Goal: Find contact information: Find contact information

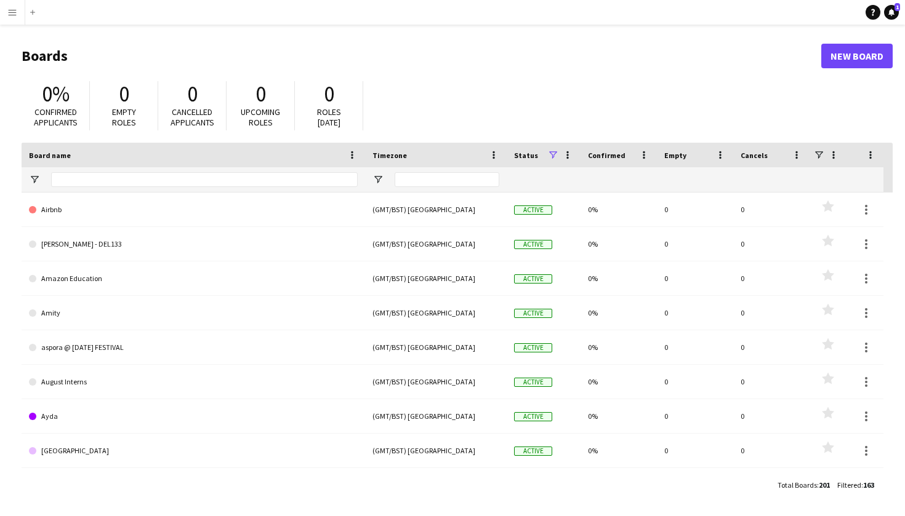
click at [15, 12] on app-icon "Menu" at bounding box center [12, 12] width 10 height 10
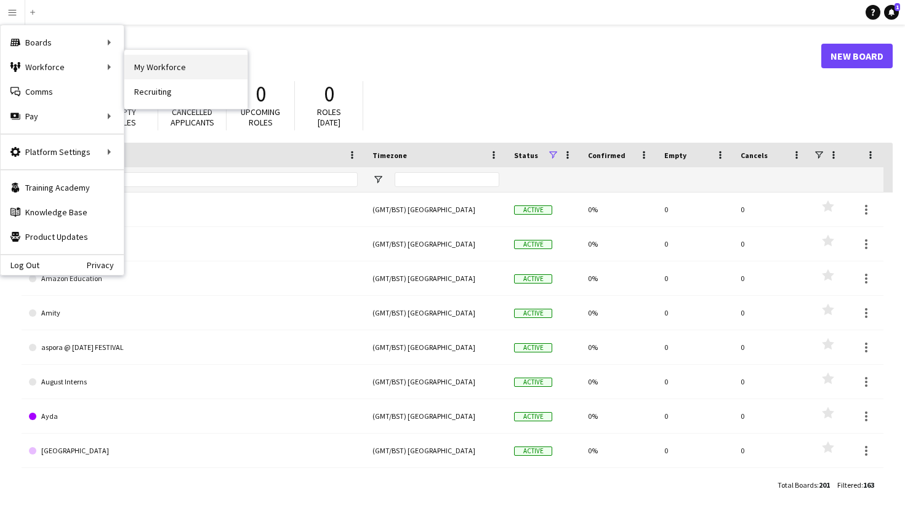
click at [192, 62] on link "My Workforce" at bounding box center [185, 67] width 123 height 25
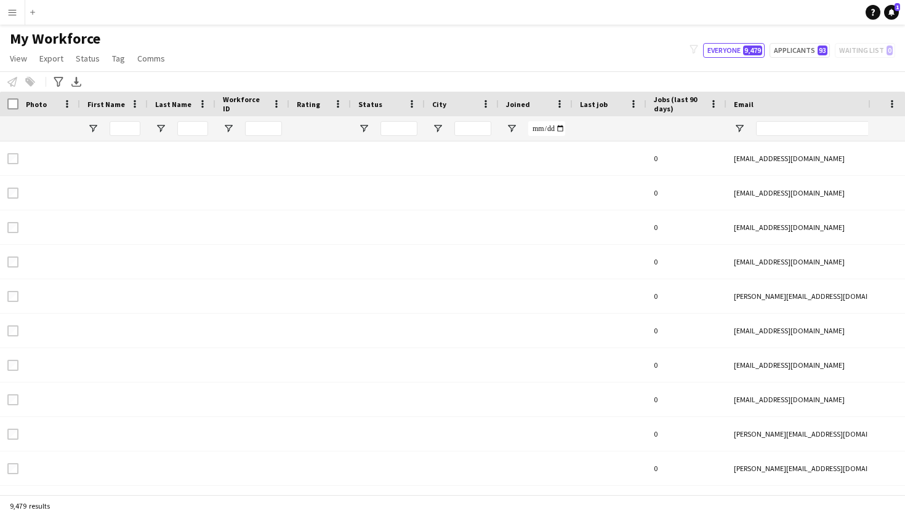
type input "**********"
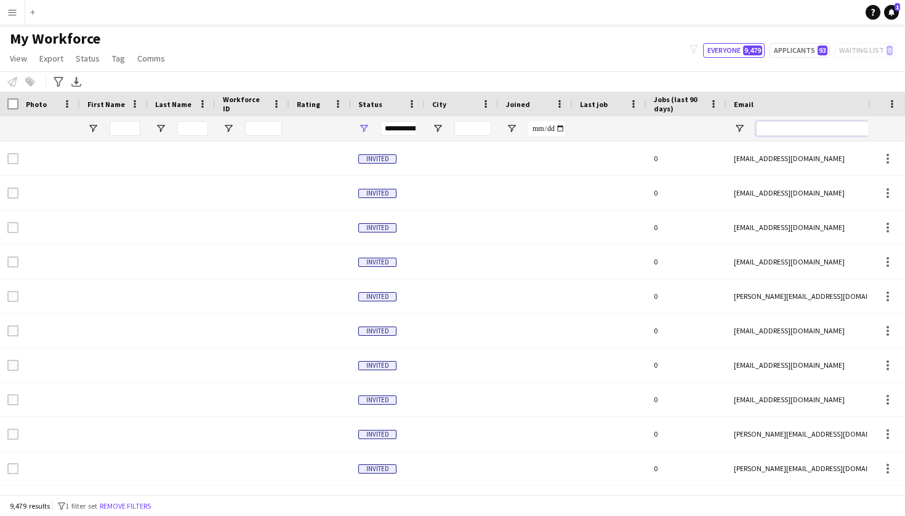
click at [778, 126] on input "Email Filter Input" at bounding box center [860, 128] width 209 height 15
click at [775, 132] on input "Email Filter Input" at bounding box center [860, 128] width 209 height 15
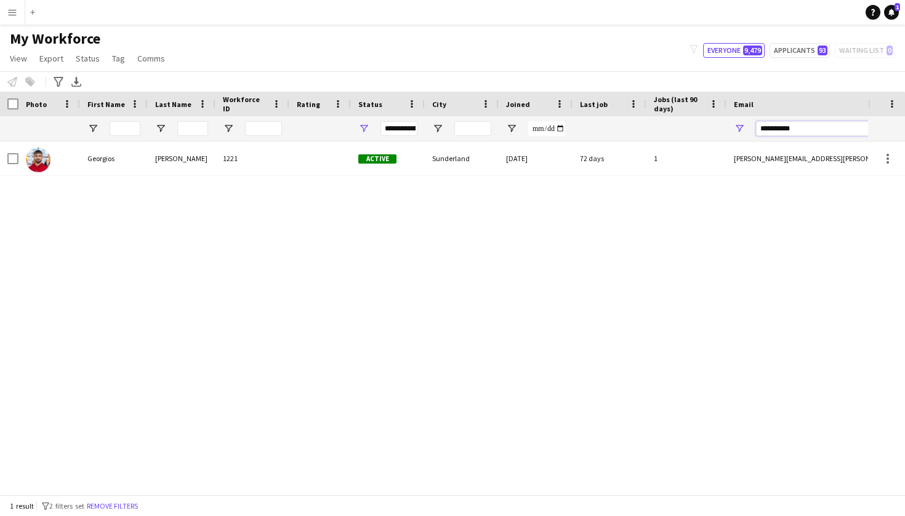
type input "**********"
drag, startPoint x: 794, startPoint y: 122, endPoint x: 677, endPoint y: 116, distance: 117.1
click at [677, 116] on div at bounding box center [667, 128] width 1334 height 25
click at [717, 41] on div "My Workforce View Views Default view Deliveroo New view Update view Delete view…" at bounding box center [452, 51] width 905 height 42
click at [717, 48] on button "Everyone 9,479" at bounding box center [734, 50] width 62 height 15
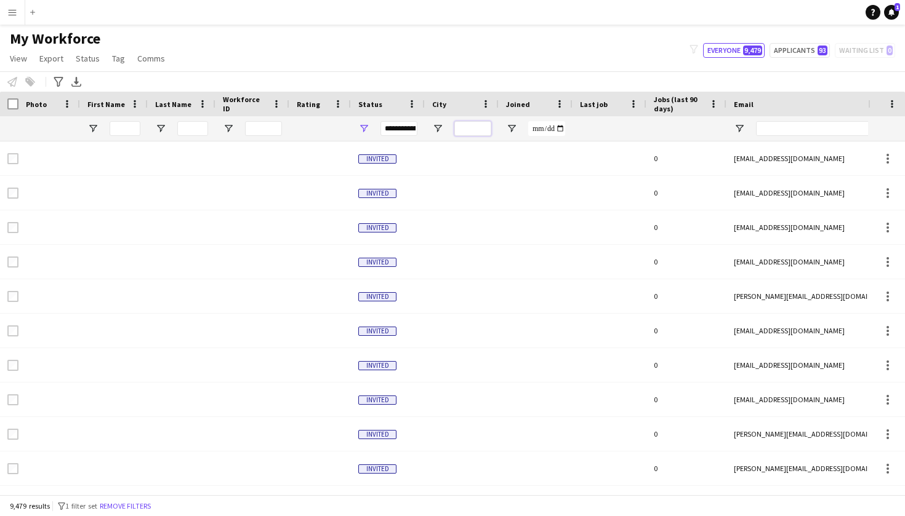
click at [479, 127] on input "City Filter Input" at bounding box center [472, 128] width 37 height 15
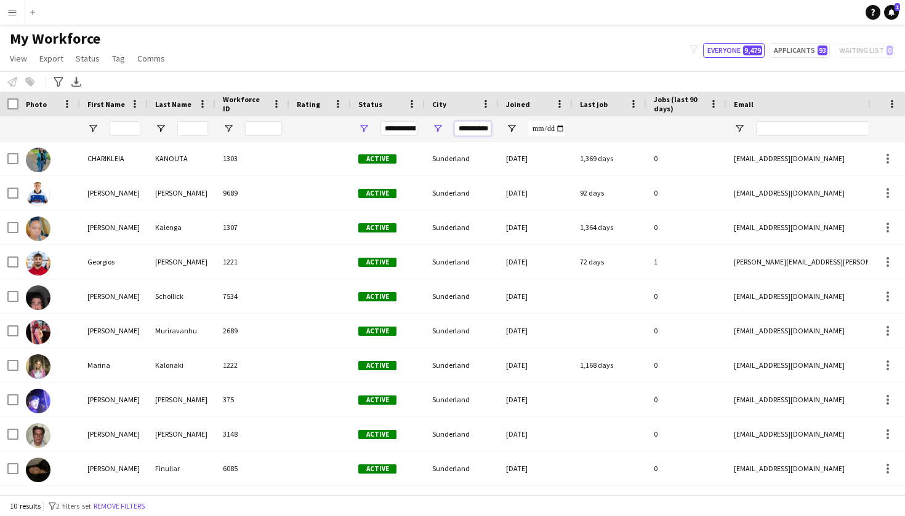
click at [486, 129] on input "**********" at bounding box center [472, 128] width 37 height 15
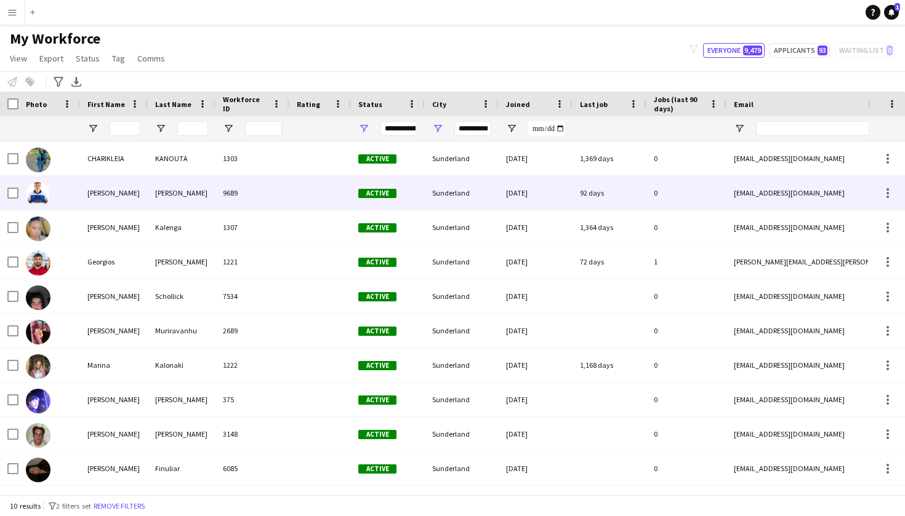
click at [455, 188] on div "Sunderland" at bounding box center [462, 193] width 74 height 34
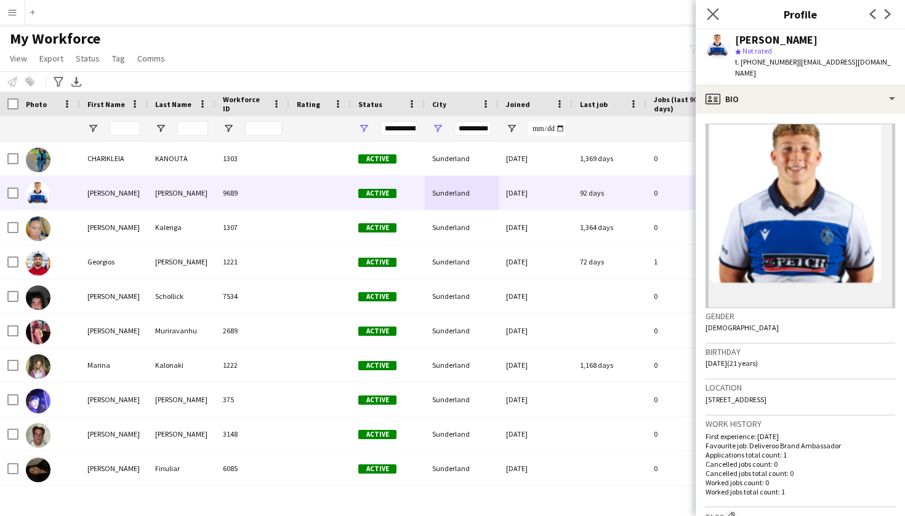
click at [708, 7] on app-icon "Close pop-in" at bounding box center [713, 15] width 18 height 18
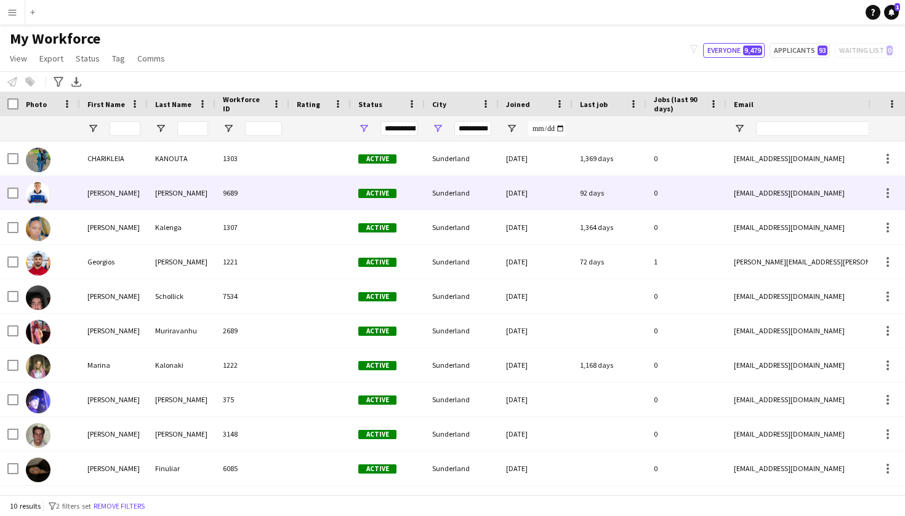
click at [490, 206] on div "Sunderland" at bounding box center [462, 193] width 74 height 34
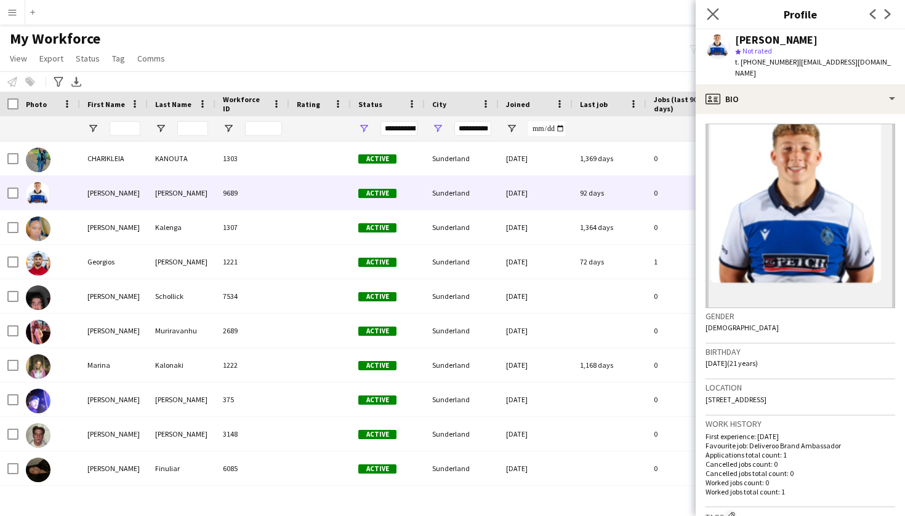
click at [718, 13] on icon "Close pop-in" at bounding box center [712, 14] width 12 height 12
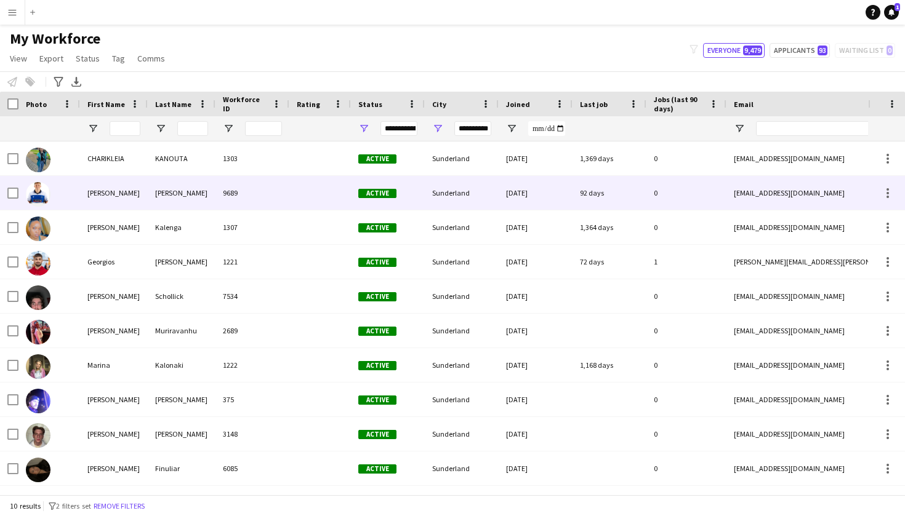
click at [487, 204] on div "Sunderland" at bounding box center [462, 193] width 74 height 34
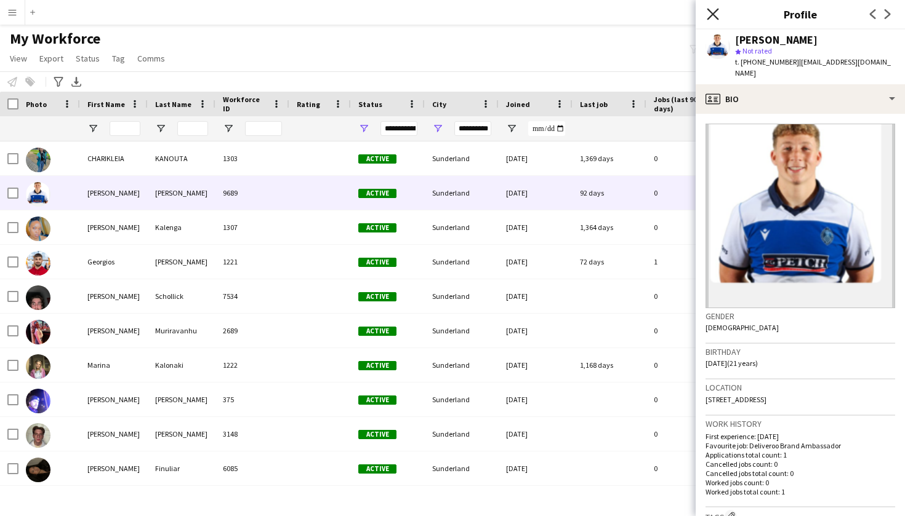
click at [708, 18] on icon at bounding box center [712, 14] width 12 height 12
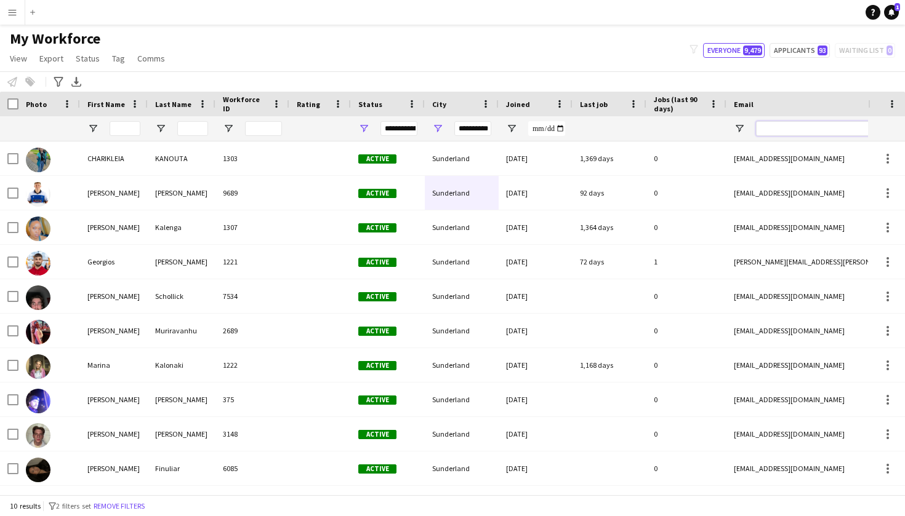
click at [783, 129] on input "Email Filter Input" at bounding box center [860, 128] width 209 height 15
click at [721, 80] on div "Notify workforce Add to tag Select at least one crew to tag him or her. Advance…" at bounding box center [452, 81] width 905 height 20
click at [546, 134] on input "Joined Filter Input" at bounding box center [546, 128] width 37 height 15
click at [545, 134] on input "Joined Filter Input" at bounding box center [546, 128] width 37 height 15
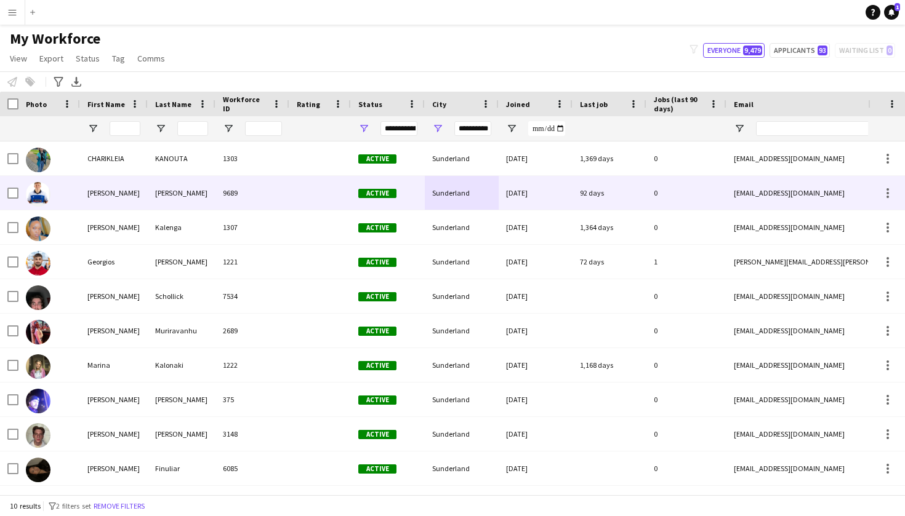
click at [790, 187] on div "charliesmith2004@gmail.com" at bounding box center [849, 193] width 246 height 34
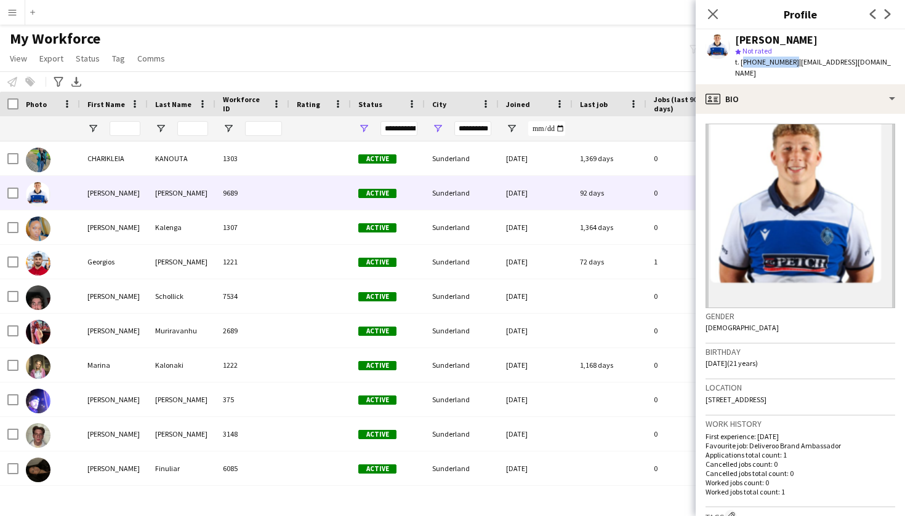
drag, startPoint x: 788, startPoint y: 64, endPoint x: 742, endPoint y: 65, distance: 46.2
click at [742, 65] on span "t. +447305001745" at bounding box center [767, 61] width 64 height 9
copy span "+447305001745"
click at [739, 51] on polygon at bounding box center [738, 52] width 6 height 6
click at [762, 51] on span "Not rated" at bounding box center [757, 50] width 30 height 9
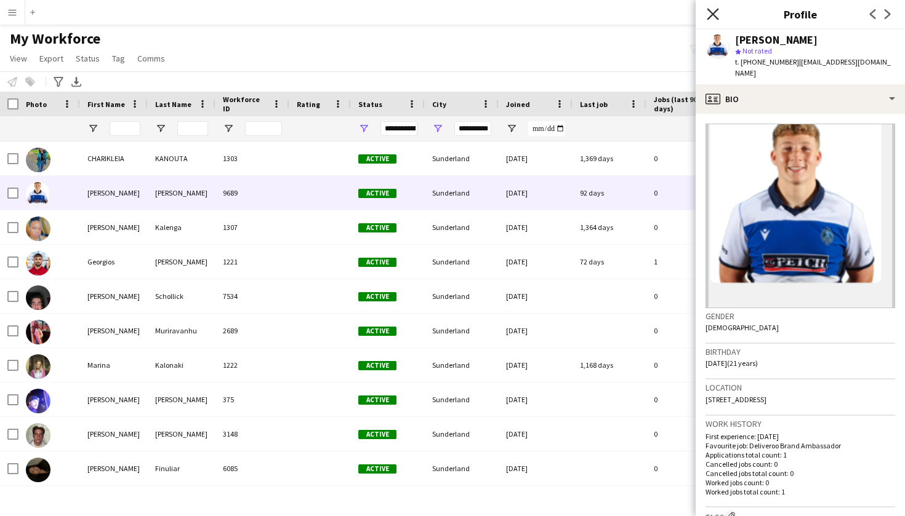
click at [713, 10] on icon "Close pop-in" at bounding box center [712, 14] width 12 height 12
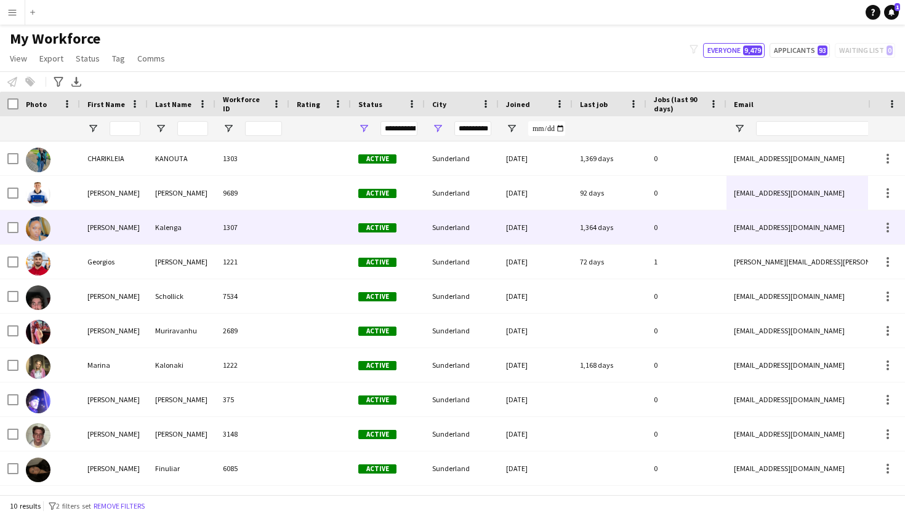
click at [372, 236] on div "Active" at bounding box center [388, 227] width 74 height 34
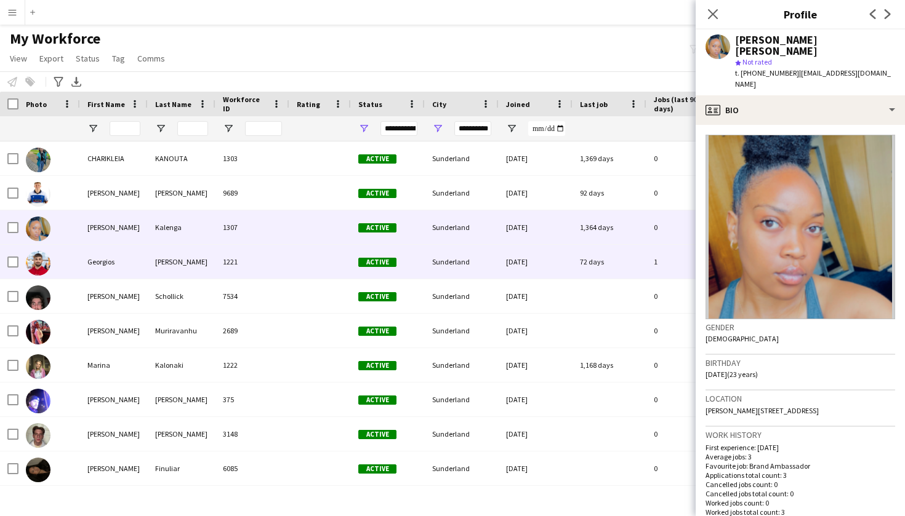
click at [374, 265] on span "Active" at bounding box center [377, 262] width 38 height 9
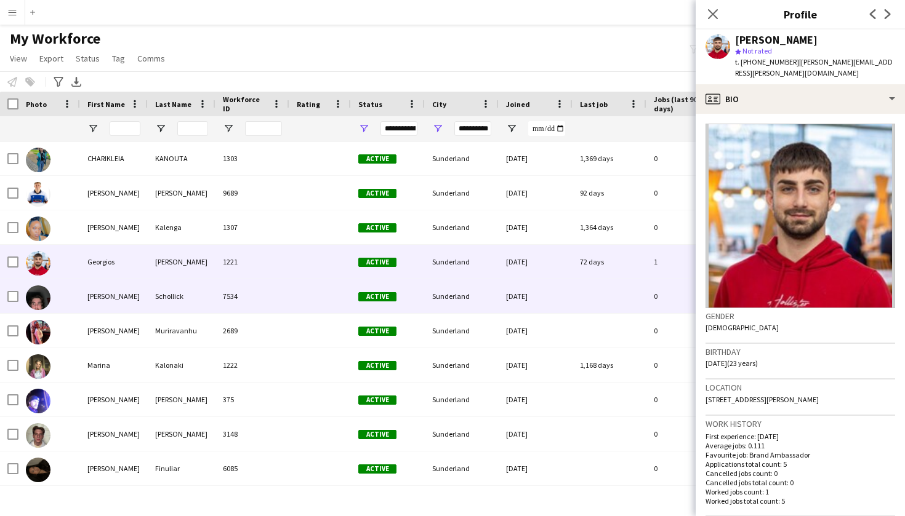
click at [380, 298] on span "Active" at bounding box center [377, 296] width 38 height 9
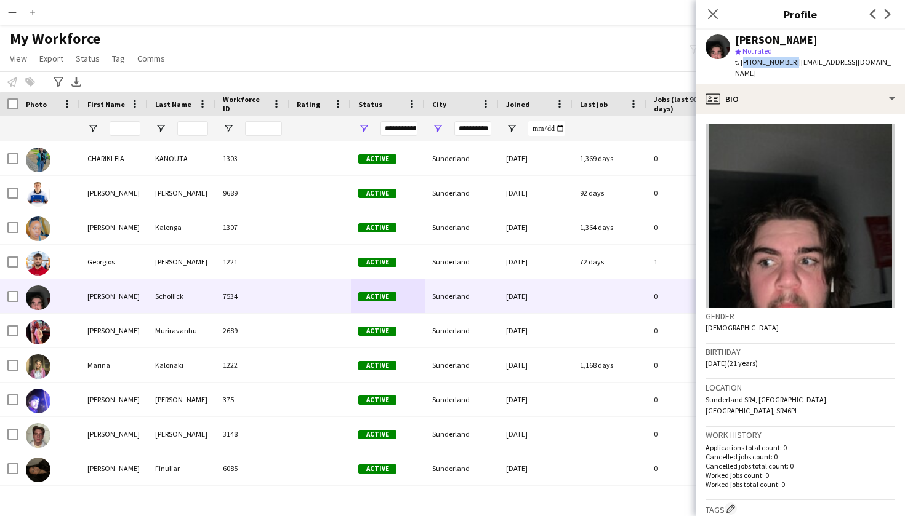
drag, startPoint x: 740, startPoint y: 62, endPoint x: 786, endPoint y: 61, distance: 46.2
click at [787, 62] on span "t. +447572907653" at bounding box center [767, 61] width 64 height 9
copy span "+447572907653"
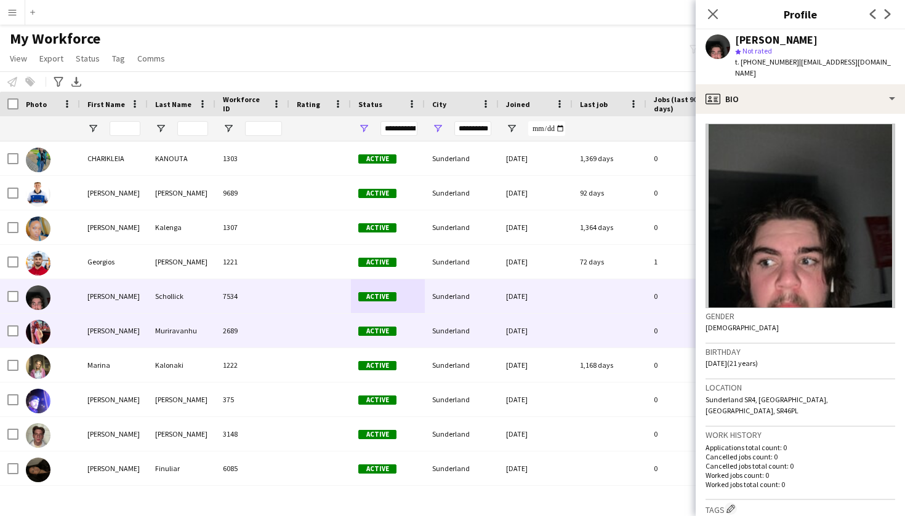
click at [393, 334] on span "Active" at bounding box center [377, 331] width 38 height 9
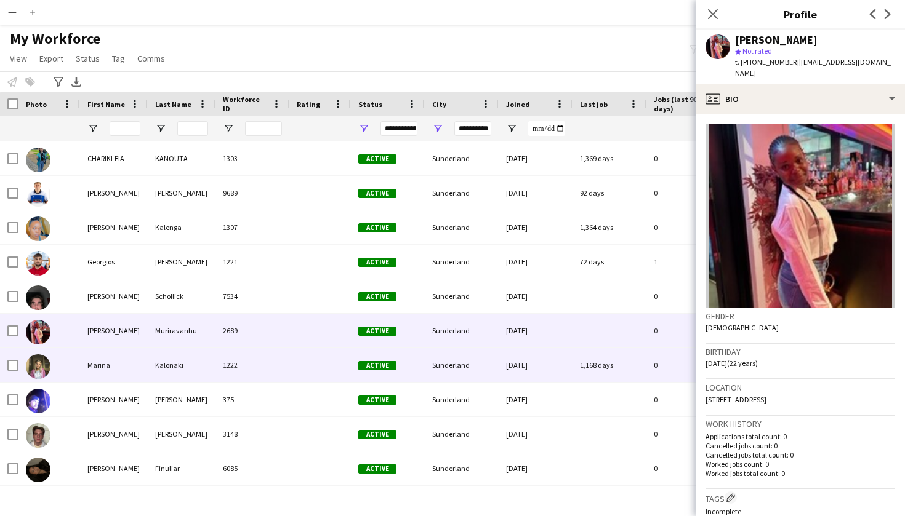
click at [390, 366] on span "Active" at bounding box center [377, 365] width 38 height 9
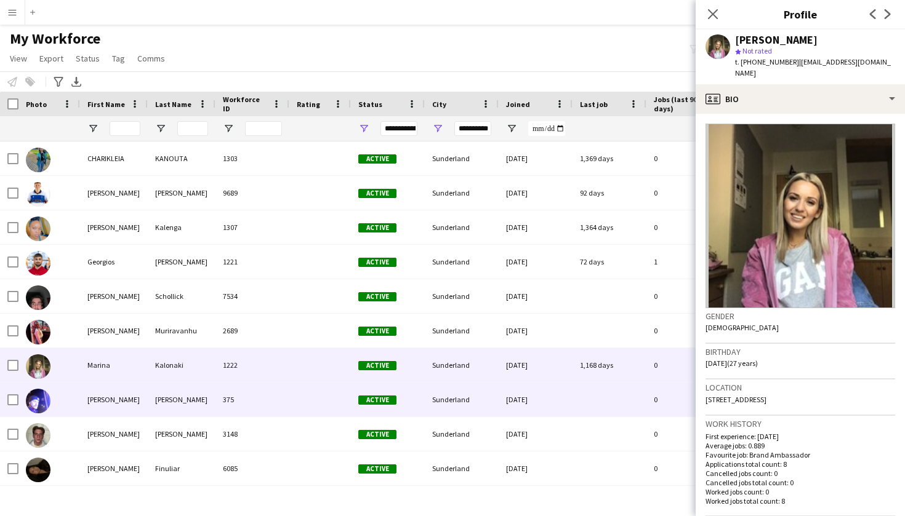
click at [388, 406] on div "Active" at bounding box center [388, 400] width 74 height 34
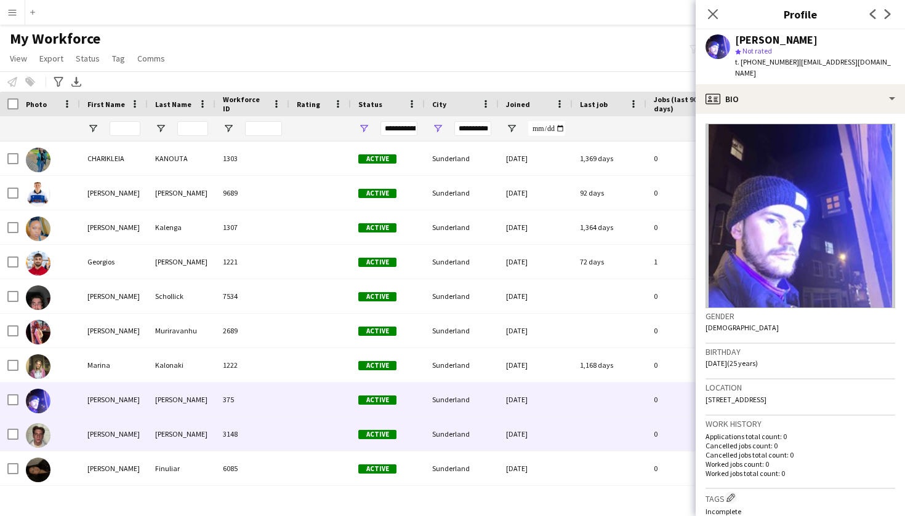
click at [390, 439] on div "Active" at bounding box center [388, 434] width 74 height 34
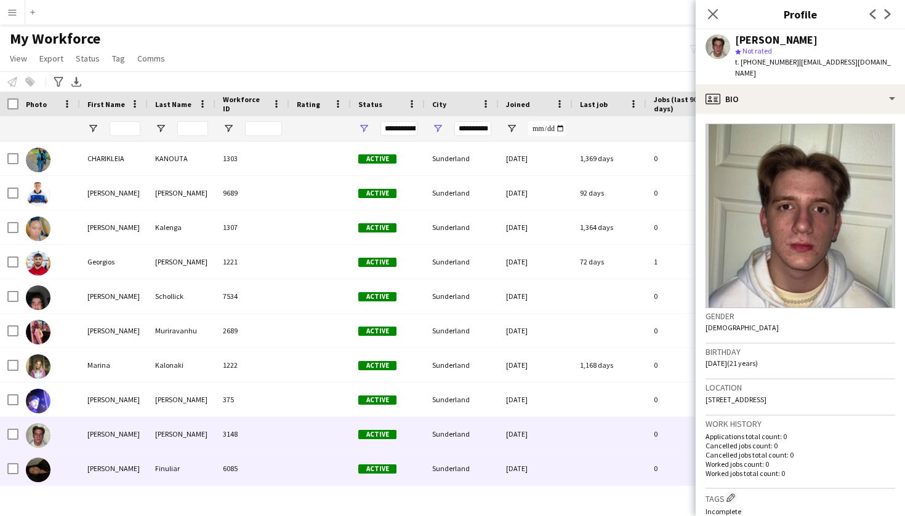
click at [391, 468] on span "Active" at bounding box center [377, 469] width 38 height 9
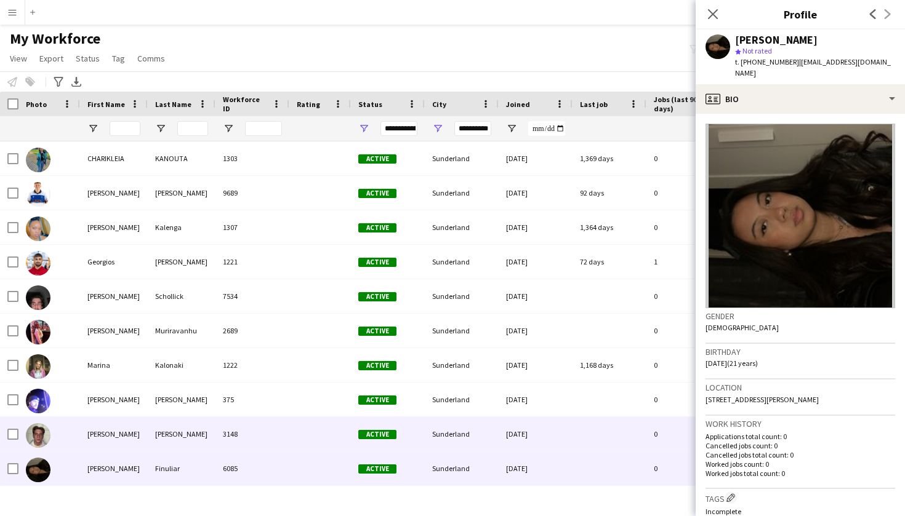
click at [382, 444] on div "Active" at bounding box center [388, 434] width 74 height 34
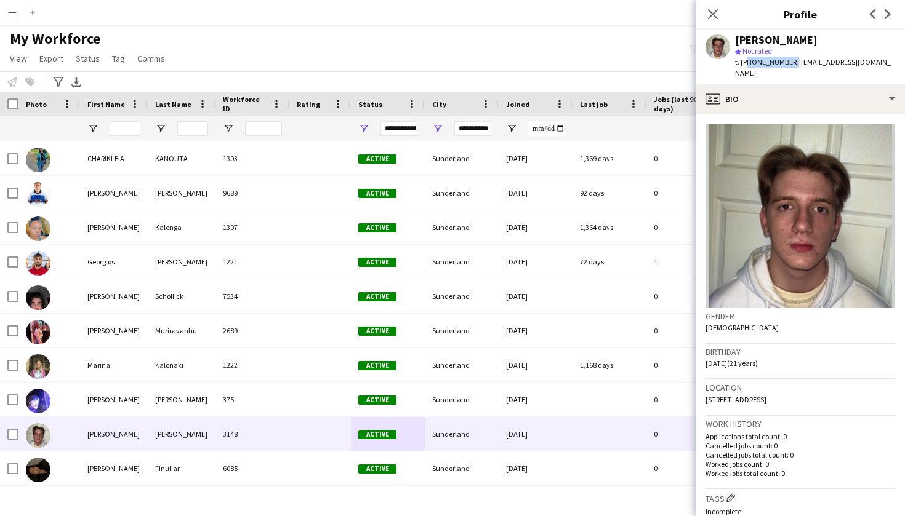
drag, startPoint x: 789, startPoint y: 62, endPoint x: 749, endPoint y: 62, distance: 40.0
click at [743, 61] on span "t. +447305952176" at bounding box center [767, 61] width 64 height 9
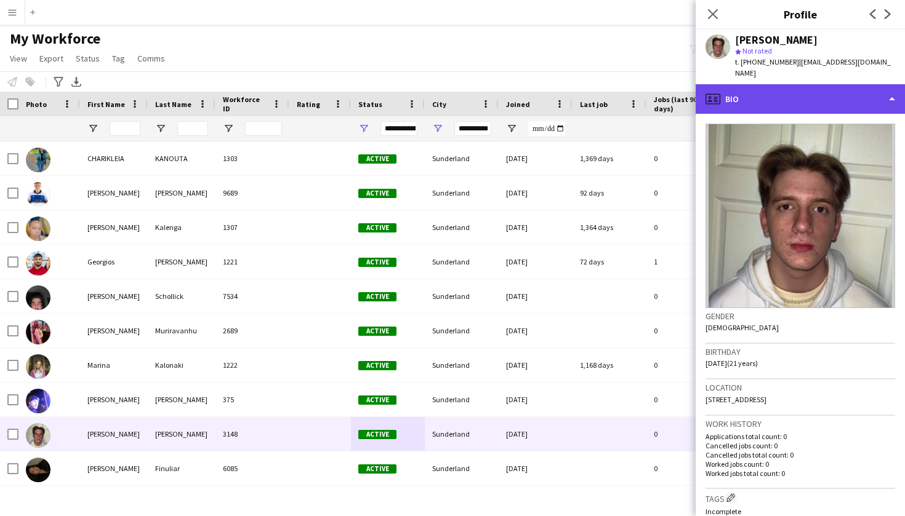
click at [785, 84] on div "profile Bio" at bounding box center [799, 99] width 209 height 30
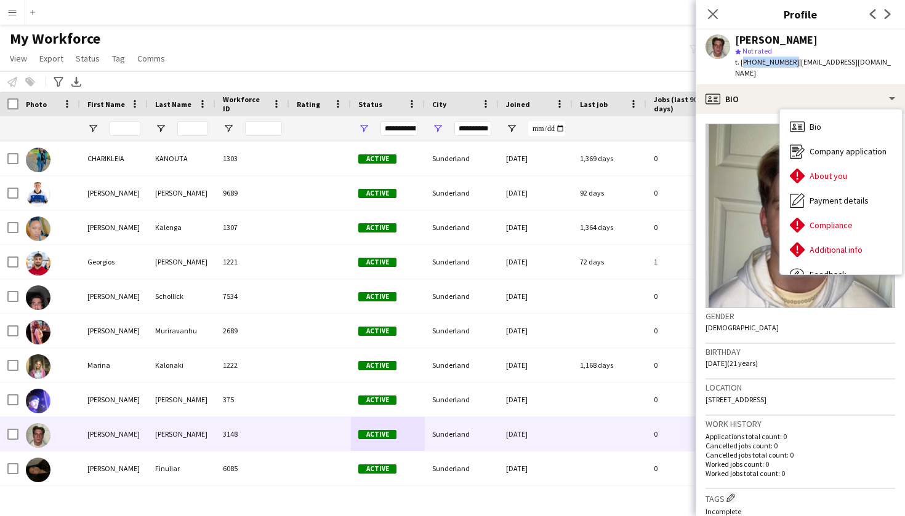
drag, startPoint x: 789, startPoint y: 62, endPoint x: 741, endPoint y: 62, distance: 48.0
click at [741, 62] on span "t. +447305952176" at bounding box center [767, 61] width 64 height 9
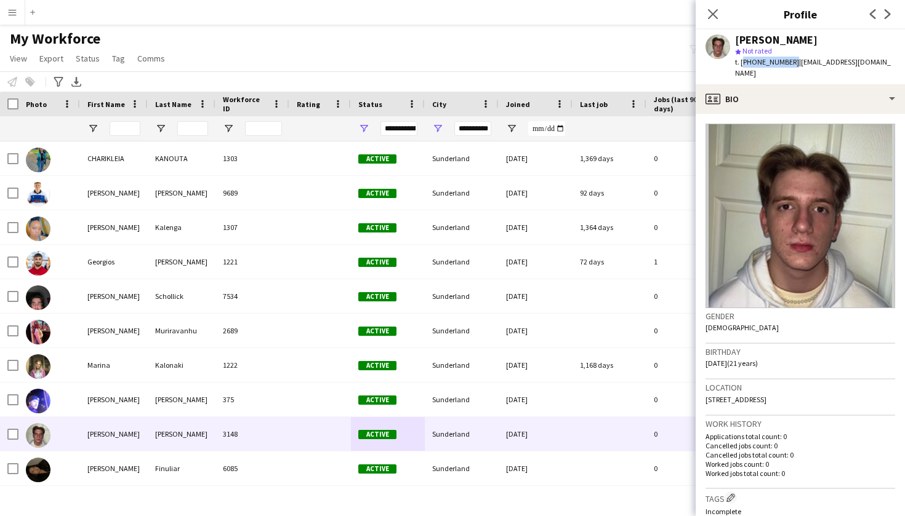
copy span "+447305952176"
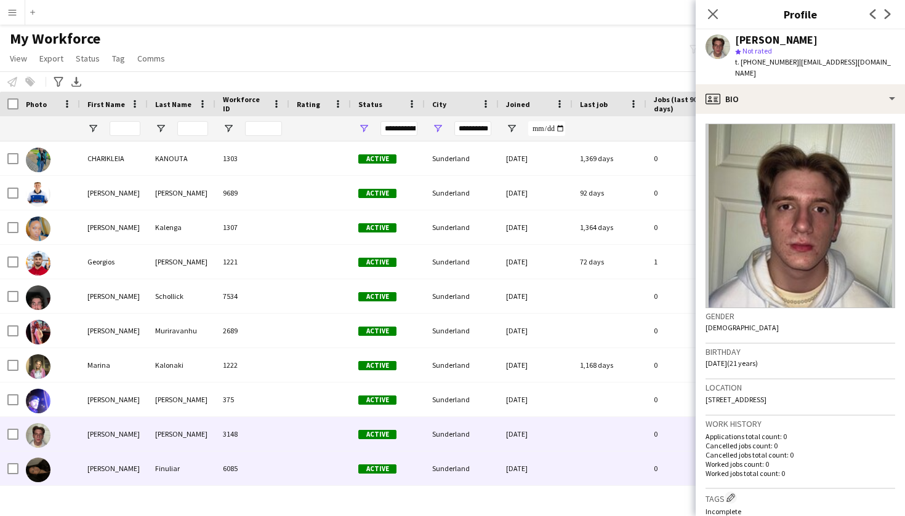
click at [186, 470] on div "Finuliar" at bounding box center [182, 469] width 68 height 34
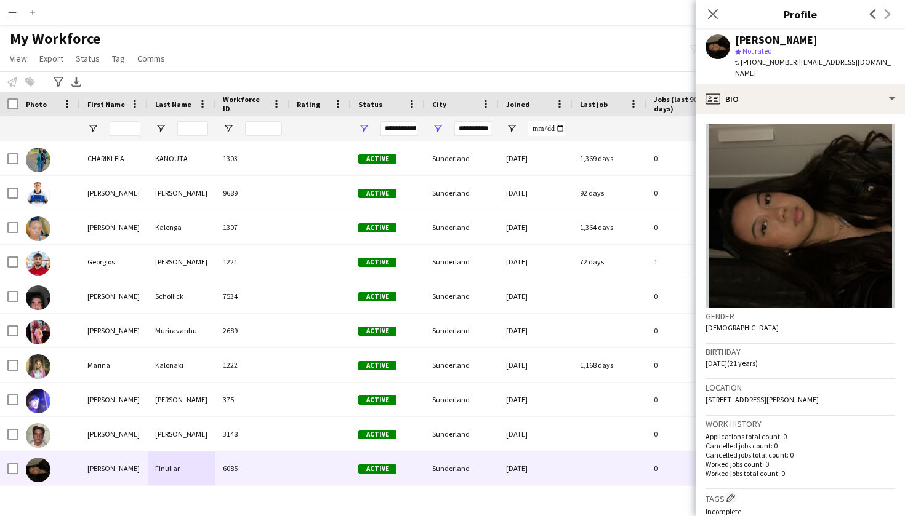
drag, startPoint x: 742, startPoint y: 62, endPoint x: 790, endPoint y: 61, distance: 48.0
click at [790, 61] on div "t. +447446572757 | tracyanne_2004@yahoo.co.uk" at bounding box center [815, 68] width 160 height 22
copy span "+447446572757"
click at [713, 14] on icon at bounding box center [712, 14] width 12 height 12
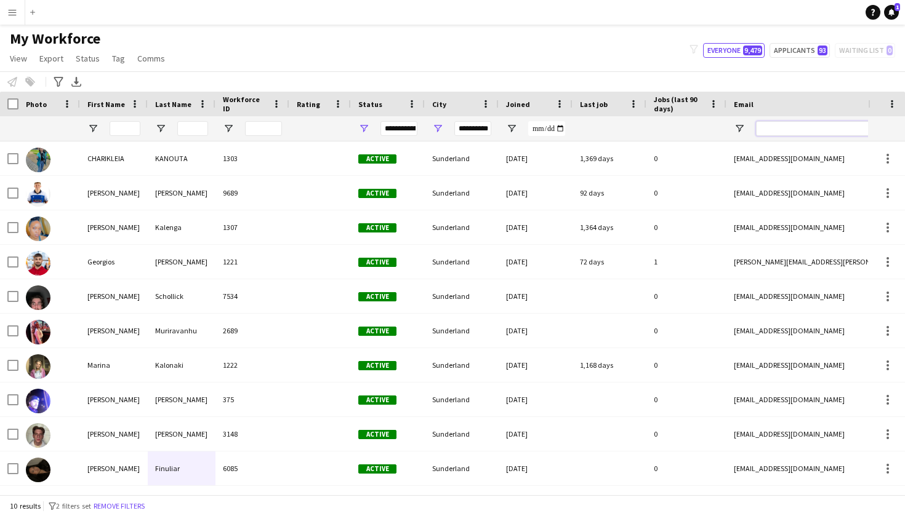
click at [769, 127] on input "Email Filter Input" at bounding box center [860, 128] width 209 height 15
click at [476, 130] on input "**********" at bounding box center [472, 128] width 37 height 15
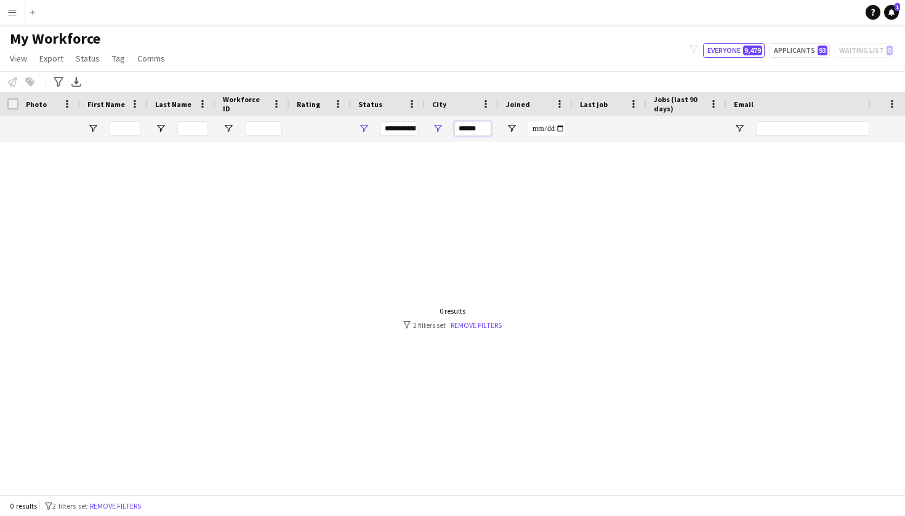
click at [481, 127] on input "******" at bounding box center [472, 128] width 37 height 15
type input "*"
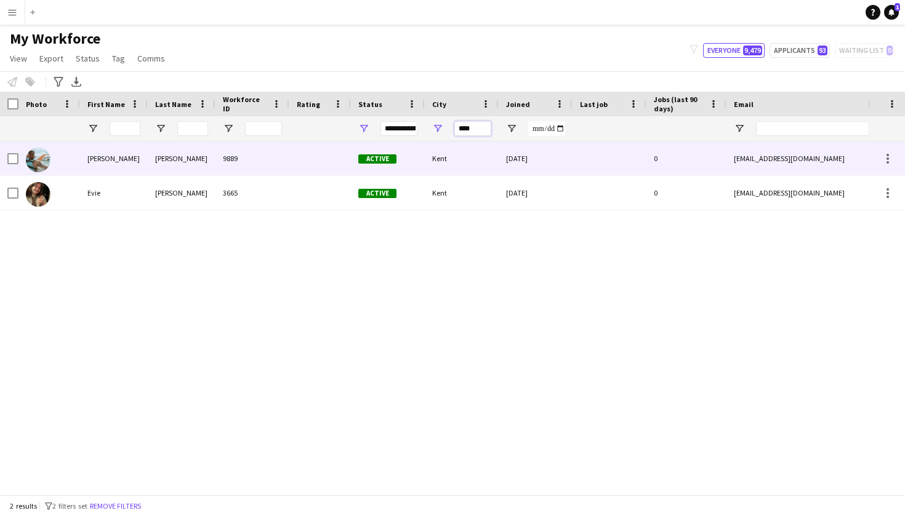
type input "****"
click at [236, 162] on div "9889" at bounding box center [252, 159] width 74 height 34
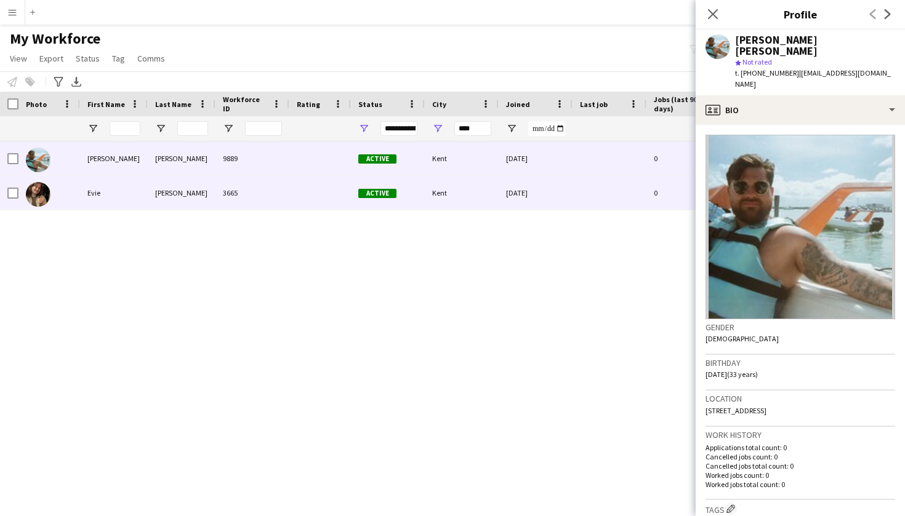
click at [236, 183] on div "3665" at bounding box center [252, 193] width 74 height 34
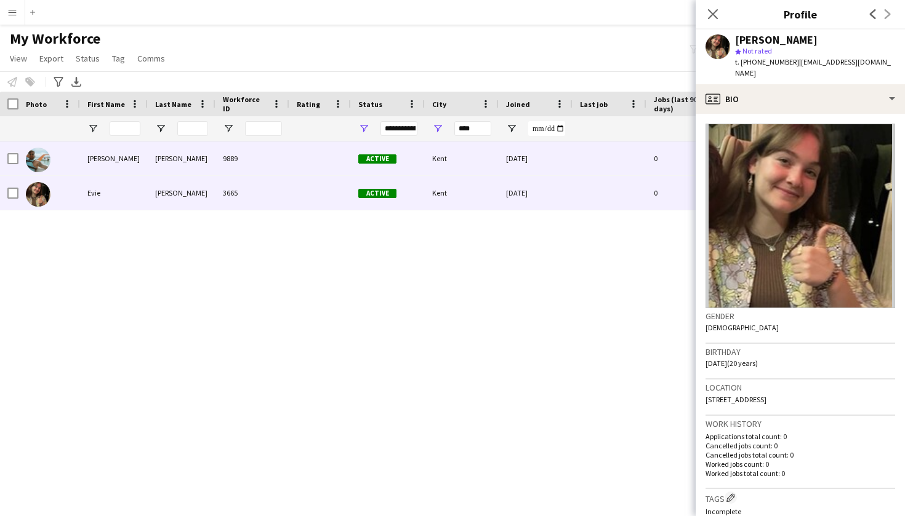
click at [255, 164] on div "9889" at bounding box center [252, 159] width 74 height 34
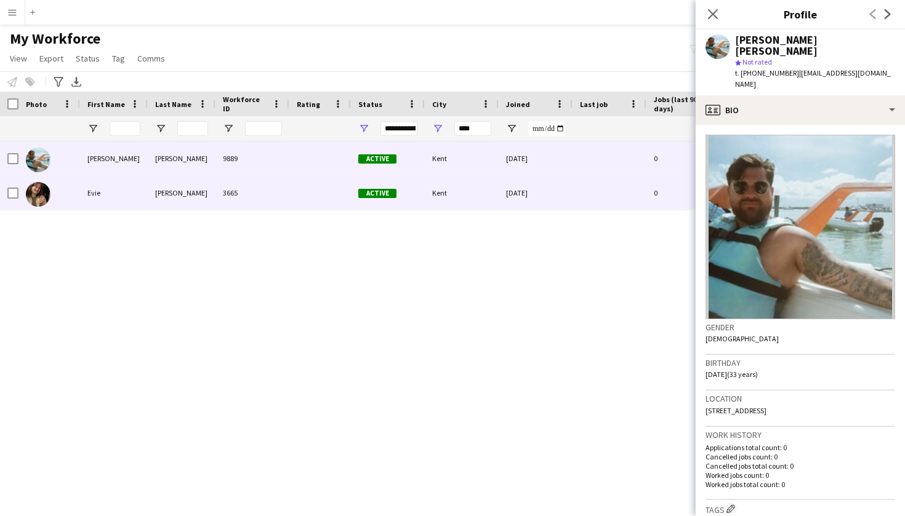
click at [327, 193] on div at bounding box center [320, 193] width 62 height 34
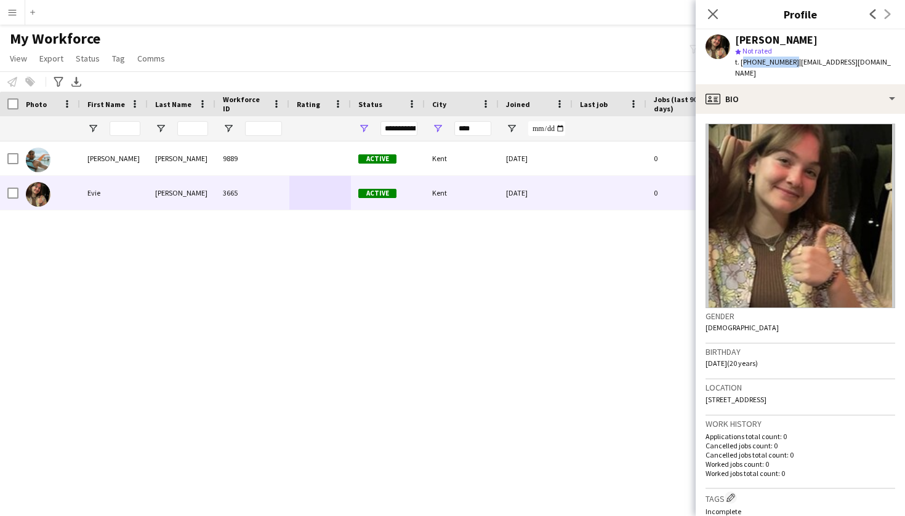
drag, startPoint x: 741, startPoint y: 64, endPoint x: 788, endPoint y: 63, distance: 47.4
click at [788, 63] on span "t. +447718635111" at bounding box center [767, 61] width 64 height 9
copy span "+447718635111"
click at [712, 9] on icon "Close pop-in" at bounding box center [712, 14] width 12 height 12
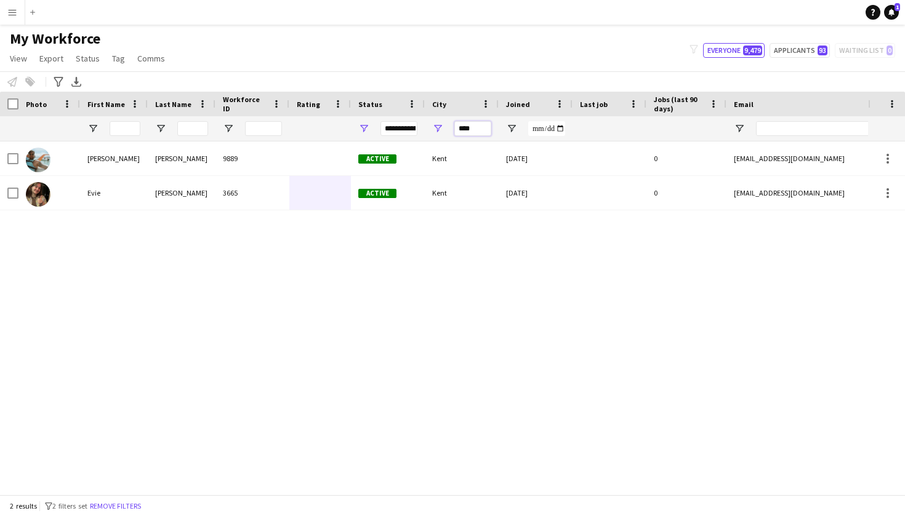
drag, startPoint x: 473, startPoint y: 130, endPoint x: 438, endPoint y: 130, distance: 34.5
click at [439, 130] on div "****" at bounding box center [462, 128] width 74 height 25
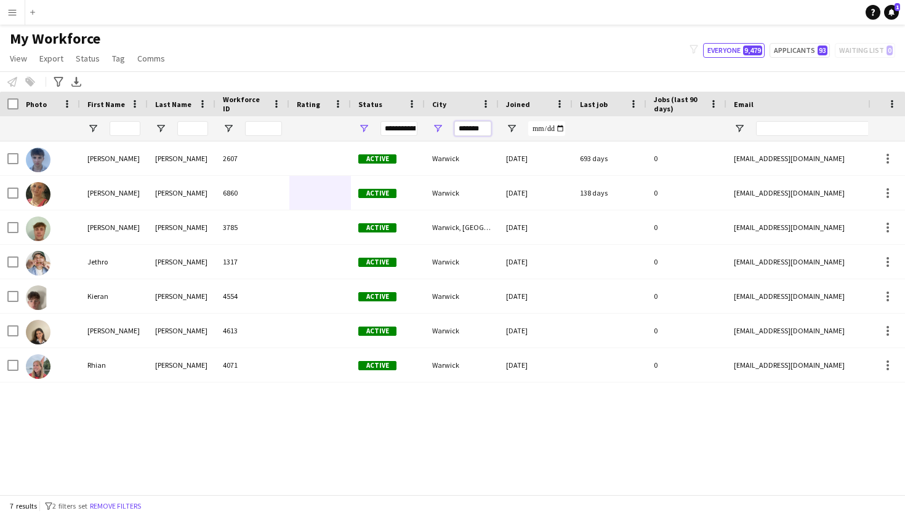
type input "*******"
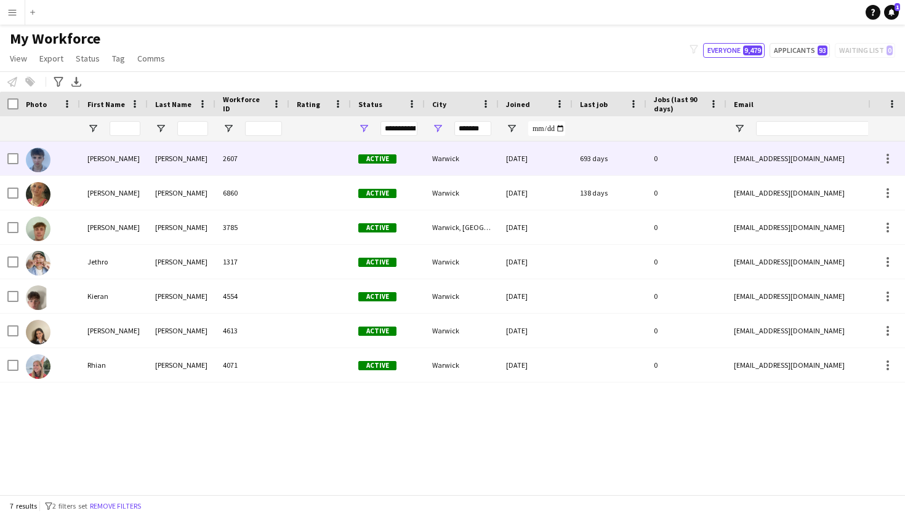
drag, startPoint x: 438, startPoint y: 130, endPoint x: 444, endPoint y: 166, distance: 36.2
click at [444, 166] on div "Warwick" at bounding box center [462, 159] width 74 height 34
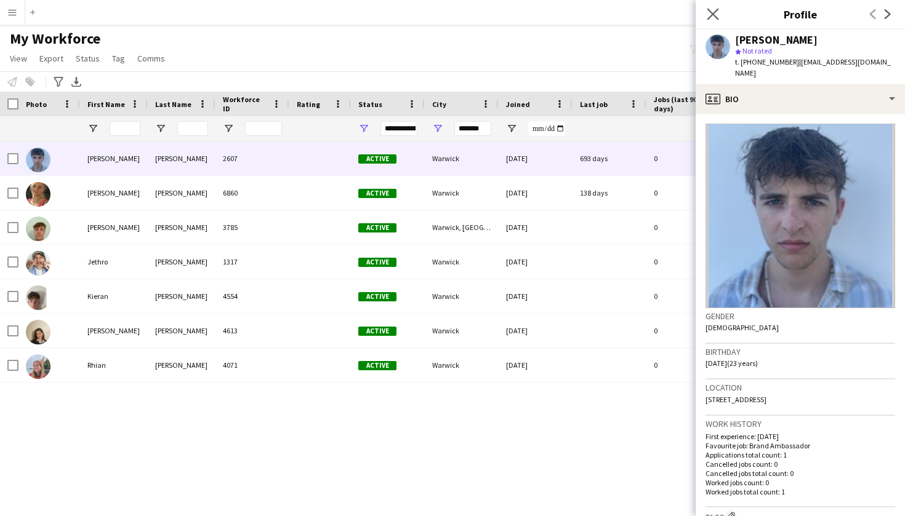
click at [711, 21] on app-icon "Close pop-in" at bounding box center [713, 15] width 18 height 18
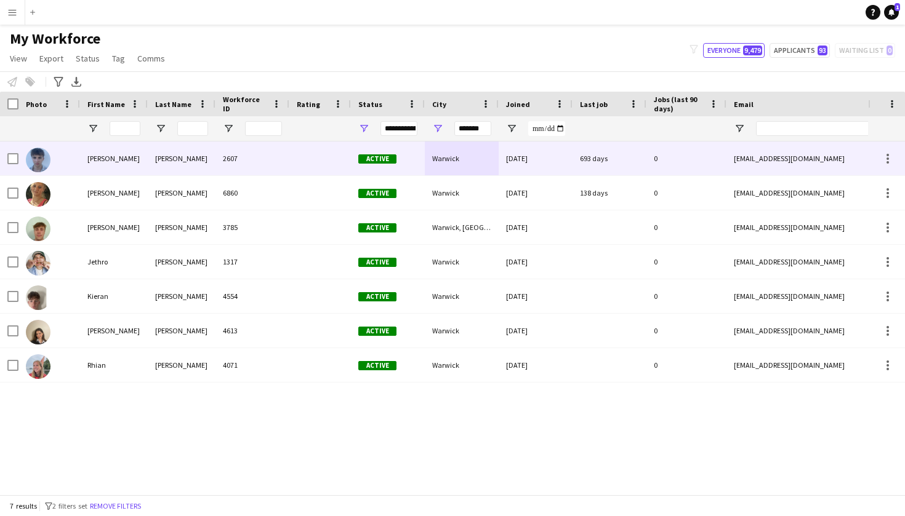
click at [788, 158] on div "simcoxhenry733@gmail.com" at bounding box center [849, 159] width 246 height 34
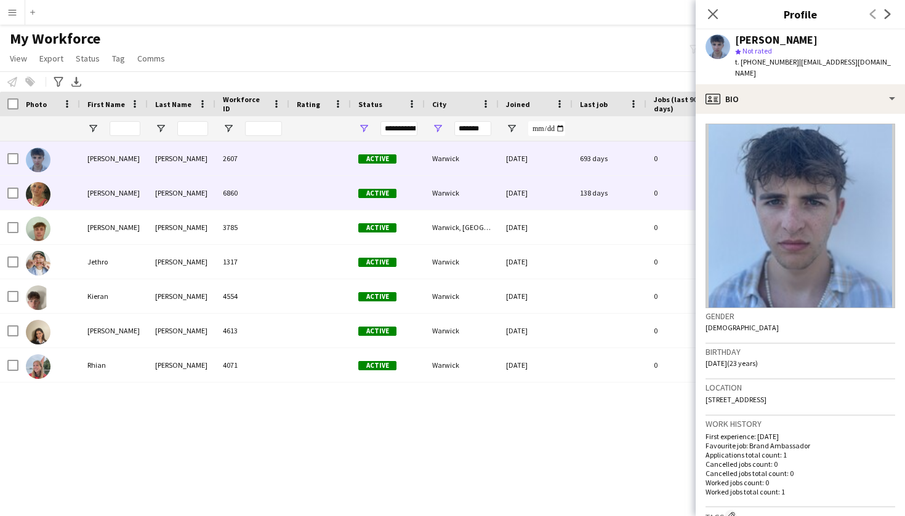
click at [360, 199] on div "Active" at bounding box center [388, 193] width 74 height 34
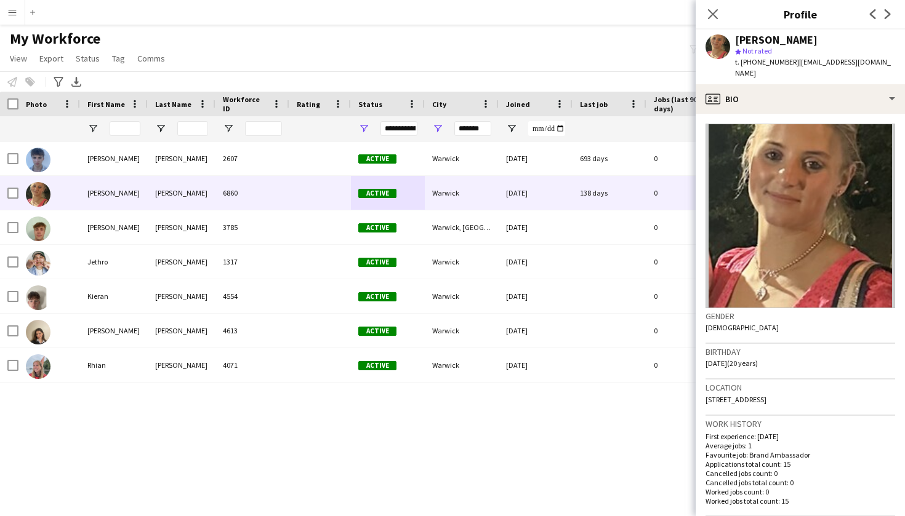
drag, startPoint x: 790, startPoint y: 61, endPoint x: 742, endPoint y: 62, distance: 48.0
click at [742, 62] on div "t. +447557675219 | izziefs@icloud.com" at bounding box center [815, 68] width 160 height 22
copy span "+447557675219"
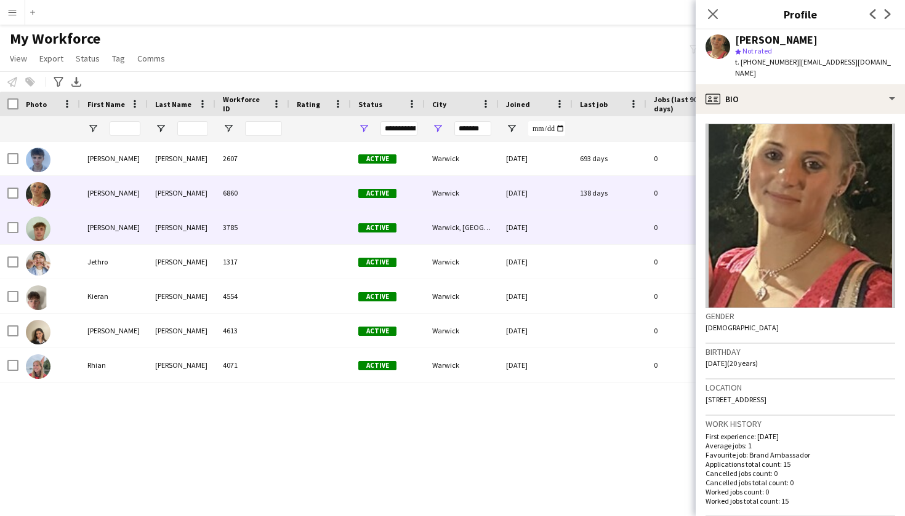
click at [362, 237] on div "Active" at bounding box center [388, 227] width 74 height 34
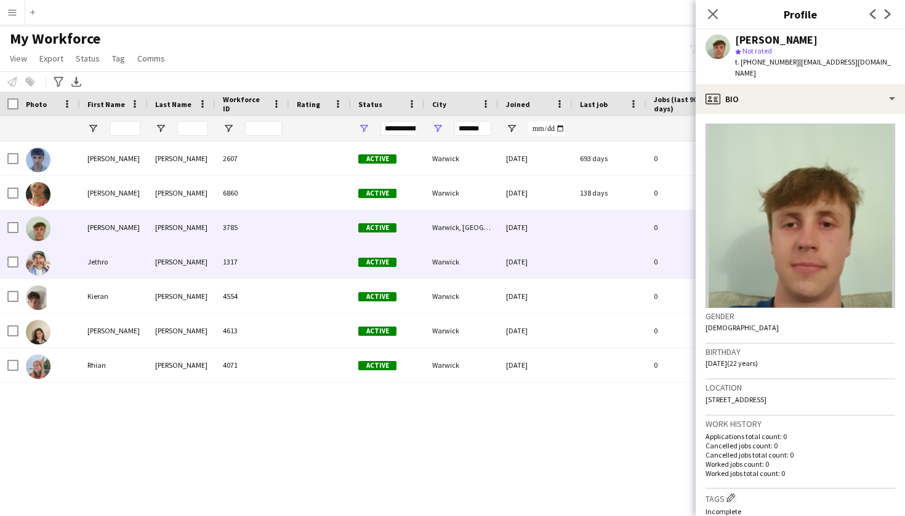
click at [362, 262] on span "Active" at bounding box center [377, 262] width 38 height 9
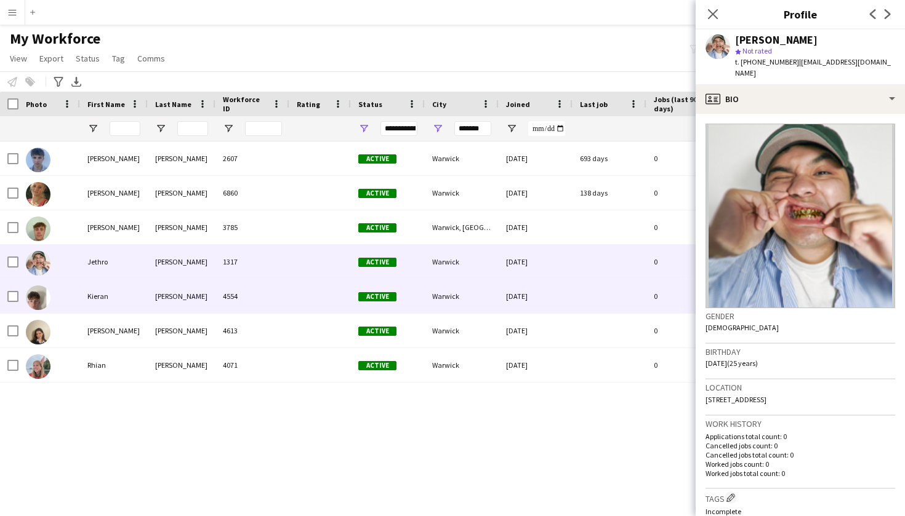
click at [362, 286] on div "Active" at bounding box center [388, 296] width 74 height 34
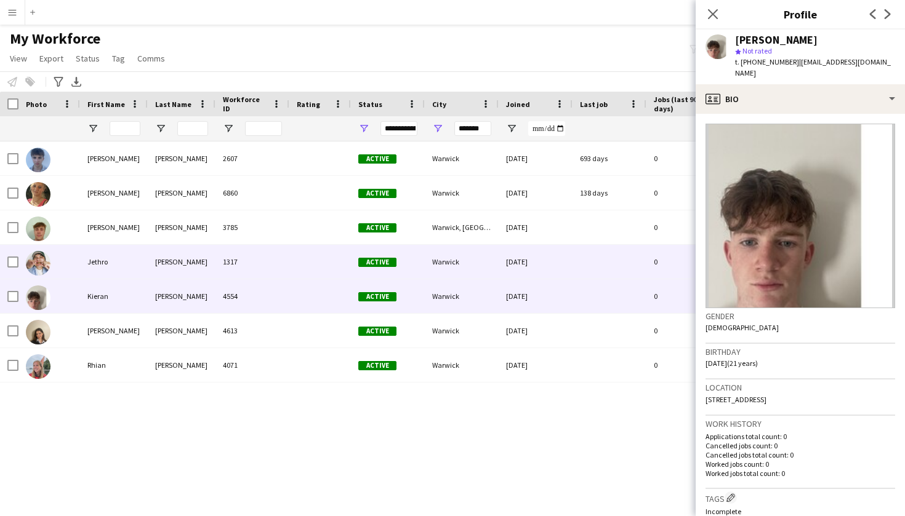
click at [362, 271] on div "Active" at bounding box center [388, 262] width 74 height 34
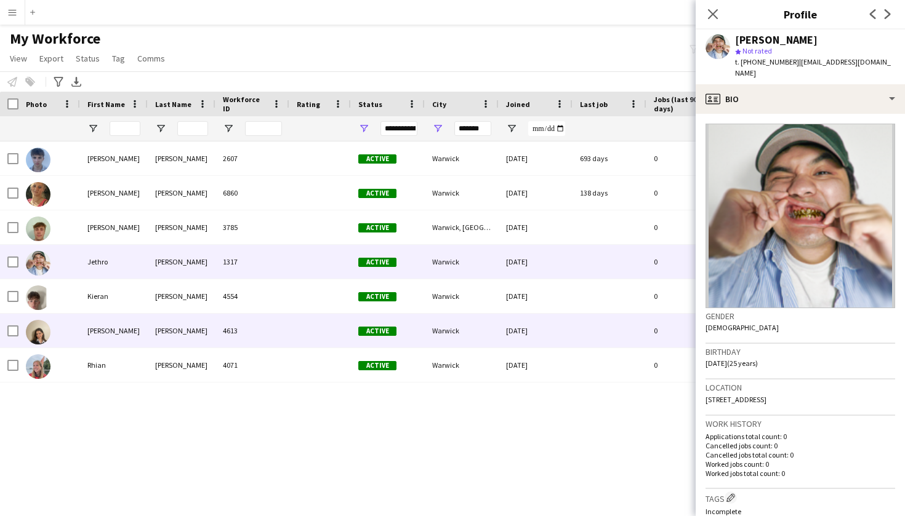
click at [407, 314] on div "Active" at bounding box center [388, 331] width 74 height 34
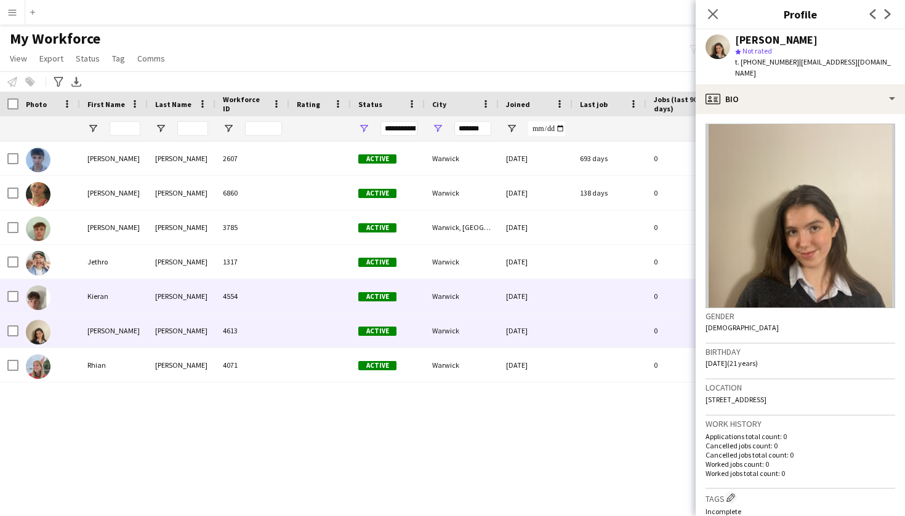
click at [404, 311] on div "Active" at bounding box center [388, 296] width 74 height 34
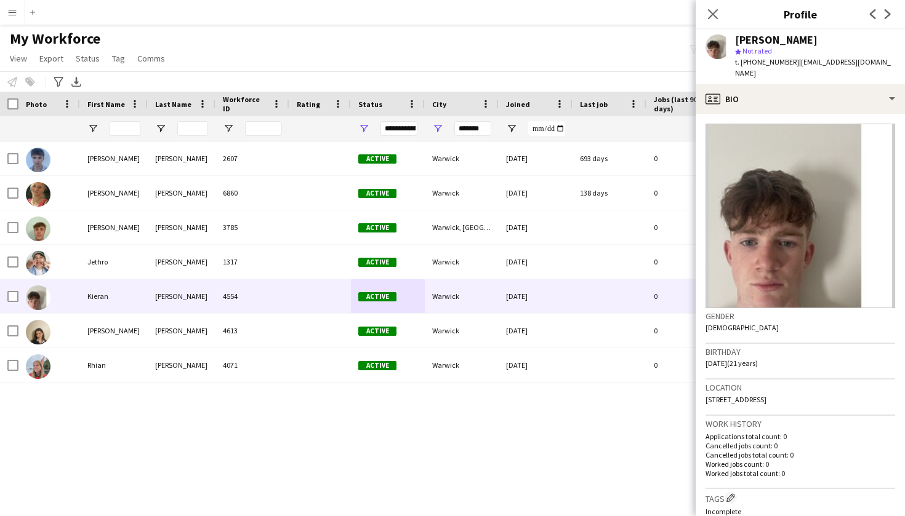
drag, startPoint x: 742, startPoint y: 63, endPoint x: 790, endPoint y: 58, distance: 48.8
click at [790, 58] on div "t. +447484110930 | kieran.pfdaly@gmail.com" at bounding box center [815, 68] width 160 height 22
copy span "+447484110930"
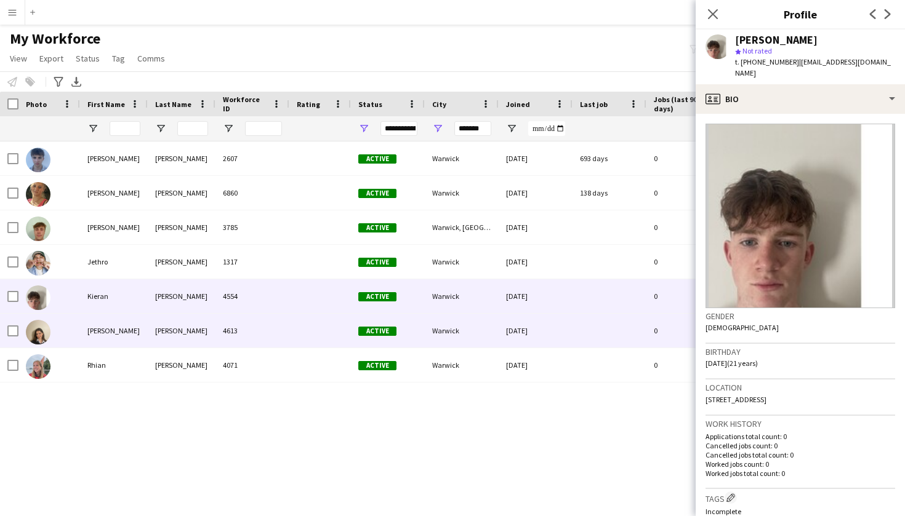
click at [150, 327] on div "Roberts" at bounding box center [182, 331] width 68 height 34
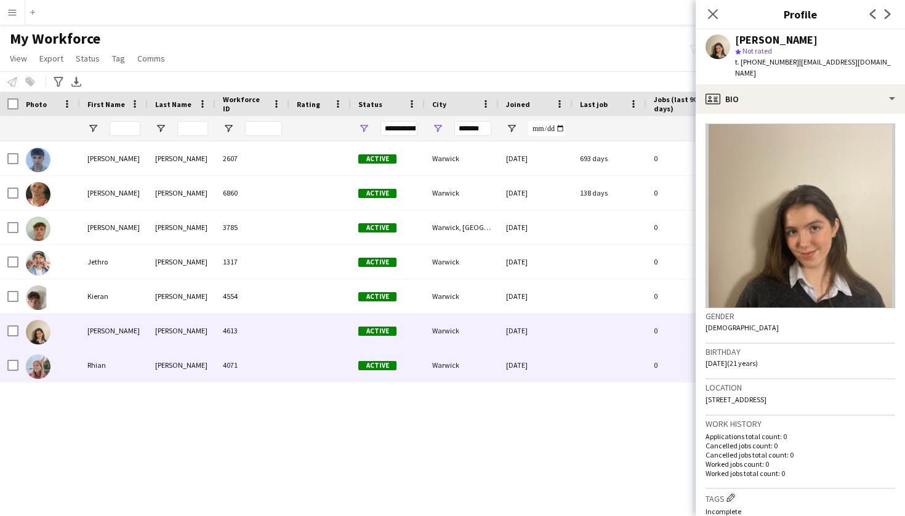
click at [148, 364] on div "[PERSON_NAME]" at bounding box center [182, 365] width 68 height 34
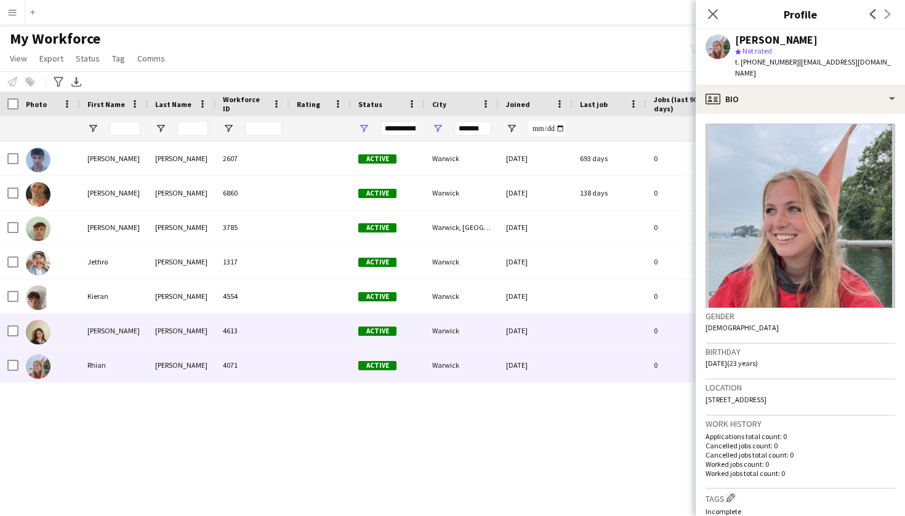
click at [147, 337] on div "Nancy" at bounding box center [114, 331] width 68 height 34
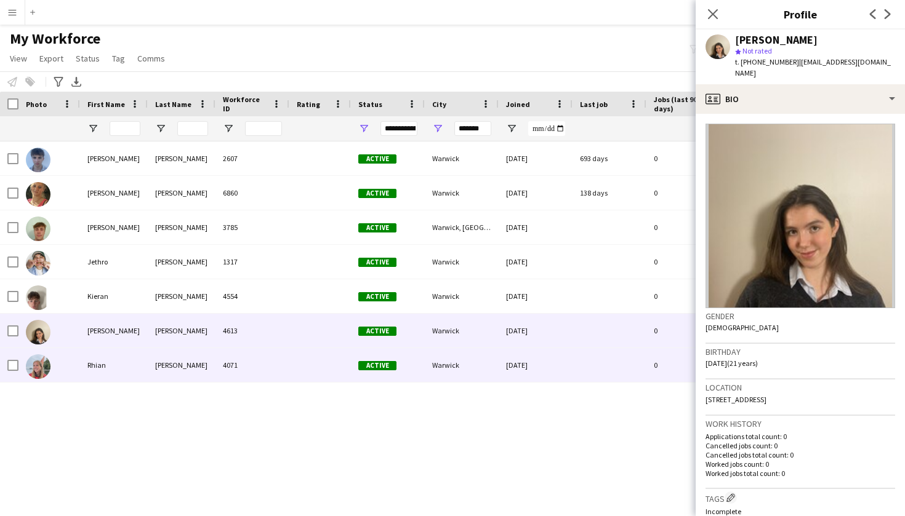
click at [523, 360] on div "[DATE]" at bounding box center [535, 365] width 74 height 34
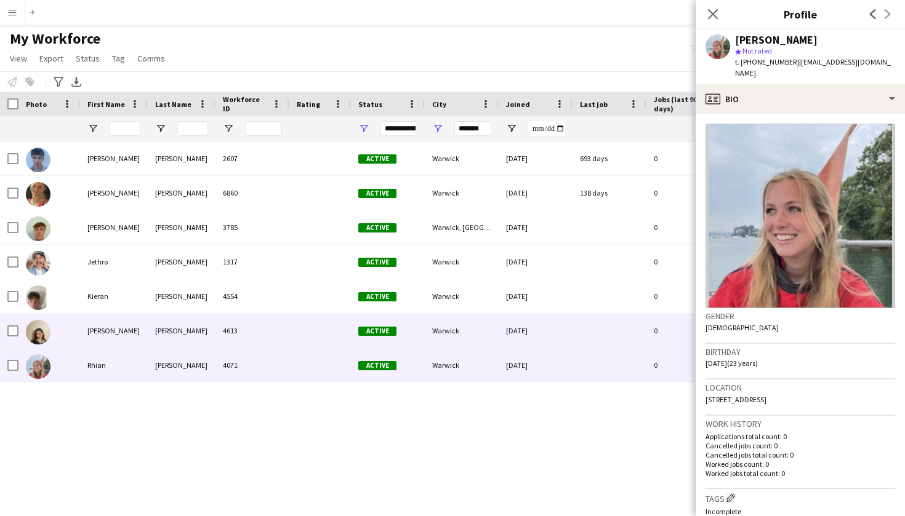
click at [504, 326] on div "14-10-2023" at bounding box center [535, 331] width 74 height 34
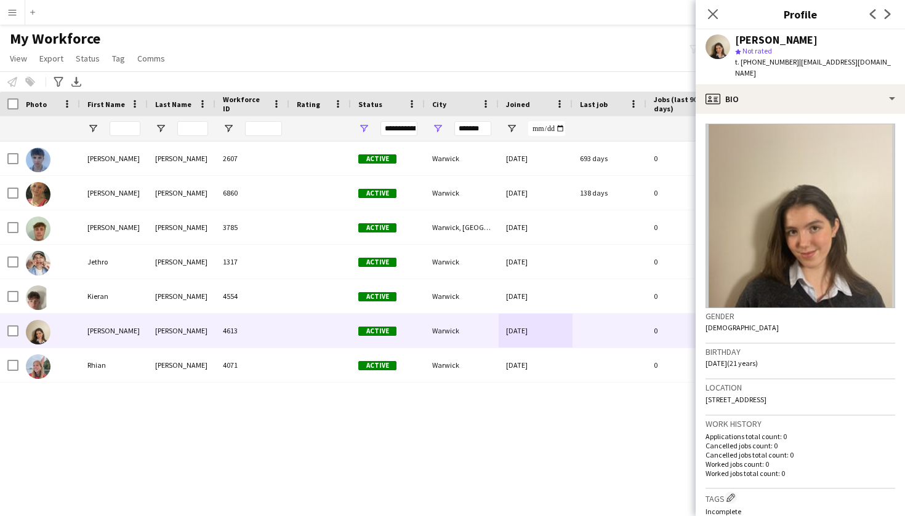
drag, startPoint x: 790, startPoint y: 63, endPoint x: 742, endPoint y: 65, distance: 48.0
click at [742, 65] on div "t. +447814057233 | nancyanneroberts@me.com" at bounding box center [815, 68] width 160 height 22
copy span "+447814057233"
drag, startPoint x: 484, startPoint y: 130, endPoint x: 406, endPoint y: 130, distance: 78.2
click at [406, 130] on div at bounding box center [667, 128] width 1334 height 25
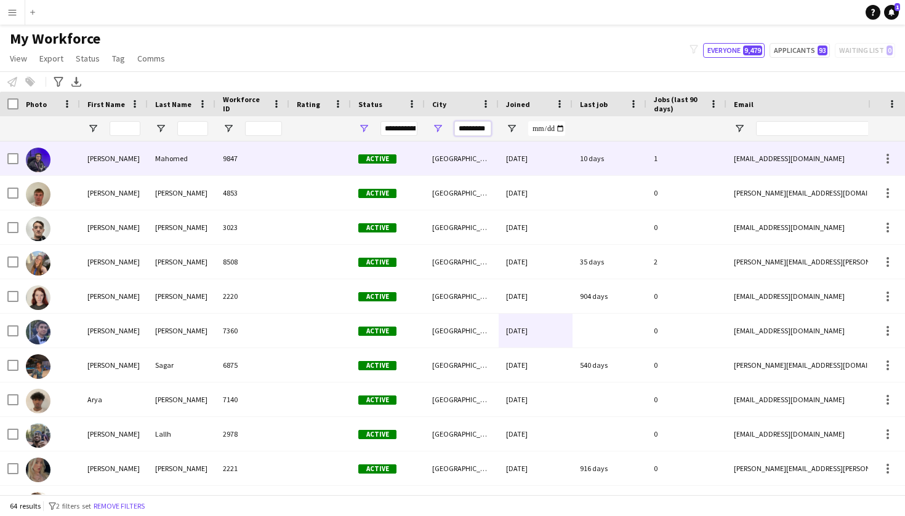
type input "*********"
click at [324, 159] on div at bounding box center [320, 159] width 62 height 34
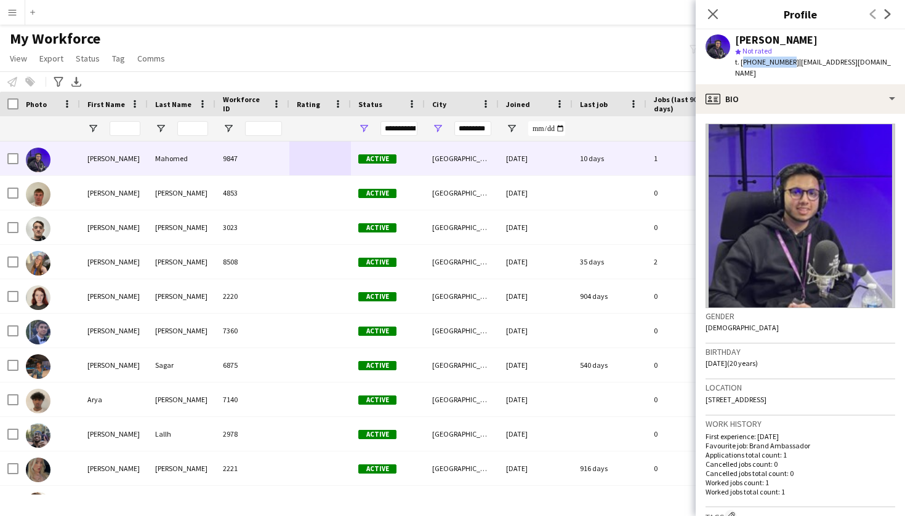
drag, startPoint x: 741, startPoint y: 62, endPoint x: 786, endPoint y: 63, distance: 45.6
click at [786, 63] on span "t. +447359259073" at bounding box center [767, 61] width 64 height 9
click at [735, 72] on span "| abdulsattarmahomed79@gmail.com" at bounding box center [813, 67] width 156 height 20
drag, startPoint x: 742, startPoint y: 62, endPoint x: 789, endPoint y: 63, distance: 47.4
click at [789, 63] on span "t. +447359259073" at bounding box center [767, 61] width 64 height 9
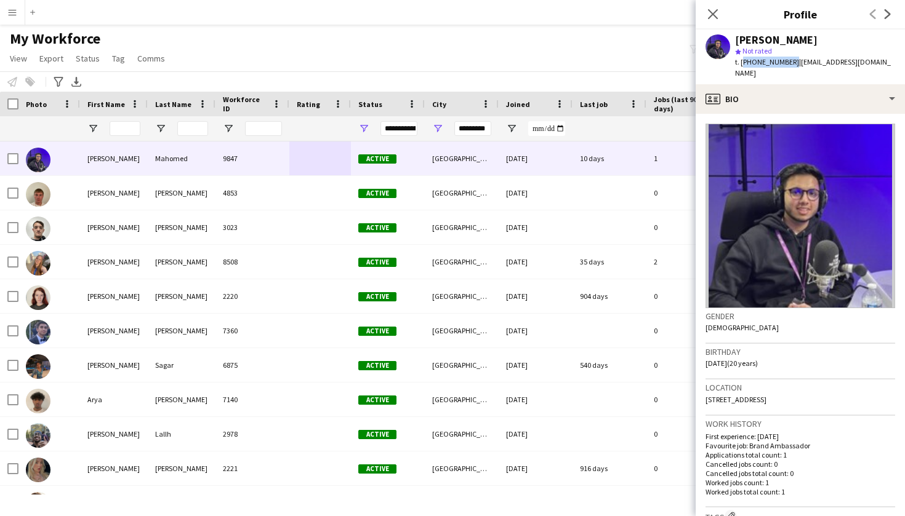
copy span "[PHONE_NUMBER]"
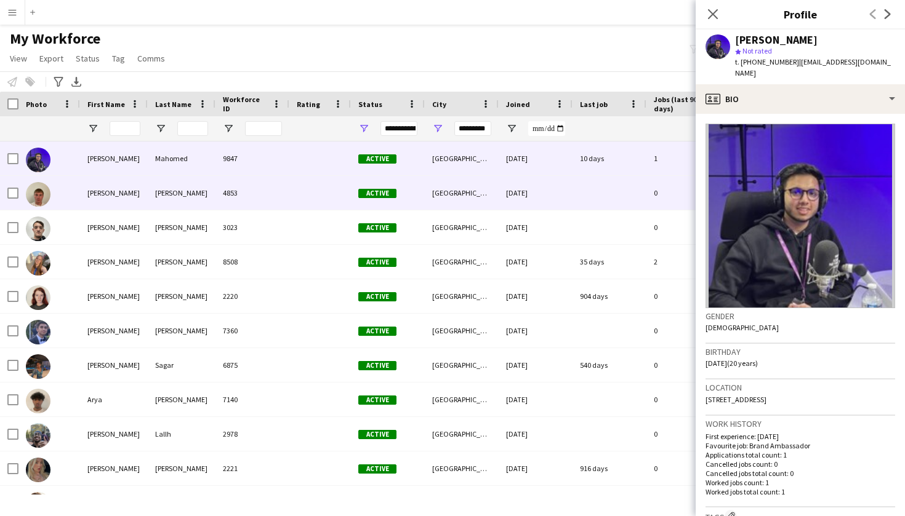
click at [466, 201] on div "[GEOGRAPHIC_DATA]" at bounding box center [462, 193] width 74 height 34
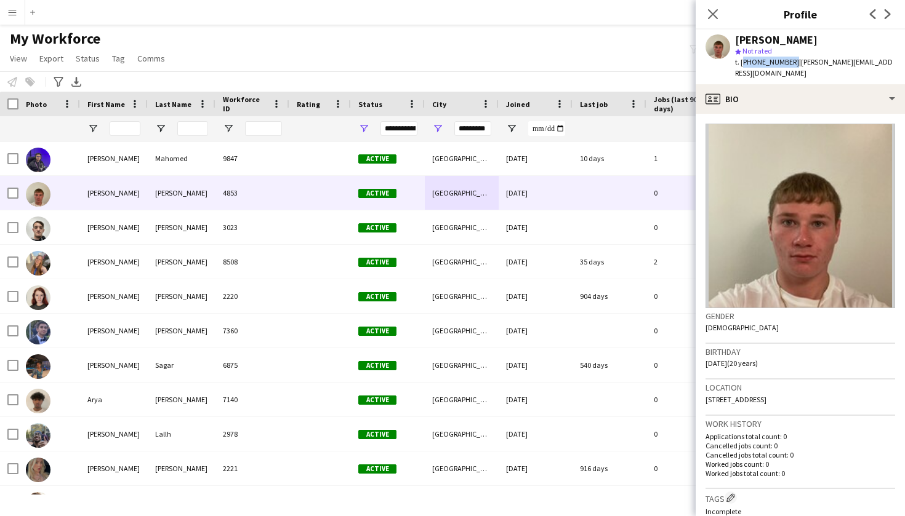
drag, startPoint x: 789, startPoint y: 63, endPoint x: 742, endPoint y: 64, distance: 46.8
click at [742, 64] on span "t. +447842433359" at bounding box center [767, 61] width 64 height 9
copy span "[PHONE_NUMBER]"
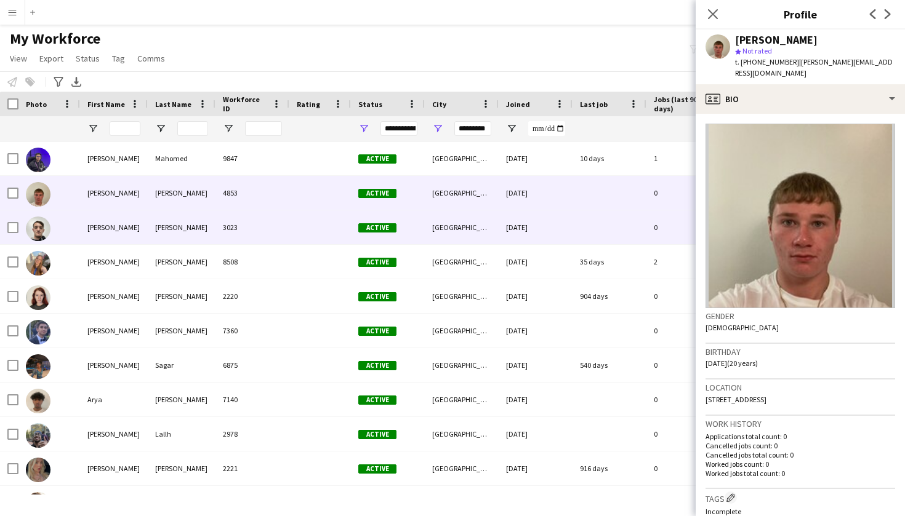
click at [313, 222] on div at bounding box center [320, 227] width 62 height 34
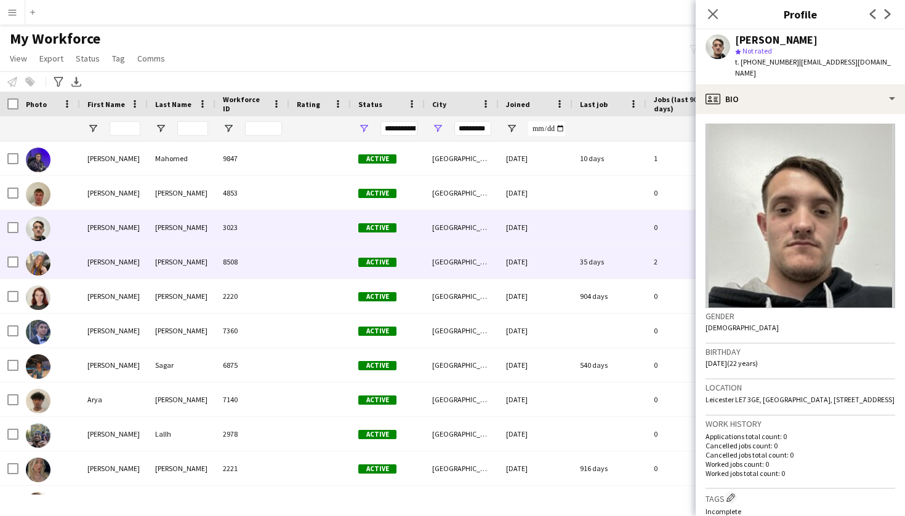
click at [306, 249] on div at bounding box center [320, 262] width 62 height 34
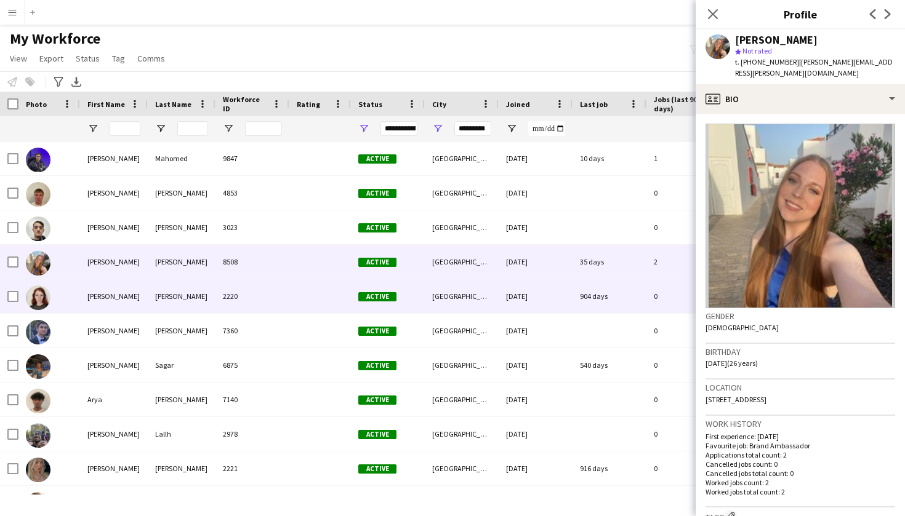
click at [298, 285] on div at bounding box center [320, 296] width 62 height 34
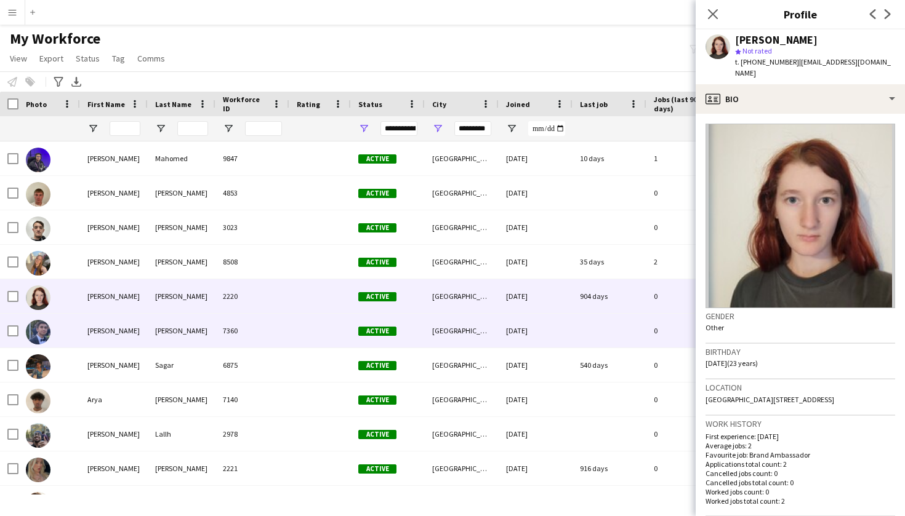
click at [287, 321] on div "7360" at bounding box center [252, 331] width 74 height 34
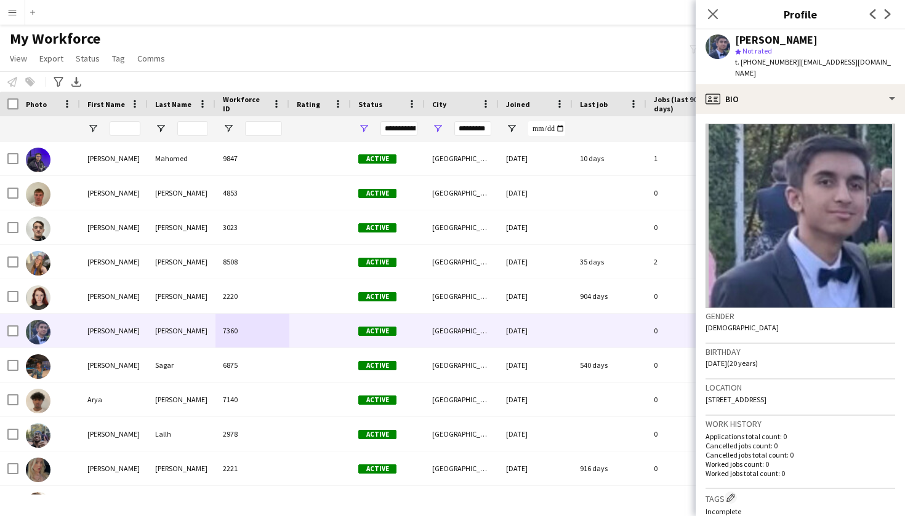
drag, startPoint x: 790, startPoint y: 63, endPoint x: 743, endPoint y: 65, distance: 47.4
click at [743, 65] on div "t. +447400540050 | anishup2801@gmail.com" at bounding box center [815, 68] width 160 height 22
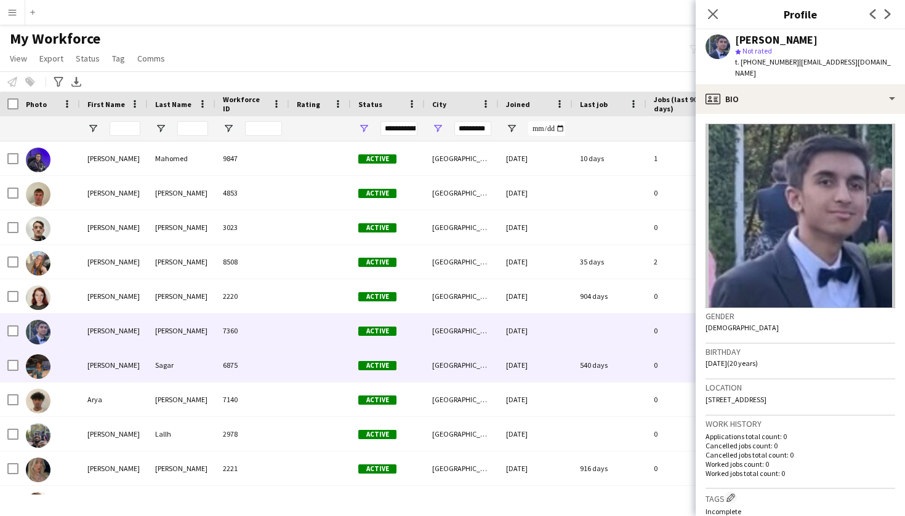
click at [260, 364] on div "6875" at bounding box center [252, 365] width 74 height 34
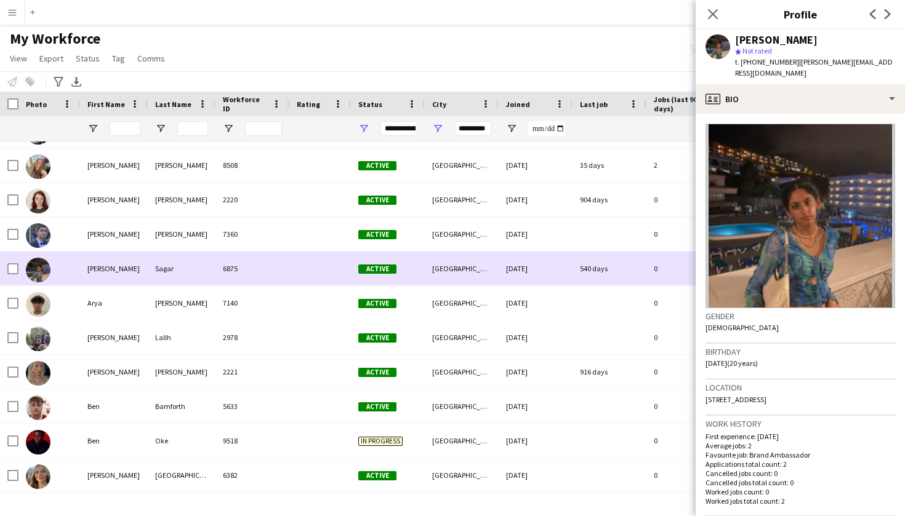
scroll to position [97, 0]
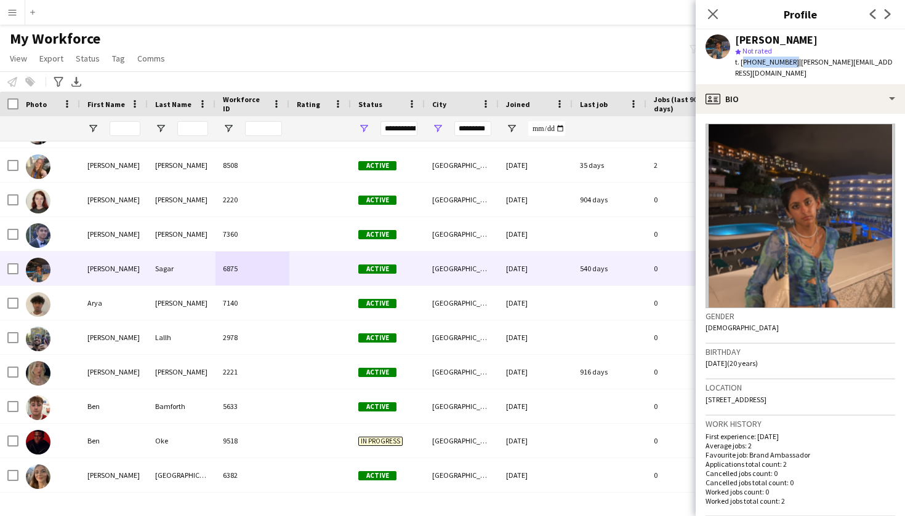
drag, startPoint x: 742, startPoint y: 62, endPoint x: 788, endPoint y: 62, distance: 46.2
click at [788, 62] on span "t. +447713267086" at bounding box center [767, 61] width 64 height 9
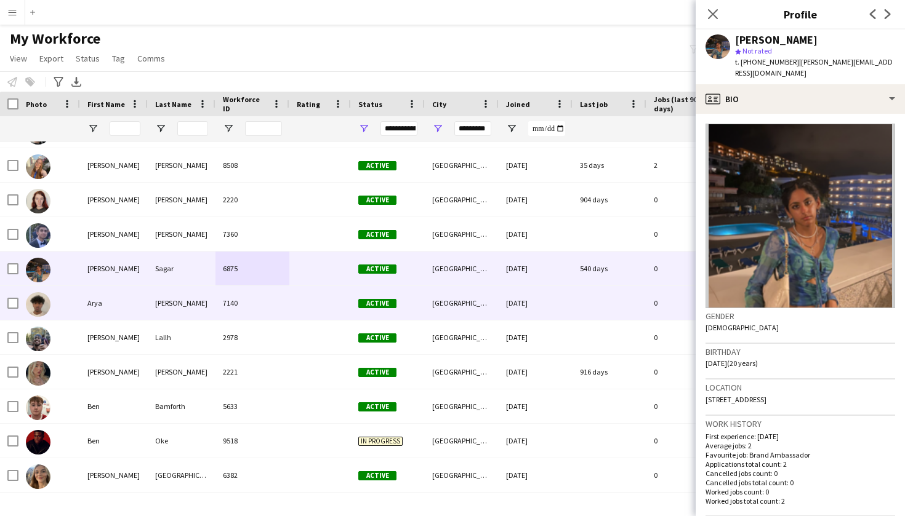
click at [281, 300] on div "7140" at bounding box center [252, 303] width 74 height 34
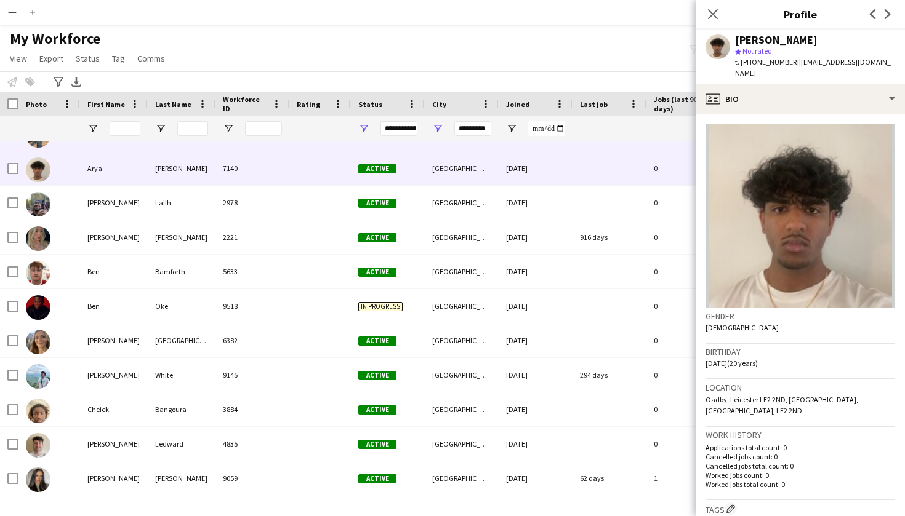
scroll to position [233, 0]
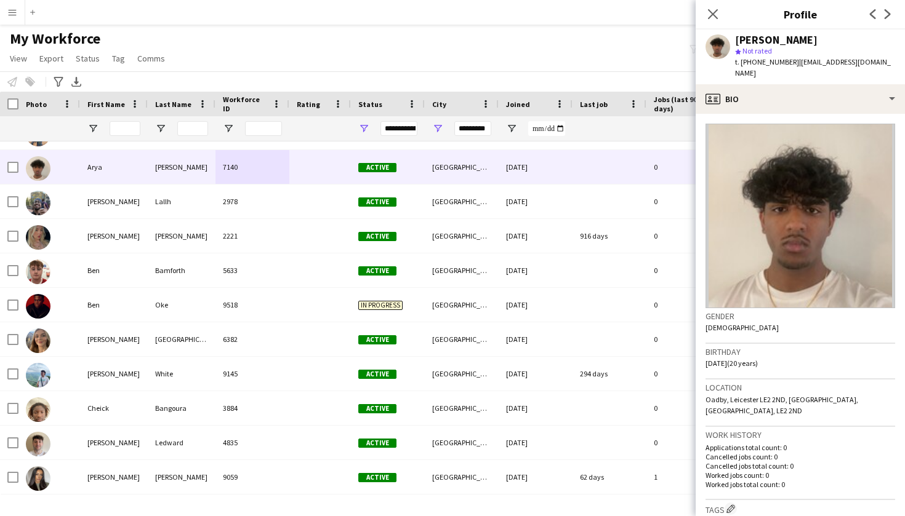
drag, startPoint x: 741, startPoint y: 63, endPoint x: 788, endPoint y: 60, distance: 47.4
click at [789, 60] on span "t. +447562584324" at bounding box center [767, 61] width 64 height 9
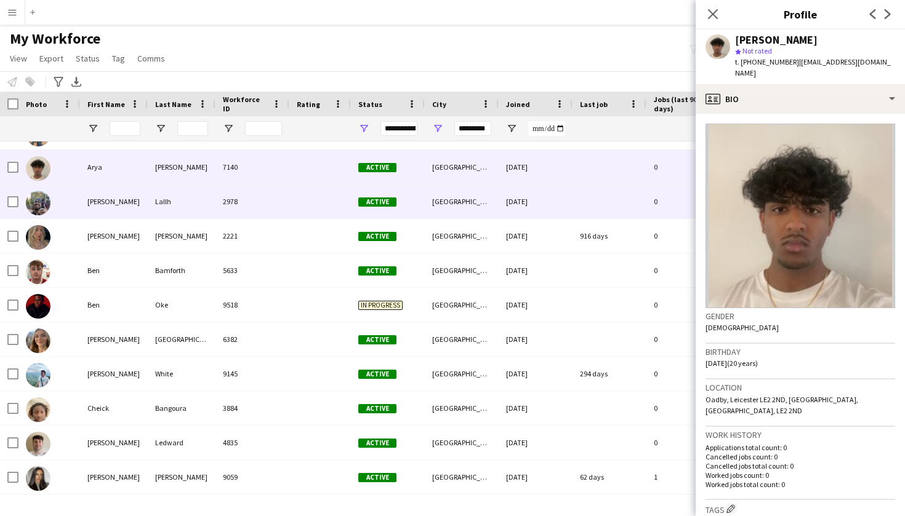
click at [364, 202] on span "Active" at bounding box center [377, 202] width 38 height 9
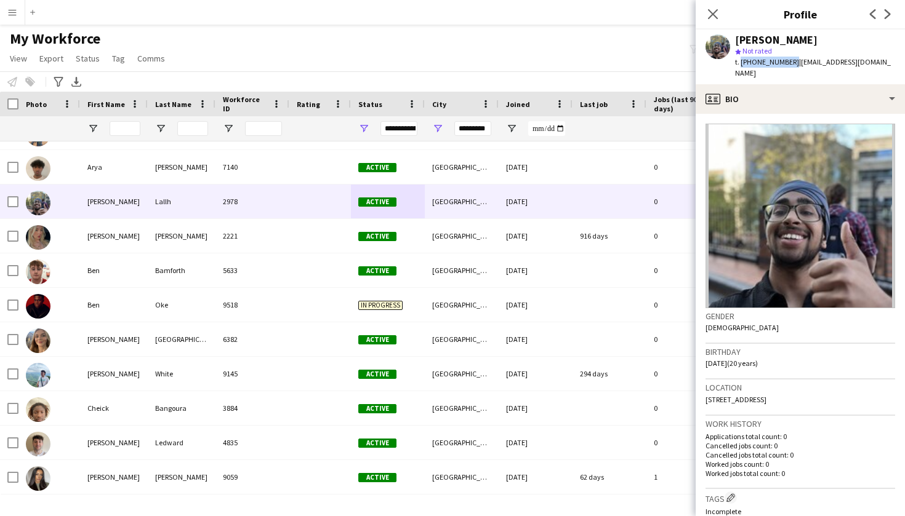
drag, startPoint x: 739, startPoint y: 62, endPoint x: 788, endPoint y: 62, distance: 48.6
click at [788, 62] on span "t. +447305343661" at bounding box center [767, 61] width 64 height 9
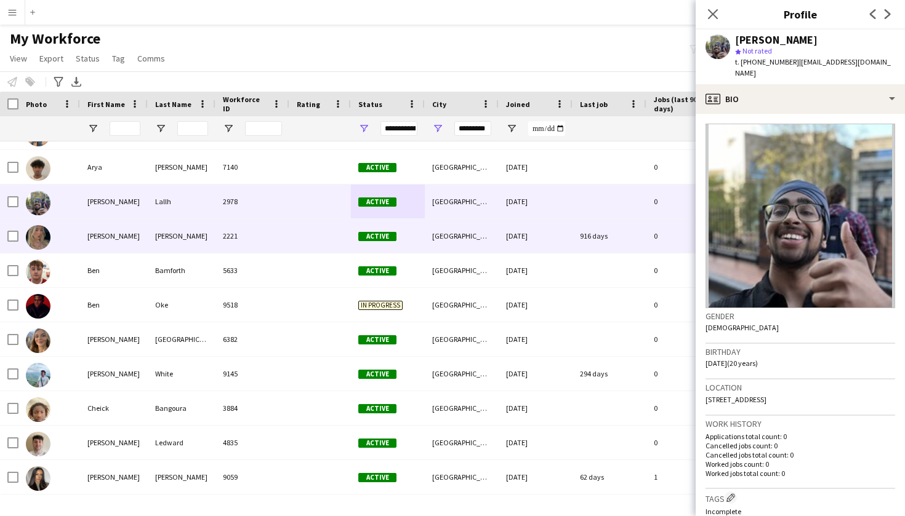
click at [233, 234] on div "2221" at bounding box center [252, 236] width 74 height 34
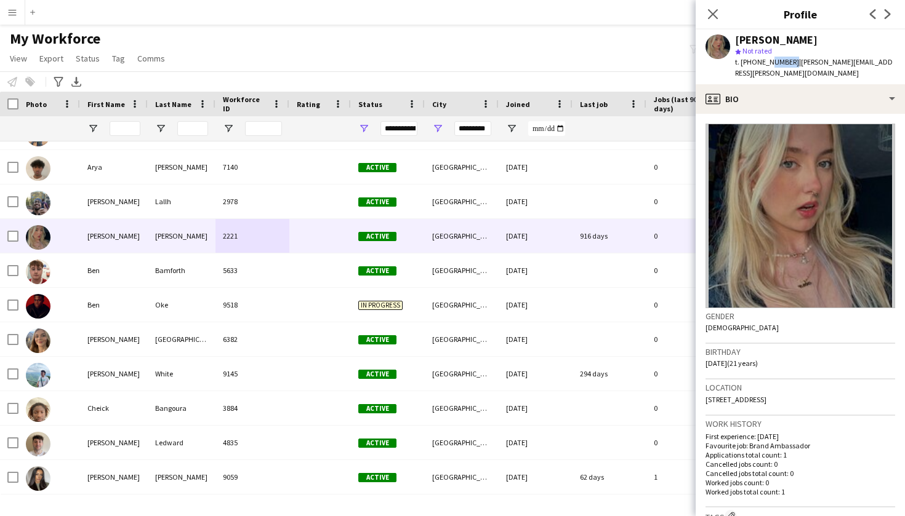
drag, startPoint x: 788, startPoint y: 64, endPoint x: 763, endPoint y: 64, distance: 25.2
click at [767, 64] on span "t. +447802828954" at bounding box center [767, 61] width 64 height 9
click at [750, 64] on span "t. +447802828954" at bounding box center [767, 61] width 64 height 9
drag, startPoint x: 790, startPoint y: 63, endPoint x: 742, endPoint y: 65, distance: 48.0
click at [742, 65] on div "t. +447802828954 | becky.stobie.101@icloud.com" at bounding box center [815, 68] width 160 height 22
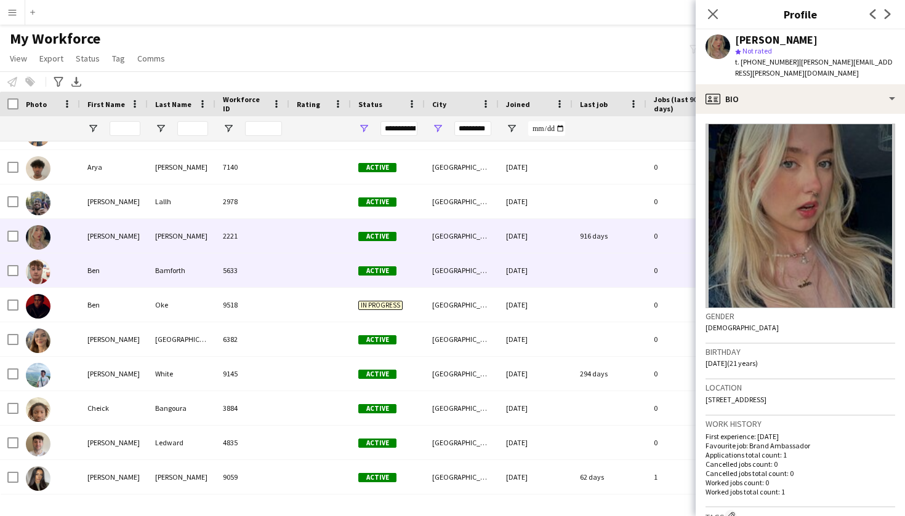
click at [241, 282] on div "5633" at bounding box center [252, 271] width 74 height 34
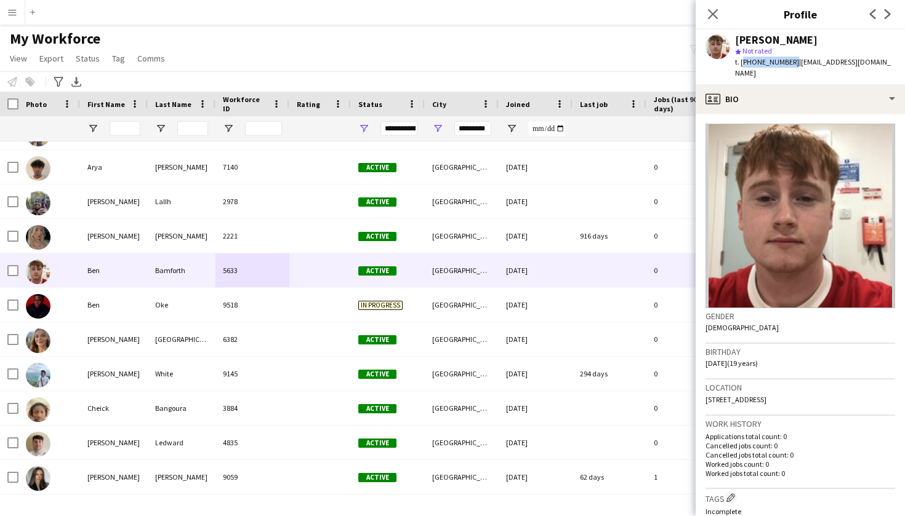
drag, startPoint x: 740, startPoint y: 63, endPoint x: 788, endPoint y: 60, distance: 48.1
click at [788, 60] on span "t. +447879010475" at bounding box center [767, 61] width 64 height 9
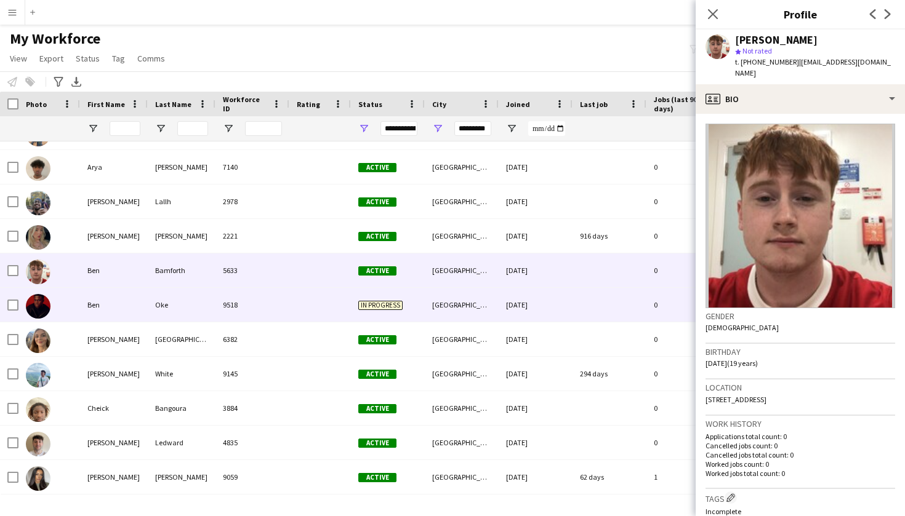
click at [204, 310] on div "Oke" at bounding box center [182, 305] width 68 height 34
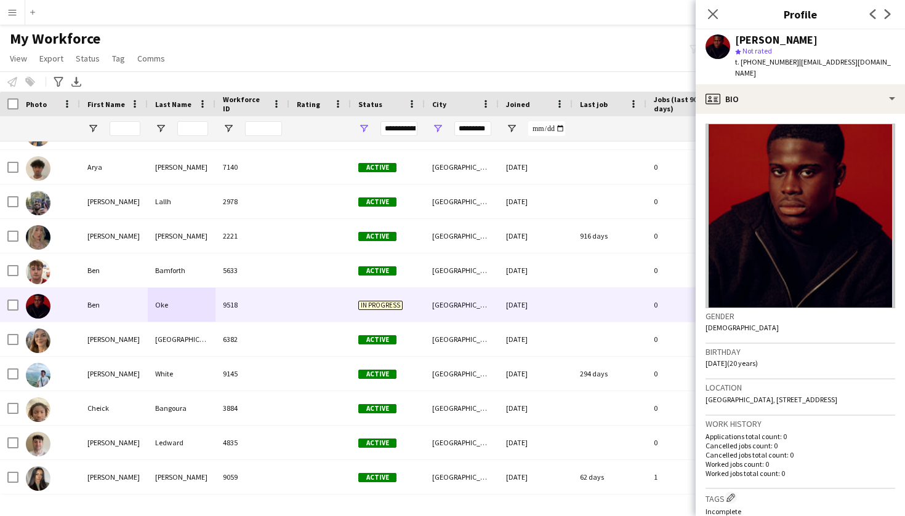
drag, startPoint x: 742, startPoint y: 64, endPoint x: 793, endPoint y: 62, distance: 51.1
click at [793, 61] on div "t. +4407445647754 | benokepr@gmail.com" at bounding box center [815, 68] width 160 height 22
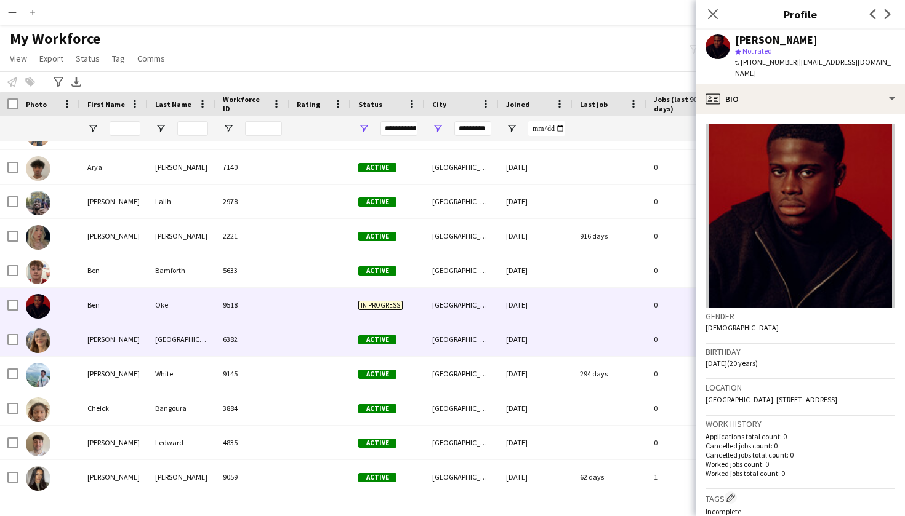
click at [212, 347] on div "Coddington" at bounding box center [182, 339] width 68 height 34
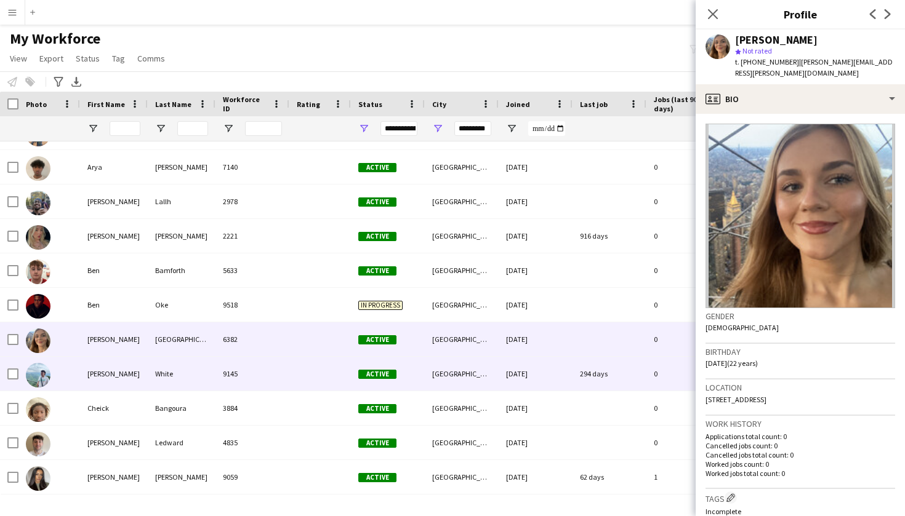
click at [207, 377] on div "White" at bounding box center [182, 374] width 68 height 34
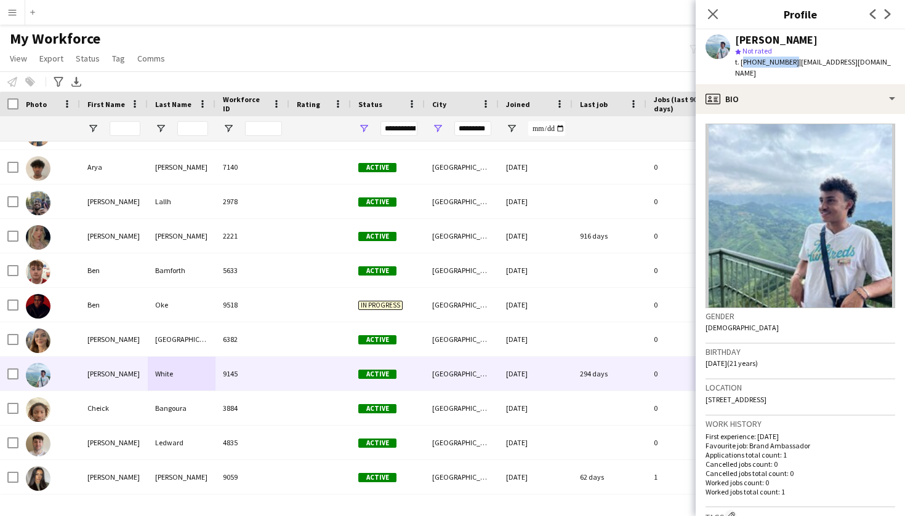
drag, startPoint x: 740, startPoint y: 61, endPoint x: 789, endPoint y: 63, distance: 48.7
click at [789, 63] on span "t. +447867611783" at bounding box center [767, 61] width 64 height 9
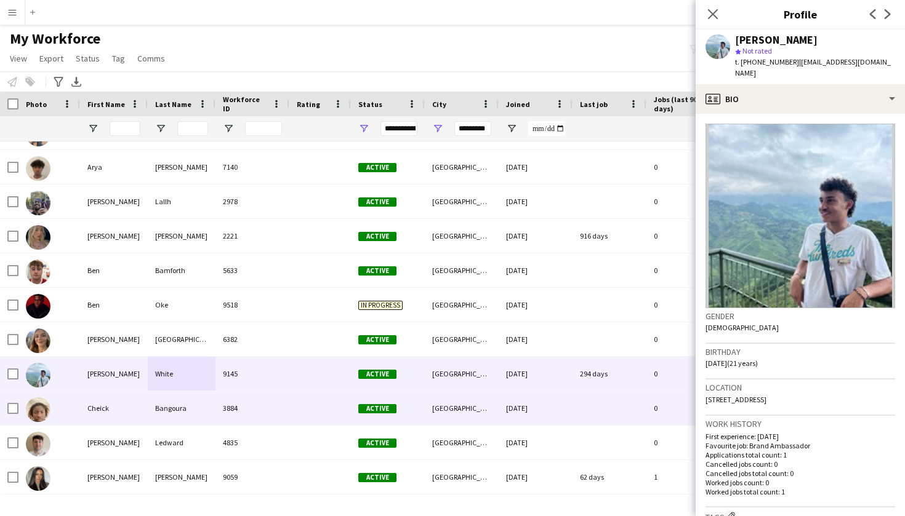
click at [230, 410] on div "3884" at bounding box center [252, 408] width 74 height 34
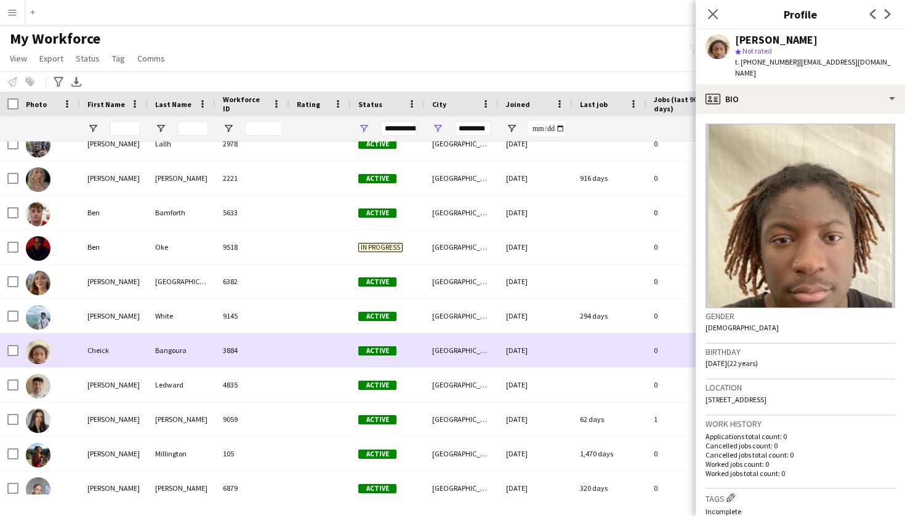
scroll to position [295, 0]
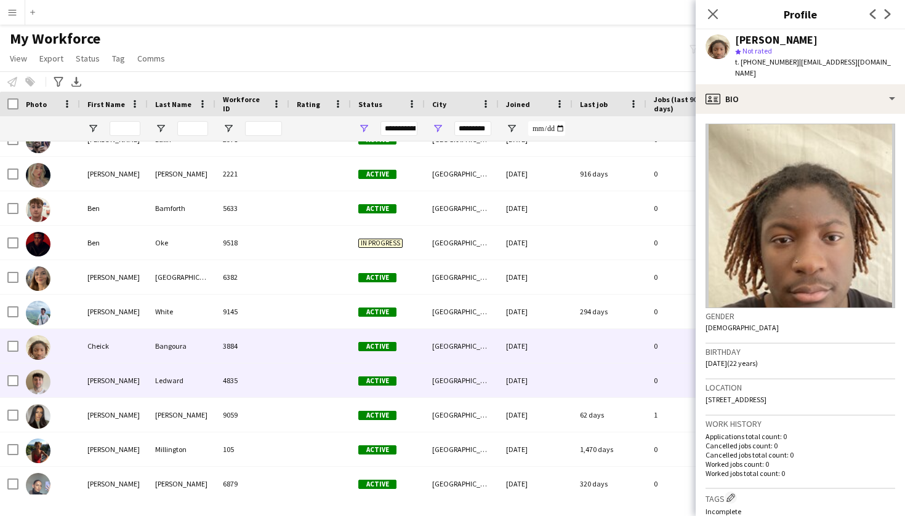
click at [218, 382] on div "4835" at bounding box center [252, 381] width 74 height 34
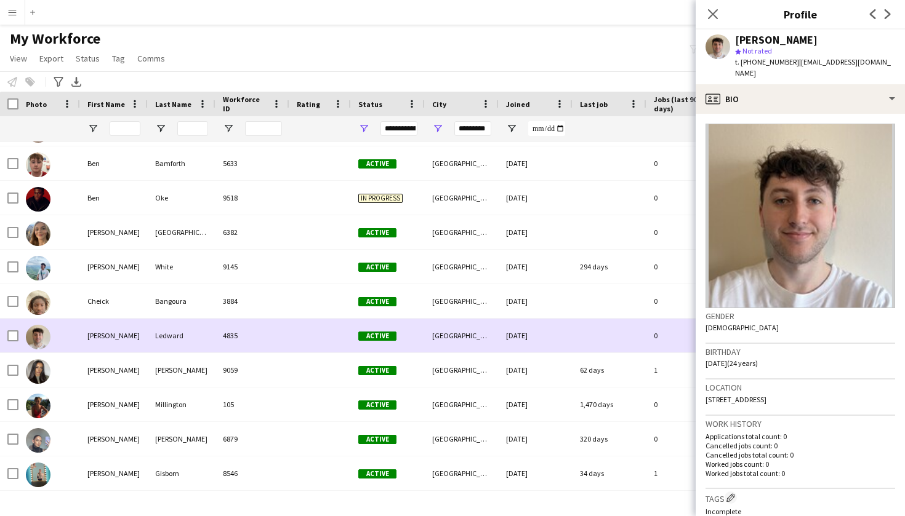
scroll to position [340, 0]
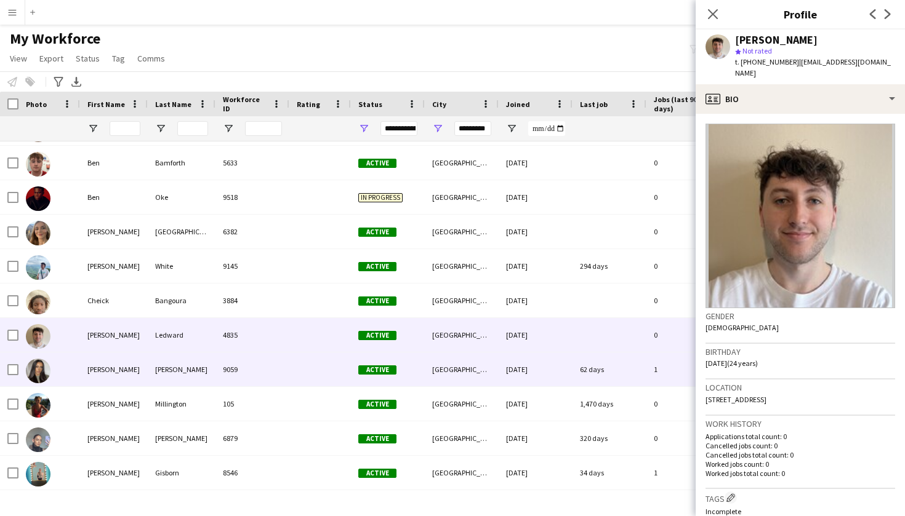
click at [202, 371] on div "Daudia" at bounding box center [182, 370] width 68 height 34
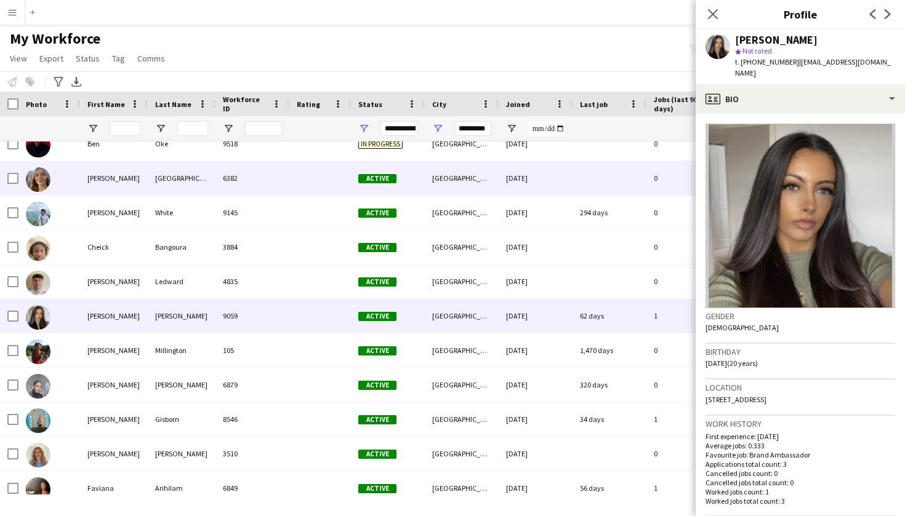
scroll to position [396, 0]
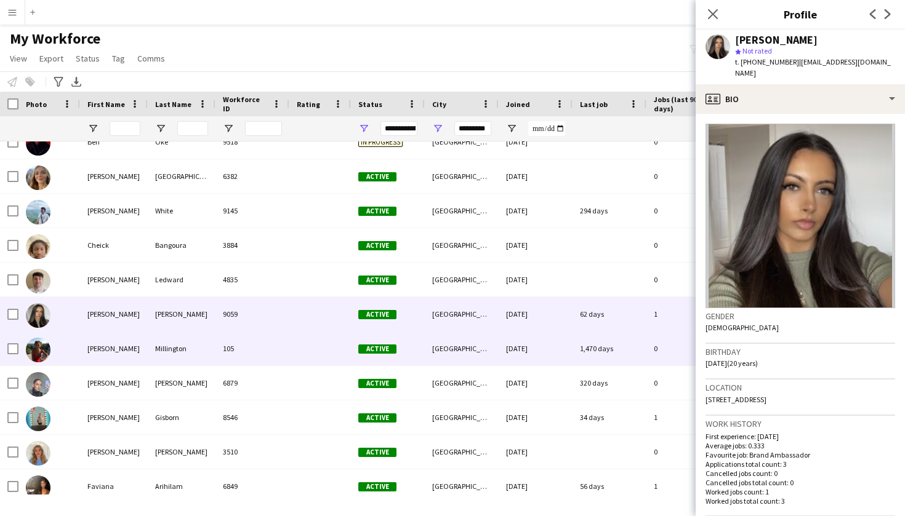
click at [252, 347] on div "105" at bounding box center [252, 349] width 74 height 34
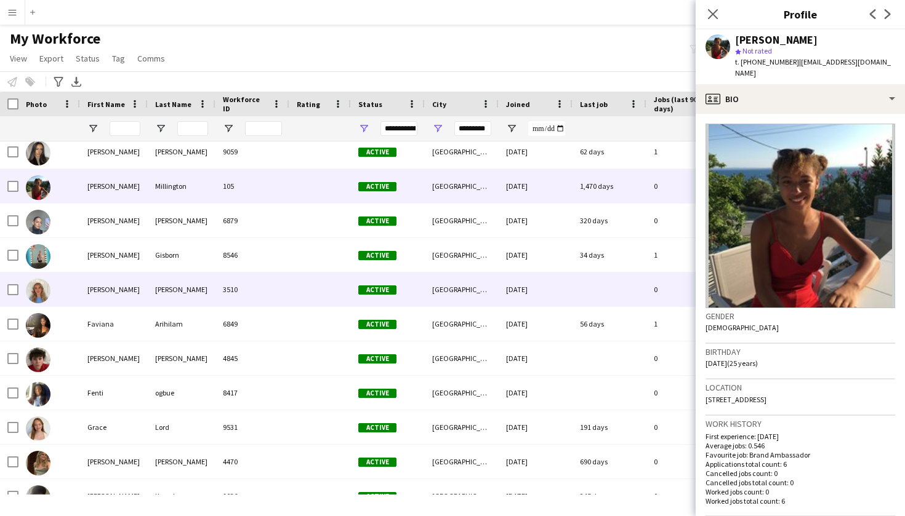
scroll to position [562, 0]
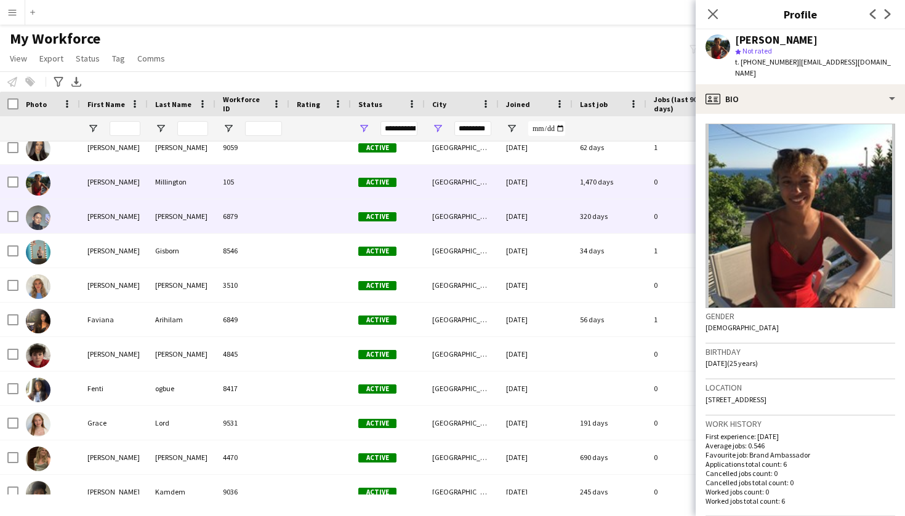
click at [199, 214] on div "Boylan" at bounding box center [182, 216] width 68 height 34
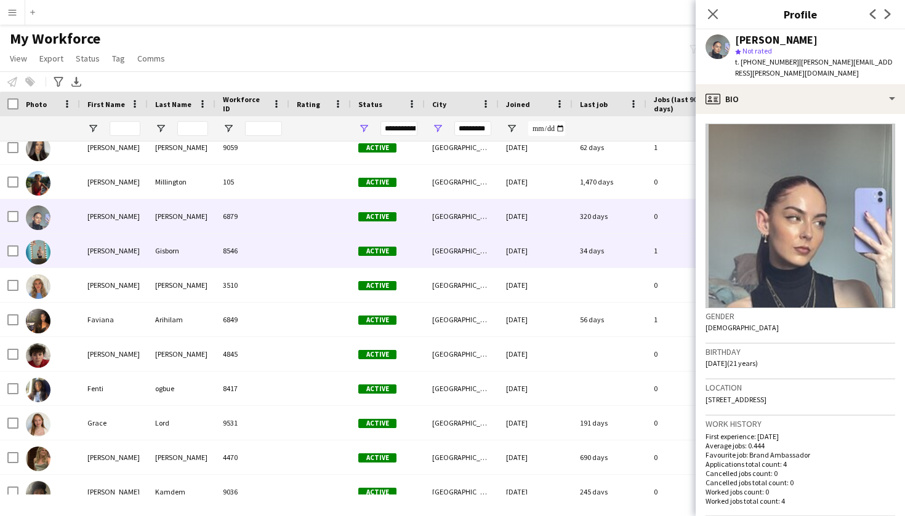
click at [195, 248] on div "Gisborn" at bounding box center [182, 251] width 68 height 34
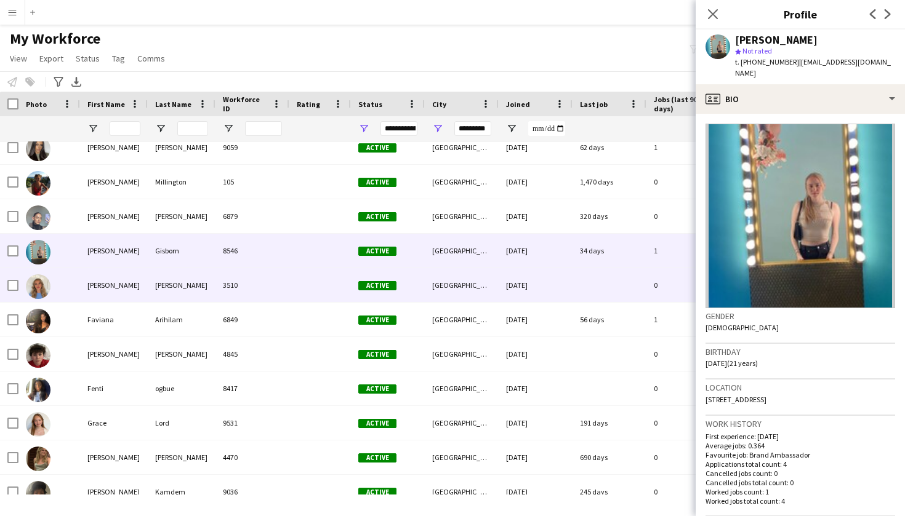
click at [194, 281] on div "Johnstone" at bounding box center [182, 285] width 68 height 34
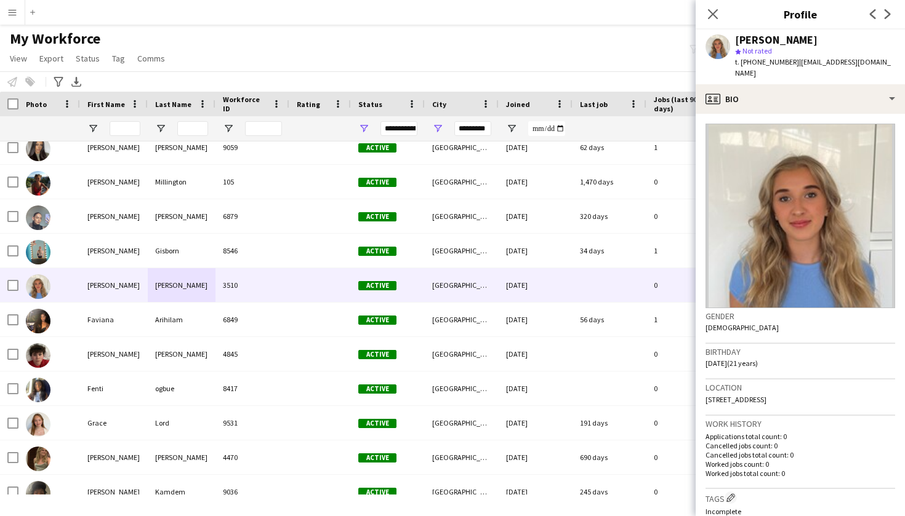
drag, startPoint x: 740, startPoint y: 62, endPoint x: 793, endPoint y: 62, distance: 52.3
click at [793, 62] on span "t. +4407482240580" at bounding box center [767, 61] width 64 height 9
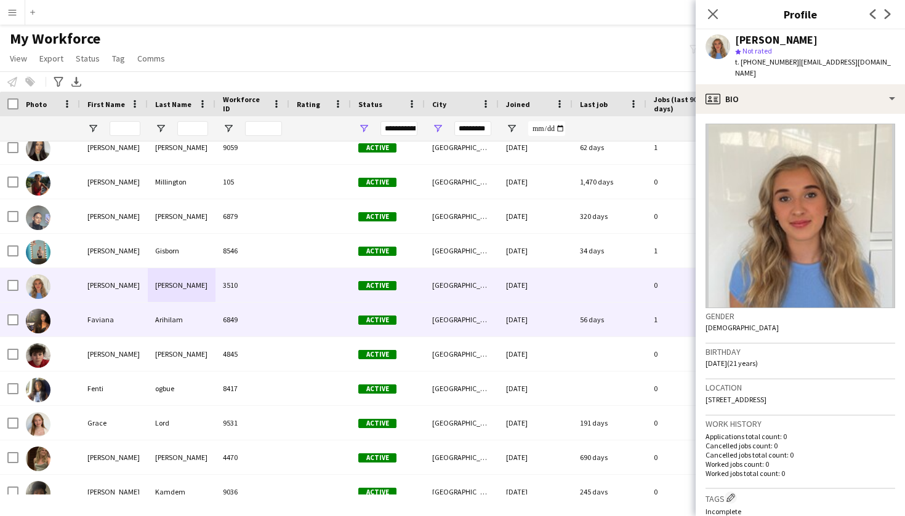
click at [126, 319] on div "Faviana" at bounding box center [114, 320] width 68 height 34
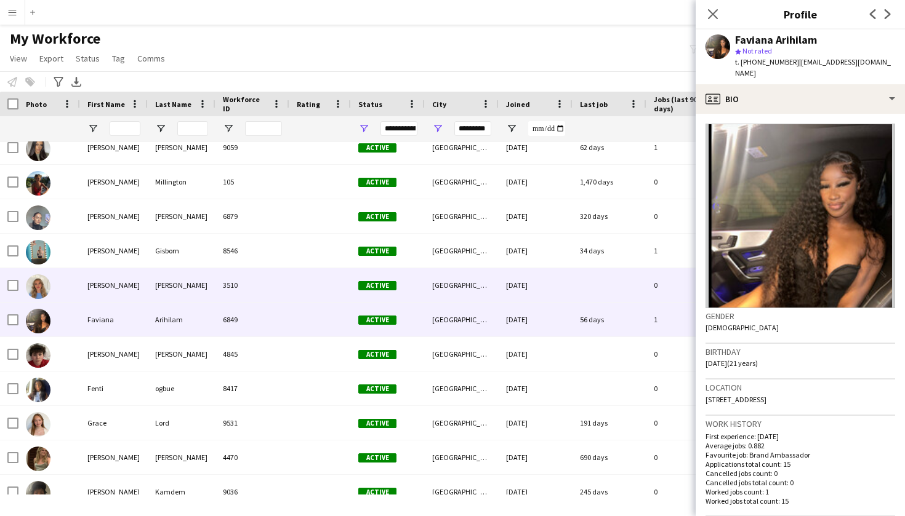
click at [170, 289] on div "Johnstone" at bounding box center [182, 285] width 68 height 34
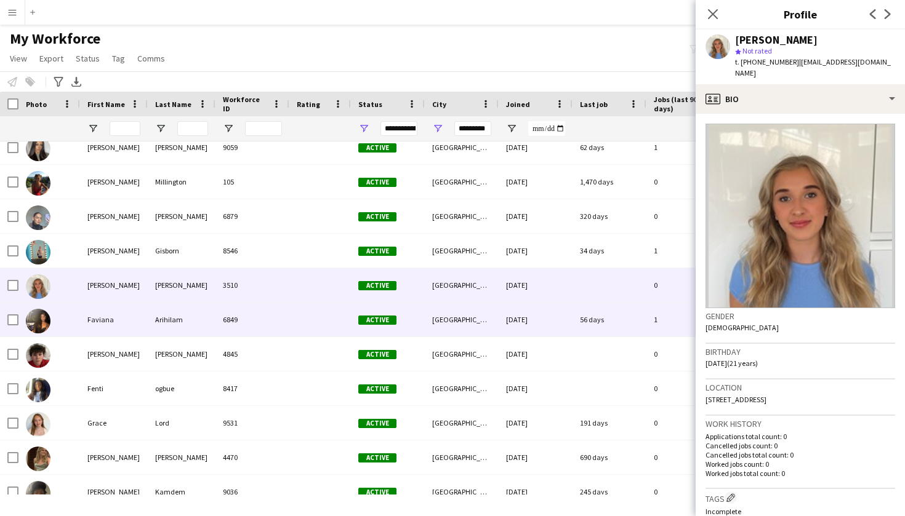
click at [164, 329] on div "Arihilam" at bounding box center [182, 320] width 68 height 34
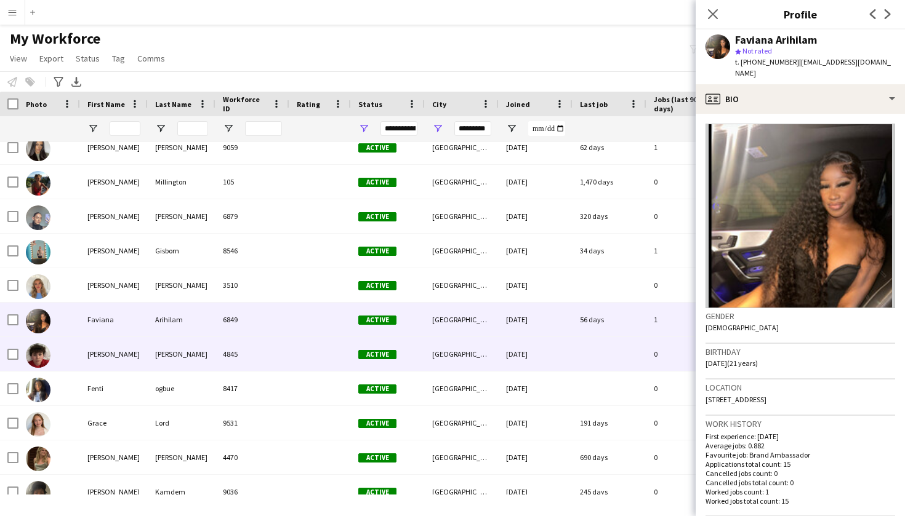
click at [164, 356] on div "Whitehead" at bounding box center [182, 354] width 68 height 34
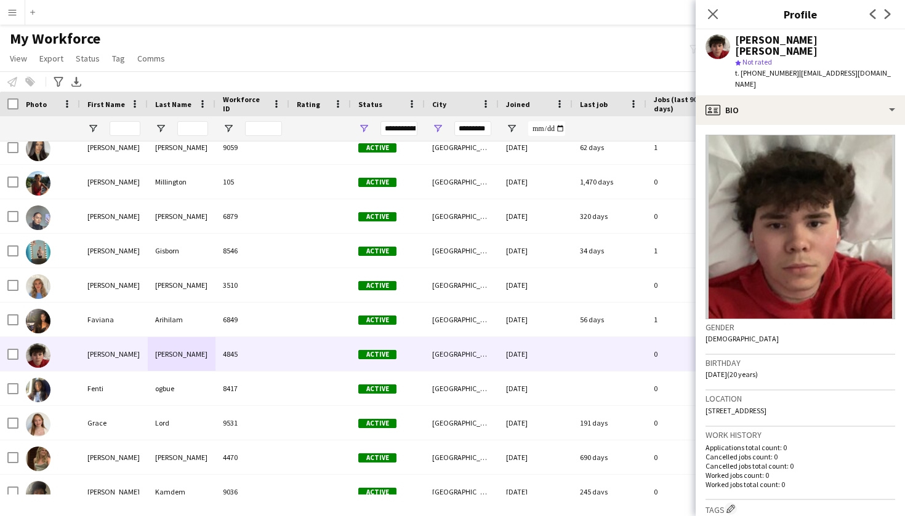
drag, startPoint x: 740, startPoint y: 63, endPoint x: 790, endPoint y: 60, distance: 49.9
click at [790, 68] on div "t. +447718299216 | fenn1616@gmail.com" at bounding box center [815, 79] width 160 height 22
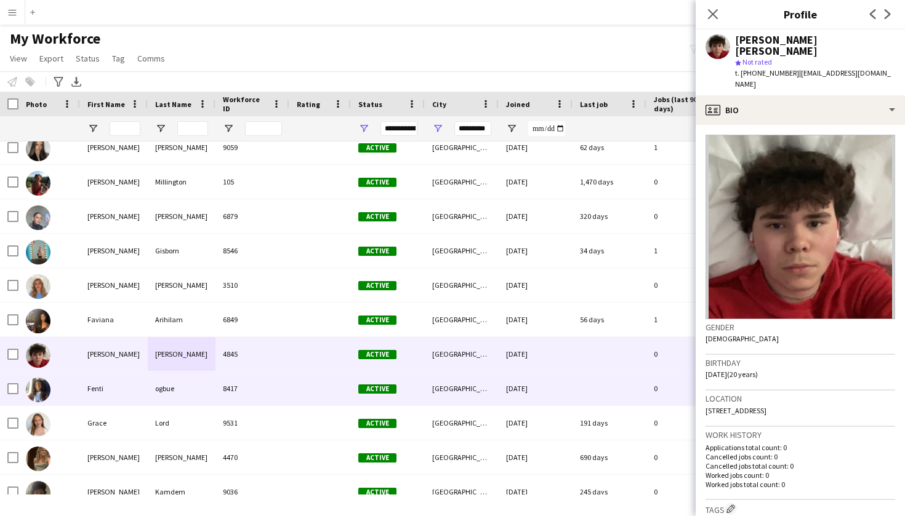
click at [301, 382] on div at bounding box center [320, 389] width 62 height 34
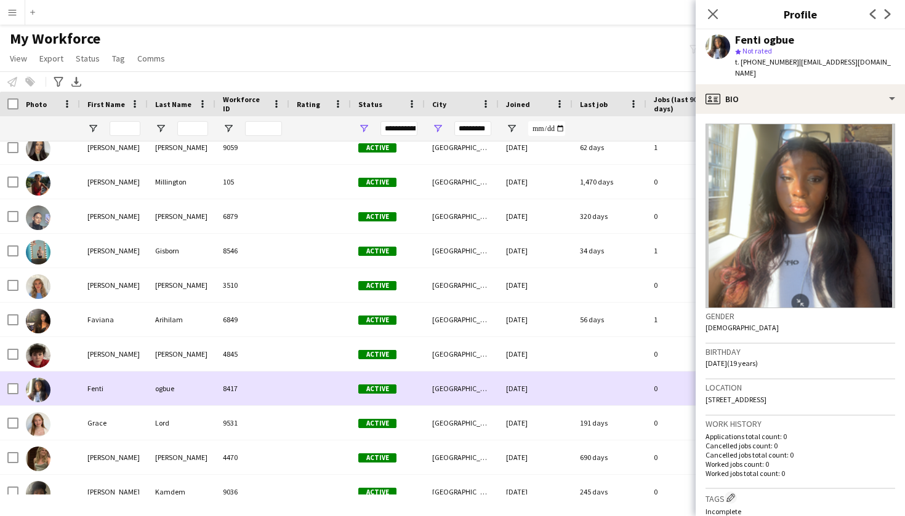
scroll to position [652, 0]
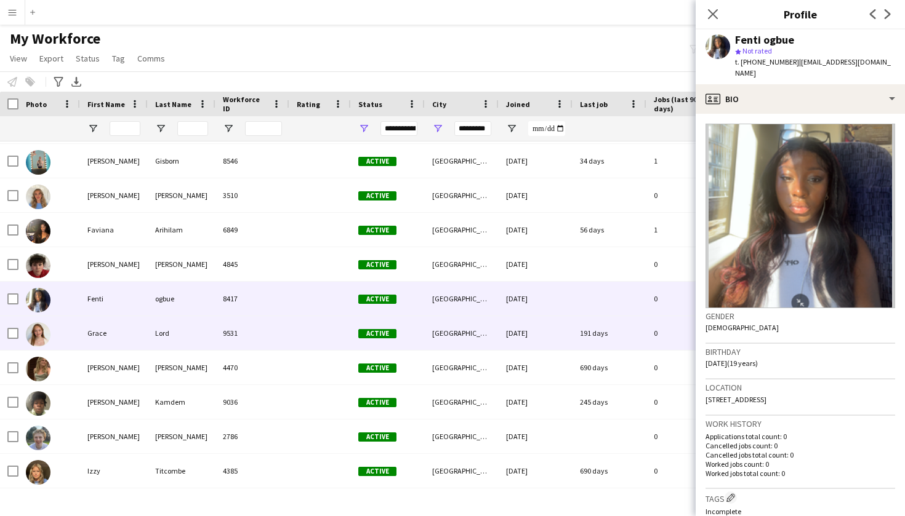
click at [226, 332] on div "9531" at bounding box center [252, 333] width 74 height 34
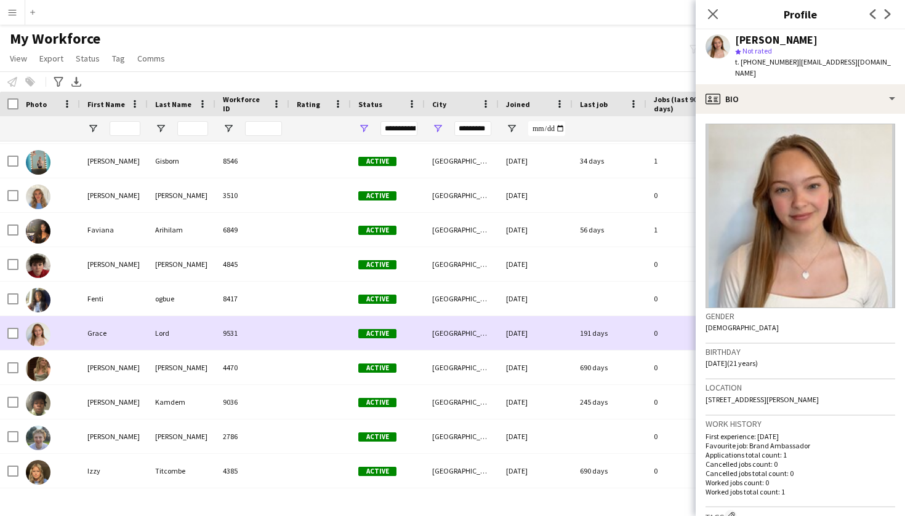
scroll to position [743, 0]
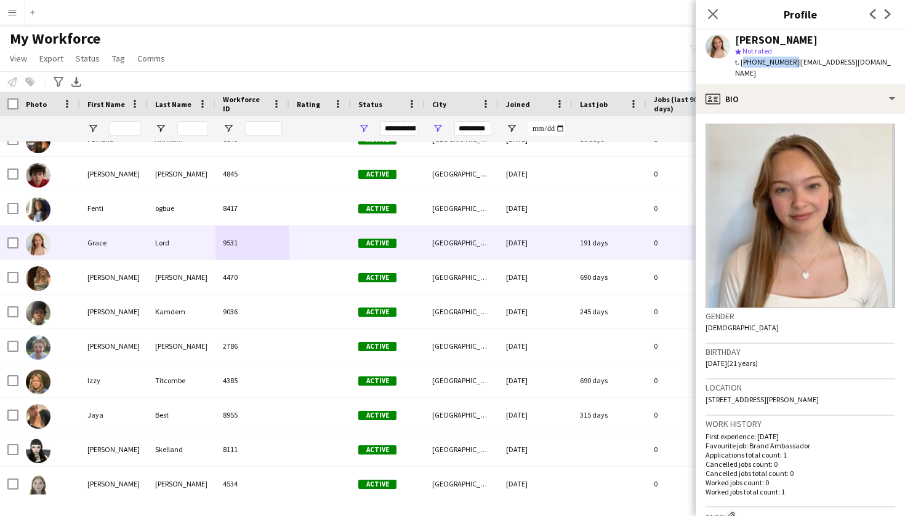
drag, startPoint x: 741, startPoint y: 62, endPoint x: 789, endPoint y: 60, distance: 48.1
click at [789, 60] on span "t. +447402110955" at bounding box center [767, 61] width 64 height 9
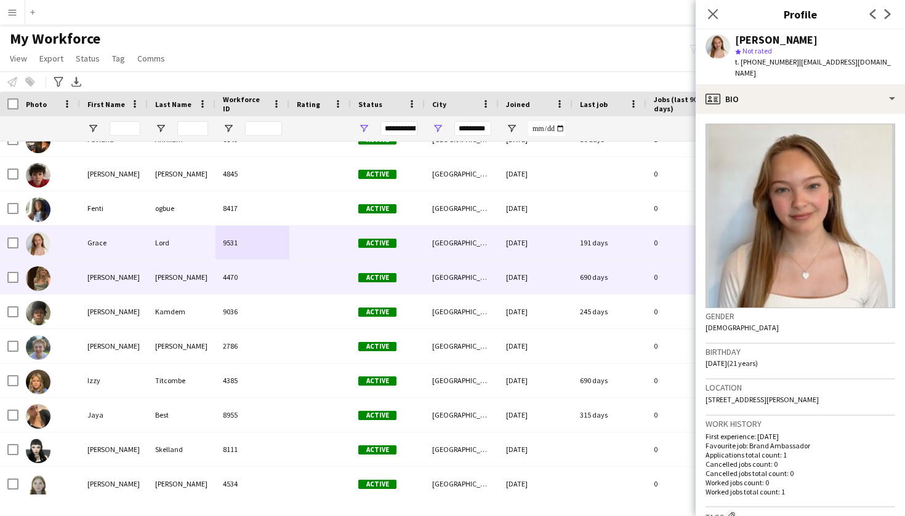
click at [197, 279] on div "Trotter" at bounding box center [182, 277] width 68 height 34
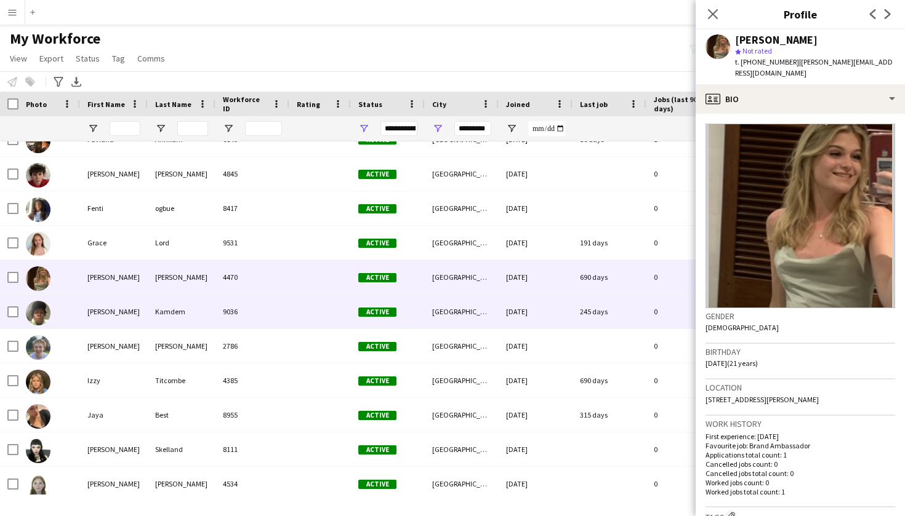
click at [197, 304] on div "Kamdem" at bounding box center [182, 312] width 68 height 34
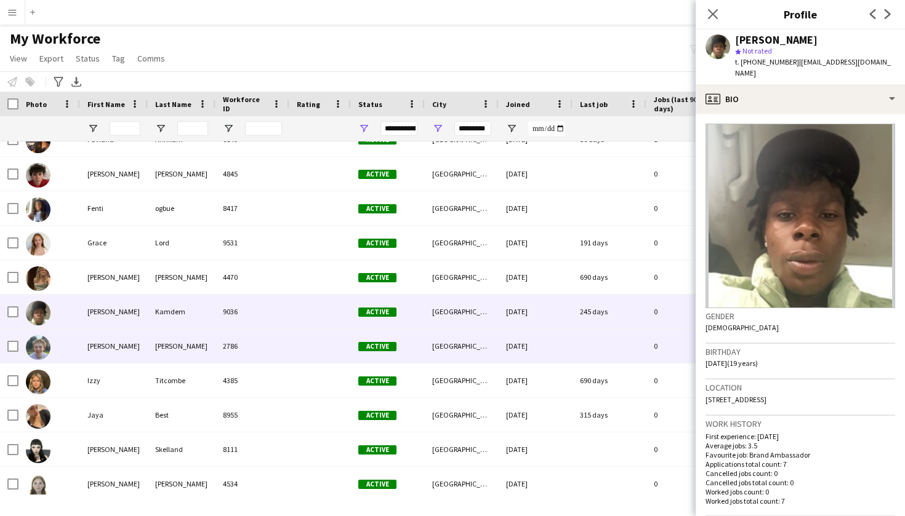
click at [199, 330] on div "Wiggans" at bounding box center [182, 346] width 68 height 34
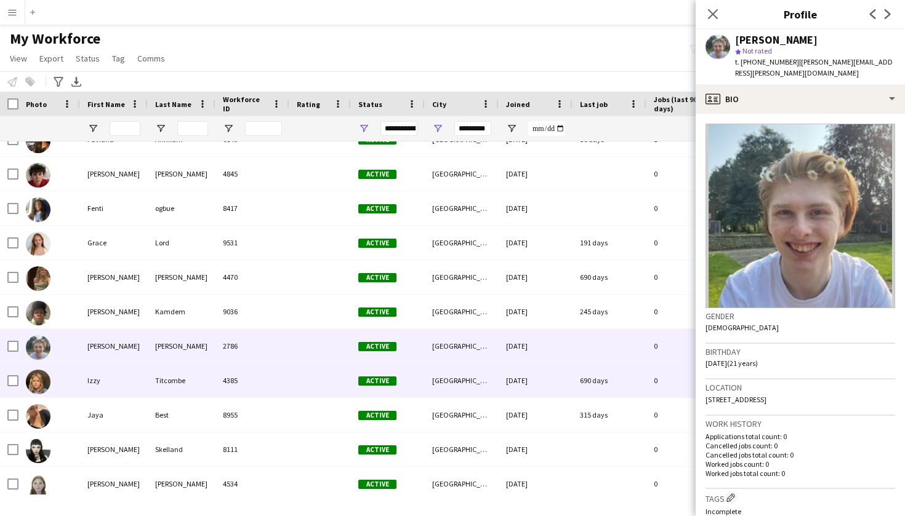
click at [201, 374] on div "Titcombe" at bounding box center [182, 381] width 68 height 34
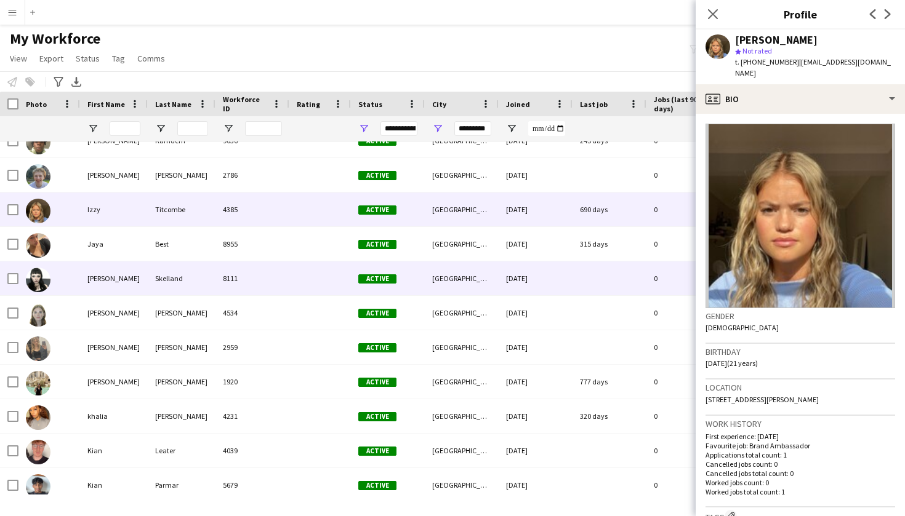
scroll to position [914, 0]
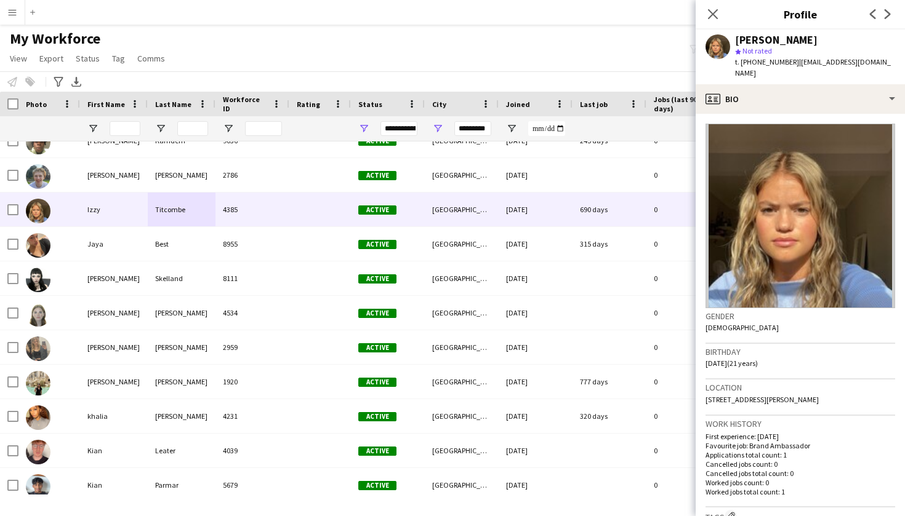
drag, startPoint x: 740, startPoint y: 61, endPoint x: 790, endPoint y: 58, distance: 49.3
click at [790, 58] on div "t. +447493203452 | izzym.titcombe@btinternet.com" at bounding box center [815, 68] width 160 height 22
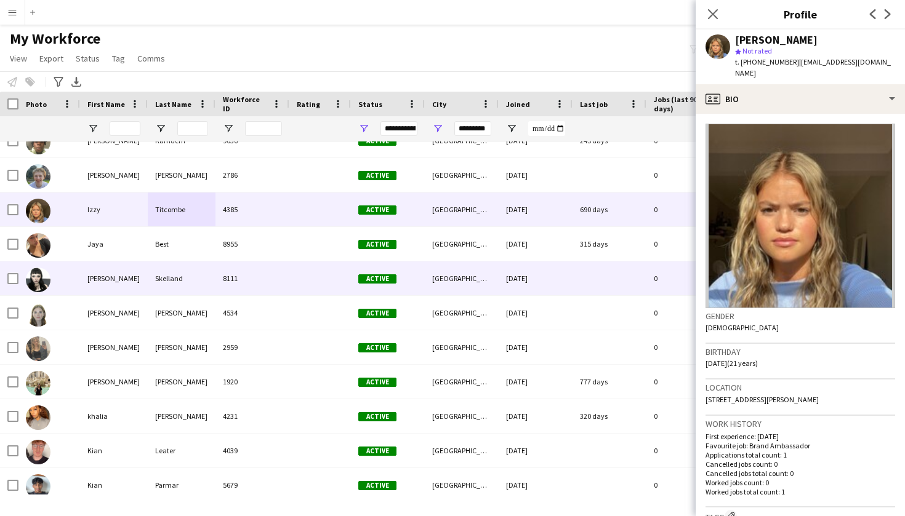
click at [318, 247] on div at bounding box center [320, 244] width 62 height 34
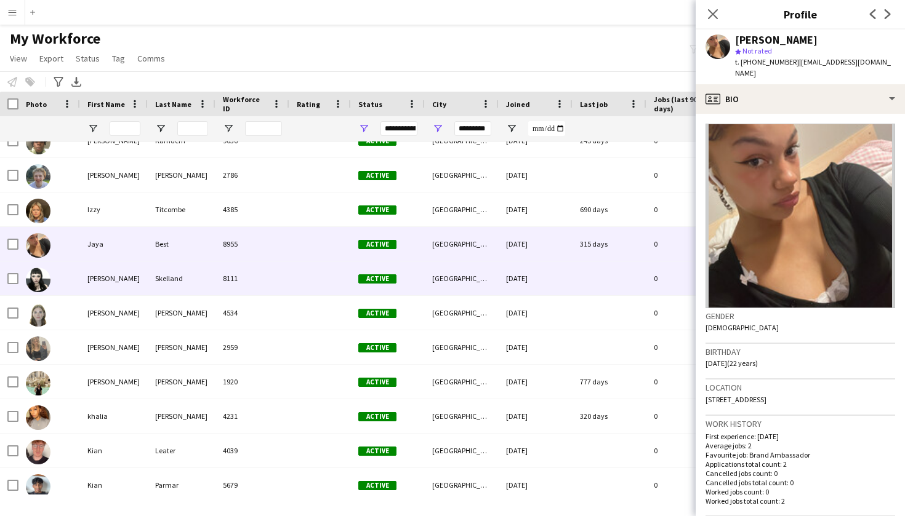
click at [316, 273] on div at bounding box center [320, 279] width 62 height 34
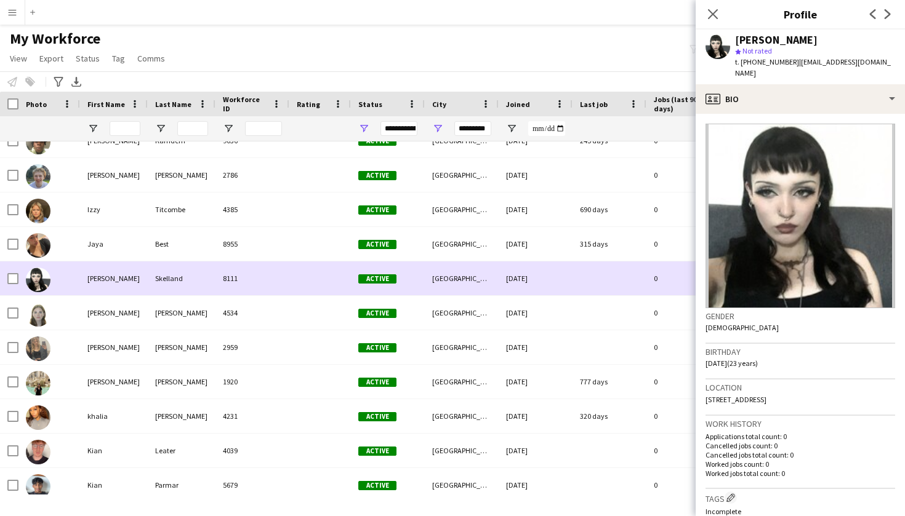
click at [317, 292] on div at bounding box center [320, 279] width 62 height 34
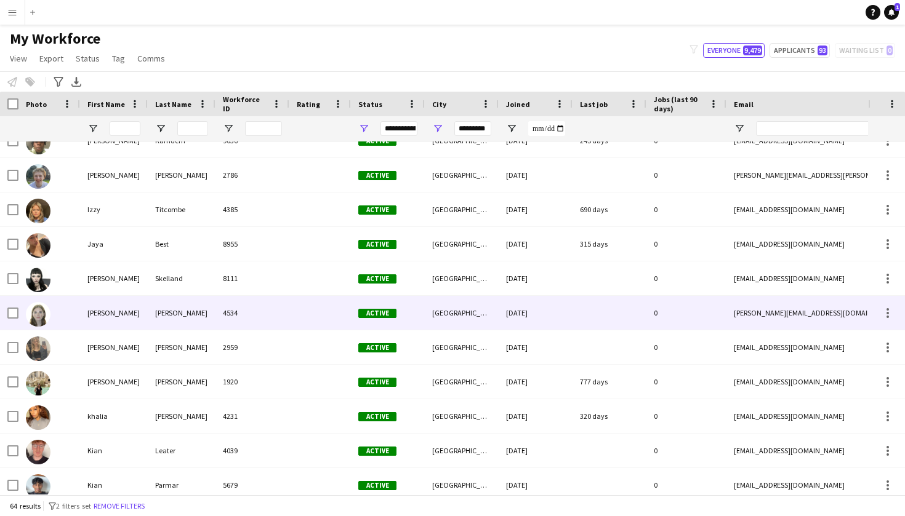
click at [314, 314] on div at bounding box center [320, 313] width 62 height 34
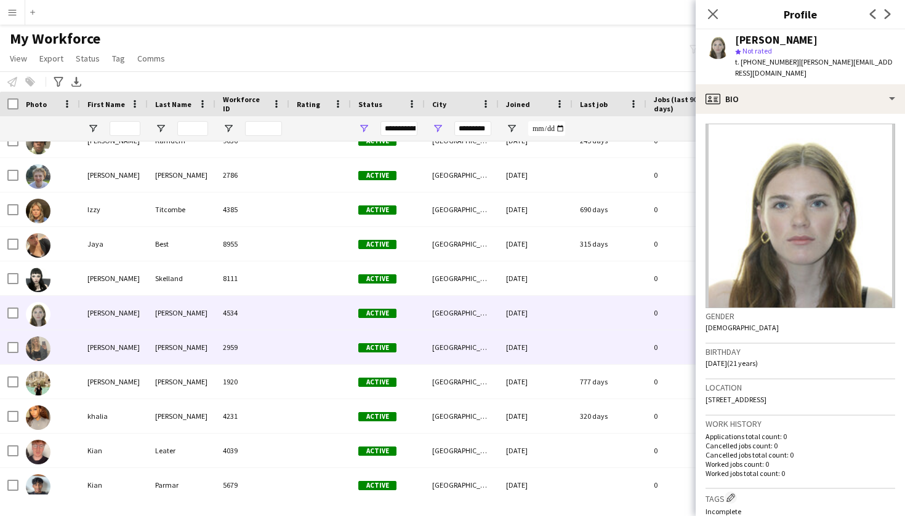
click at [304, 345] on div at bounding box center [320, 347] width 62 height 34
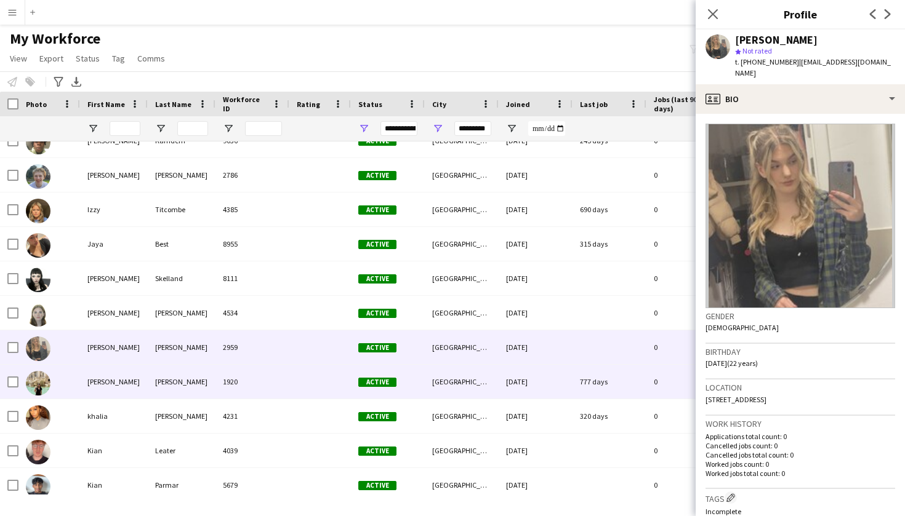
click at [292, 393] on div at bounding box center [320, 382] width 62 height 34
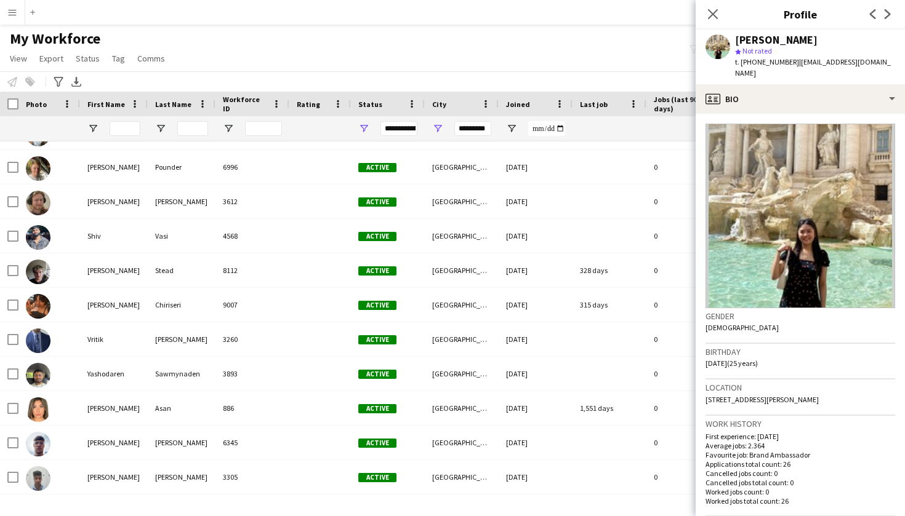
scroll to position [1852, 0]
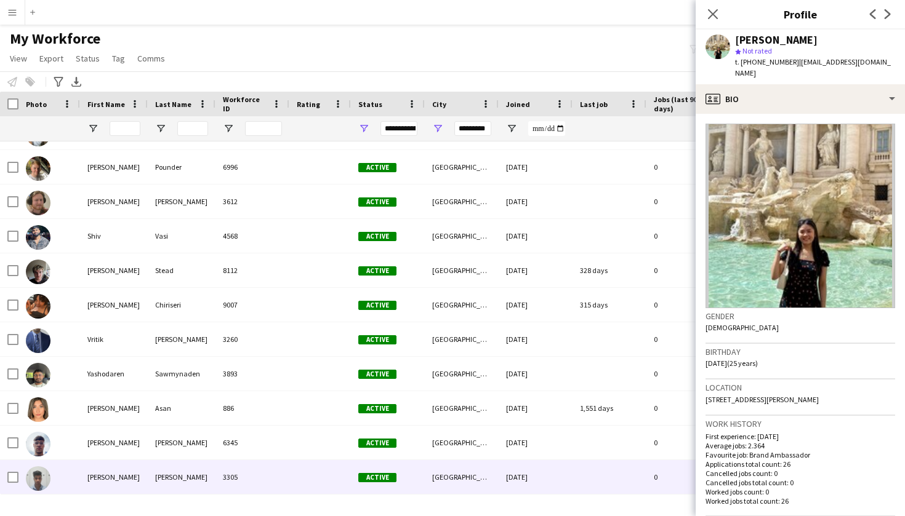
click at [278, 473] on div "3305" at bounding box center [252, 477] width 74 height 34
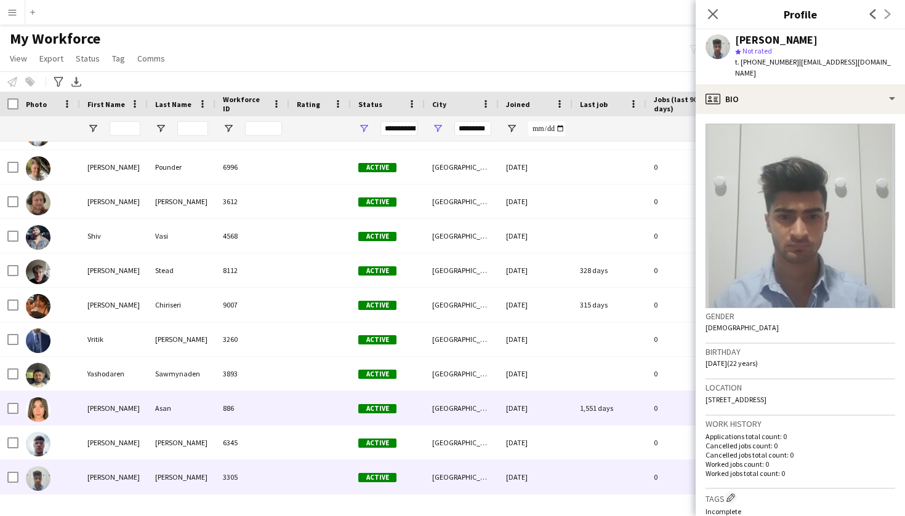
click at [270, 407] on div "886" at bounding box center [252, 408] width 74 height 34
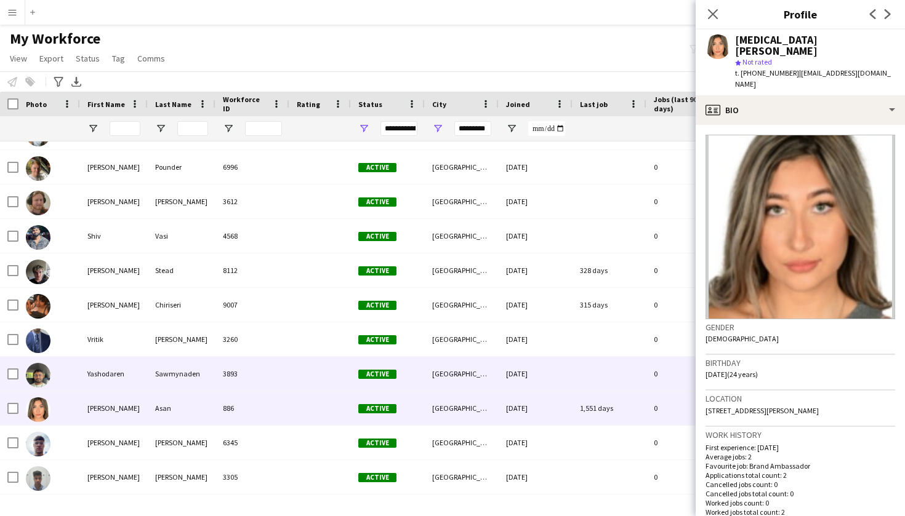
click at [261, 366] on div "3893" at bounding box center [252, 374] width 74 height 34
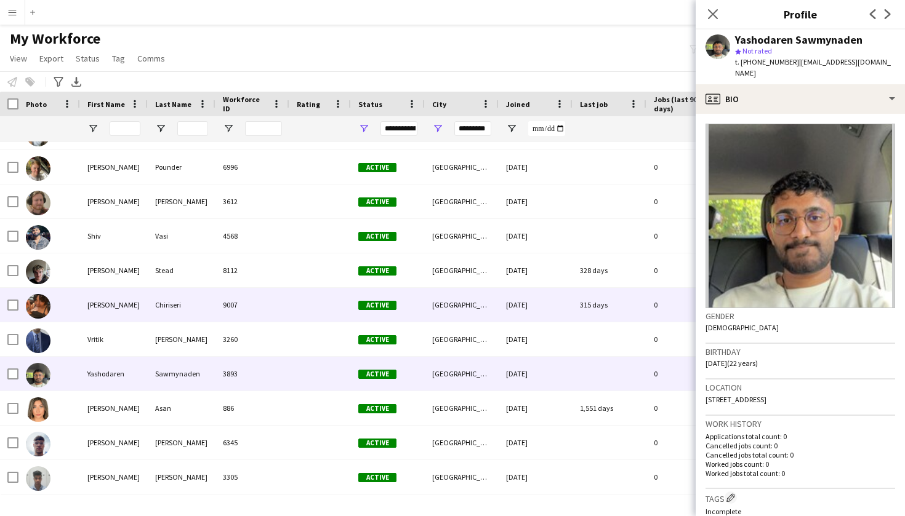
click at [247, 321] on div "9007" at bounding box center [252, 305] width 74 height 34
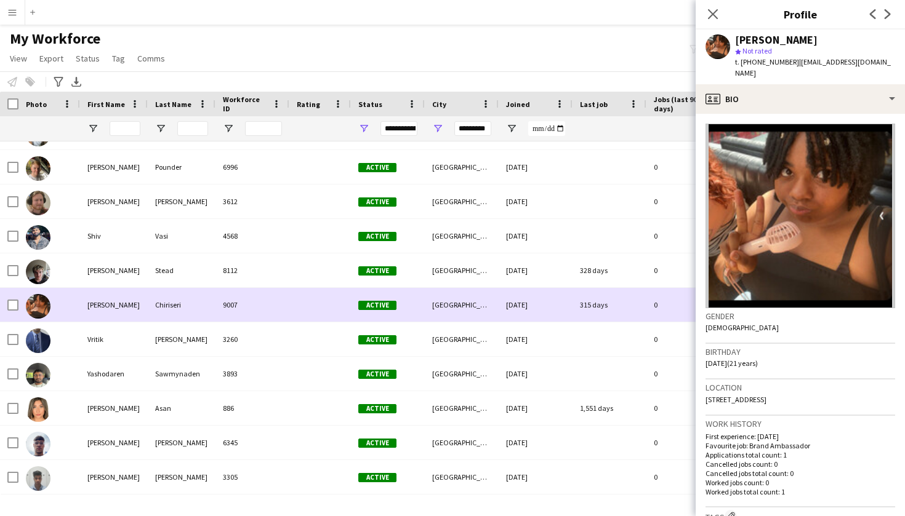
click at [247, 290] on div "9007" at bounding box center [252, 305] width 74 height 34
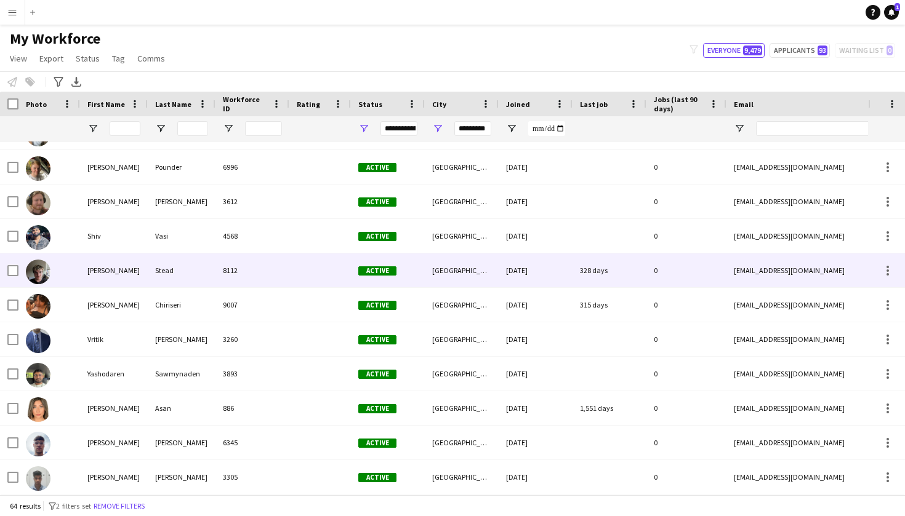
click at [240, 263] on div "8112" at bounding box center [252, 271] width 74 height 34
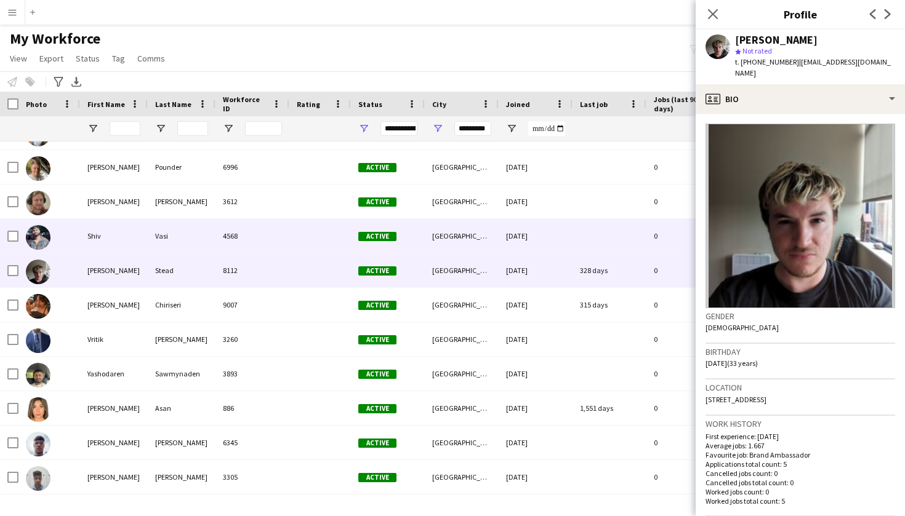
click at [236, 233] on div "4568" at bounding box center [252, 236] width 74 height 34
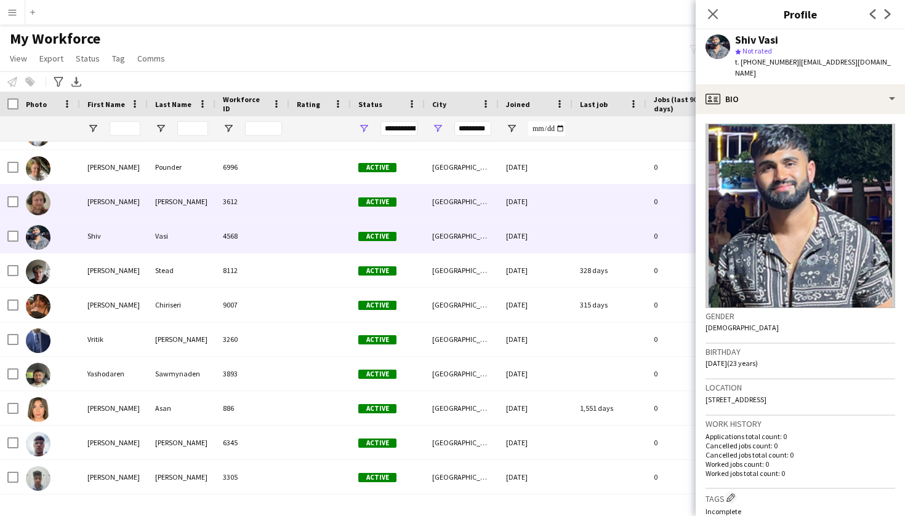
click at [215, 189] on div "3612" at bounding box center [252, 202] width 74 height 34
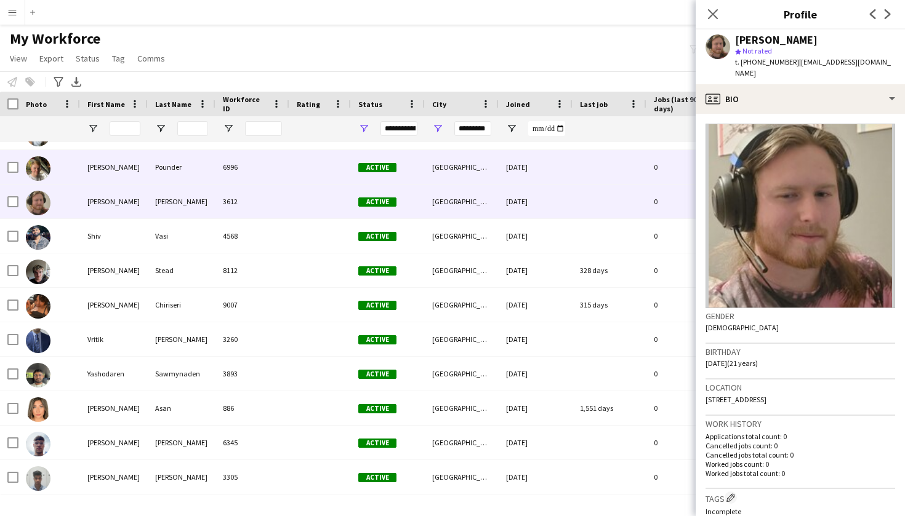
click at [214, 169] on div "Pounder" at bounding box center [182, 167] width 68 height 34
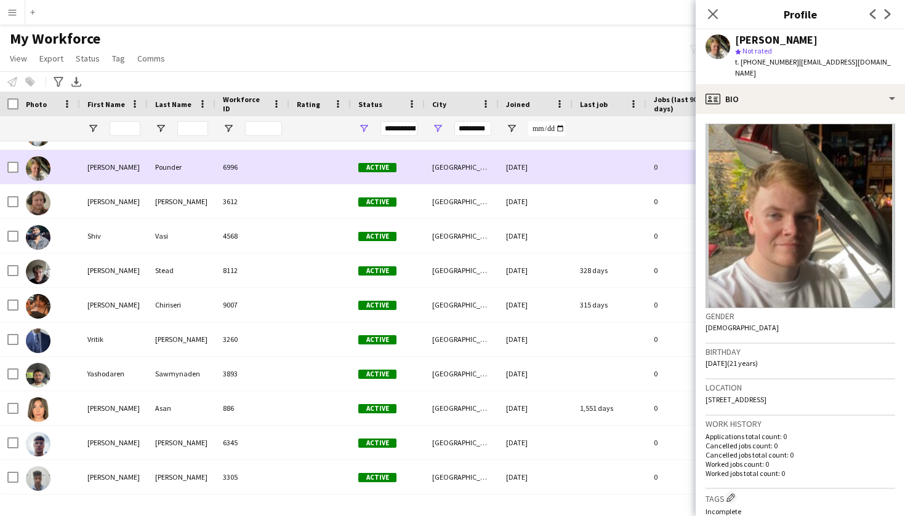
click at [215, 153] on div "6996" at bounding box center [252, 167] width 74 height 34
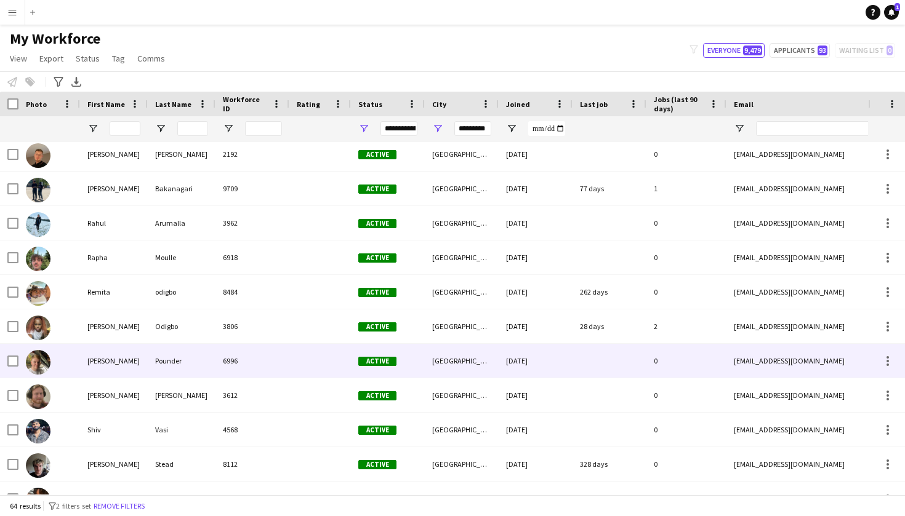
scroll to position [1449, 0]
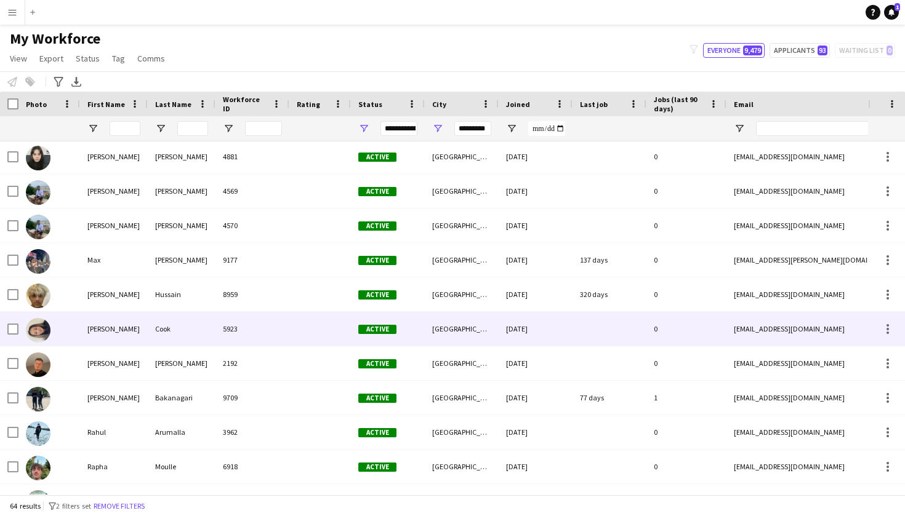
click at [211, 331] on div "Cook" at bounding box center [182, 329] width 68 height 34
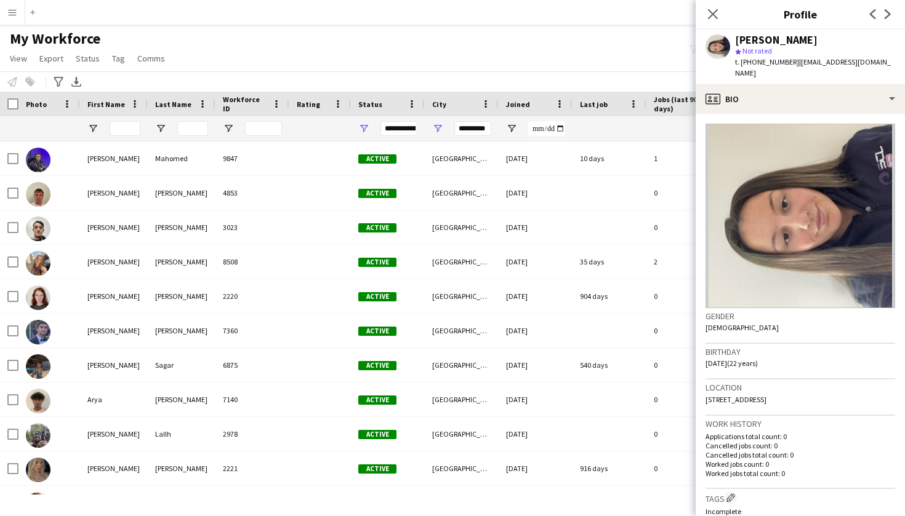
scroll to position [0, 0]
click at [715, 12] on icon at bounding box center [712, 14] width 12 height 12
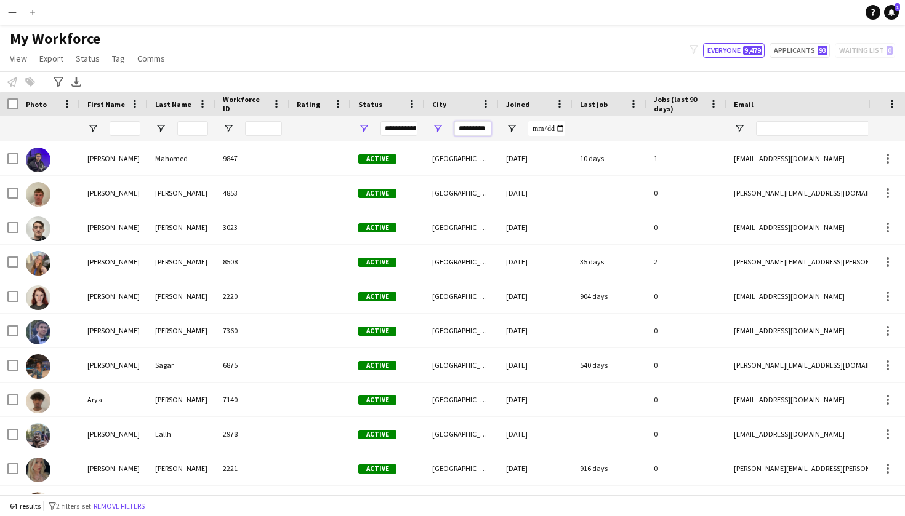
click at [479, 126] on input "*********" at bounding box center [472, 128] width 37 height 15
drag, startPoint x: 489, startPoint y: 127, endPoint x: 406, endPoint y: 127, distance: 83.1
click at [406, 127] on div at bounding box center [667, 128] width 1334 height 25
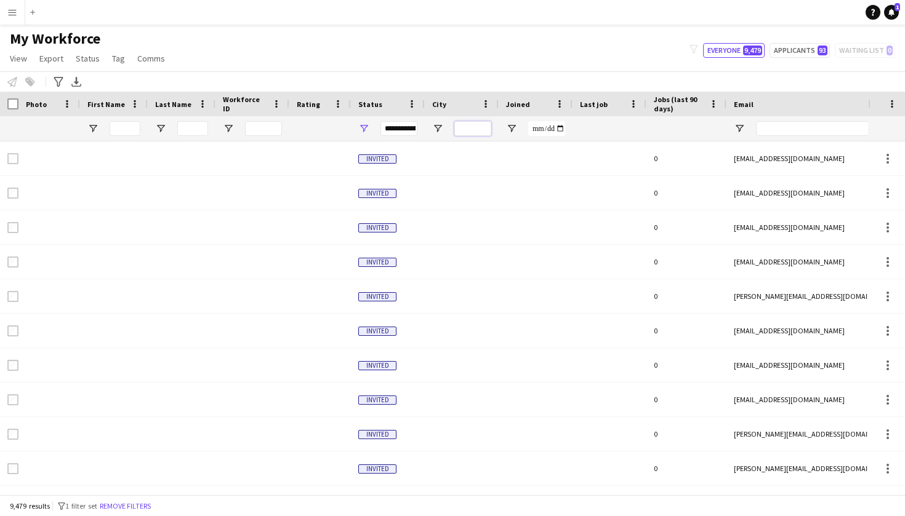
type input "*"
type input "**********"
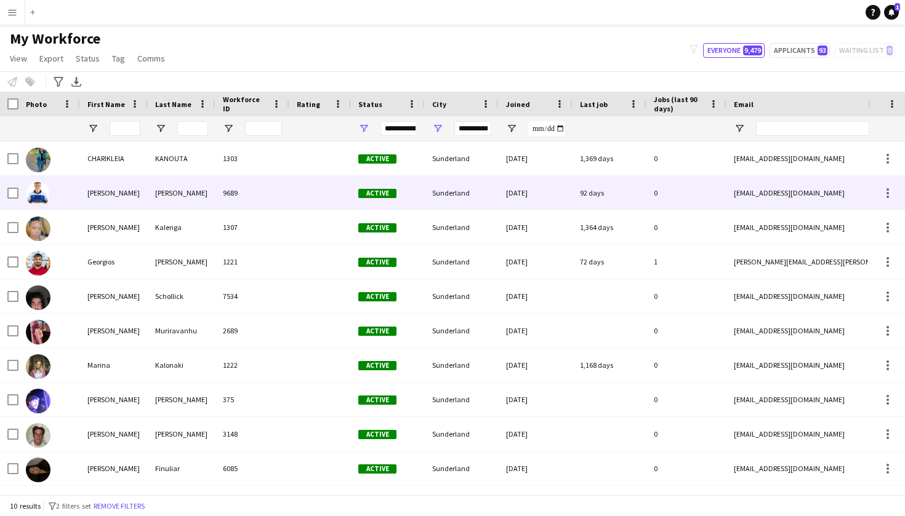
click at [316, 178] on div at bounding box center [320, 193] width 62 height 34
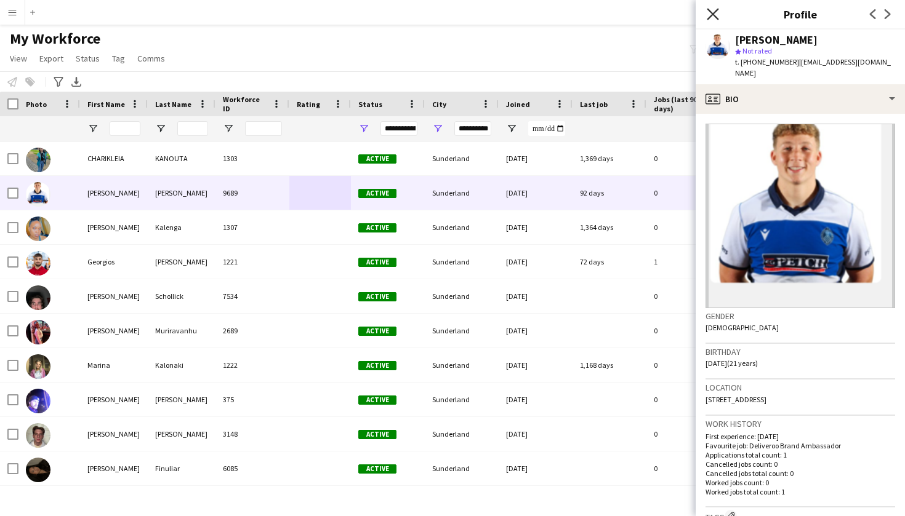
click at [711, 11] on icon "Close pop-in" at bounding box center [712, 14] width 12 height 12
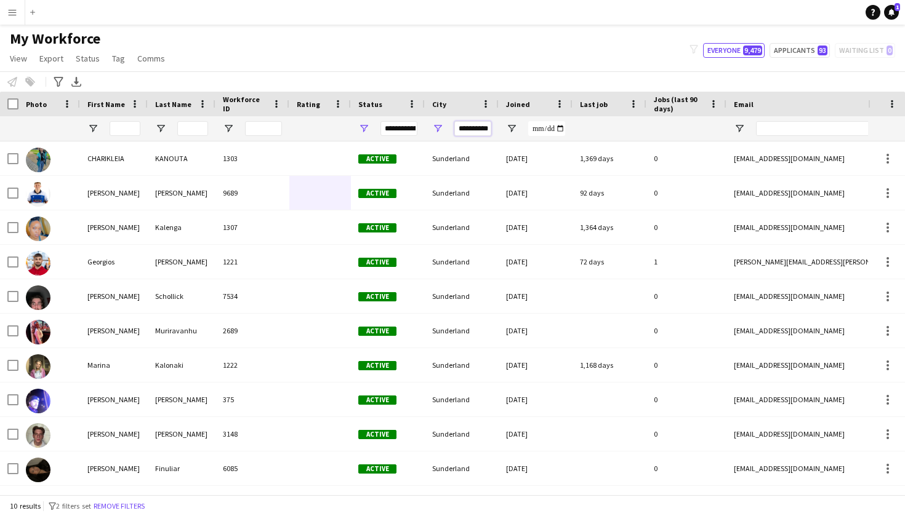
drag, startPoint x: 455, startPoint y: 129, endPoint x: 524, endPoint y: 129, distance: 68.9
click at [524, 129] on div at bounding box center [667, 128] width 1334 height 25
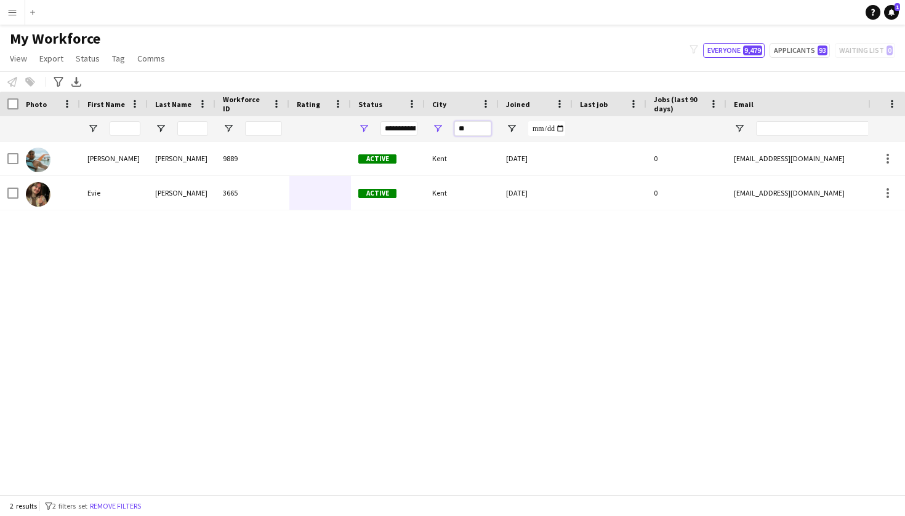
type input "*"
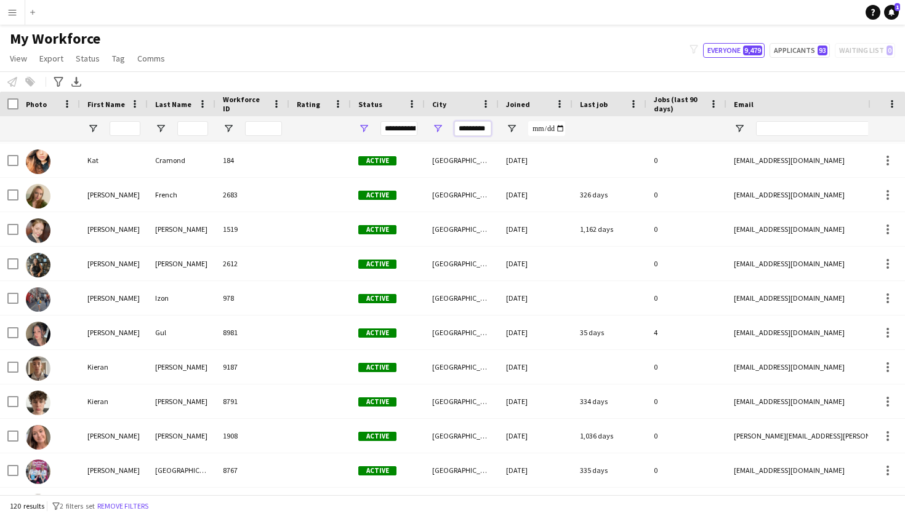
scroll to position [2015, 0]
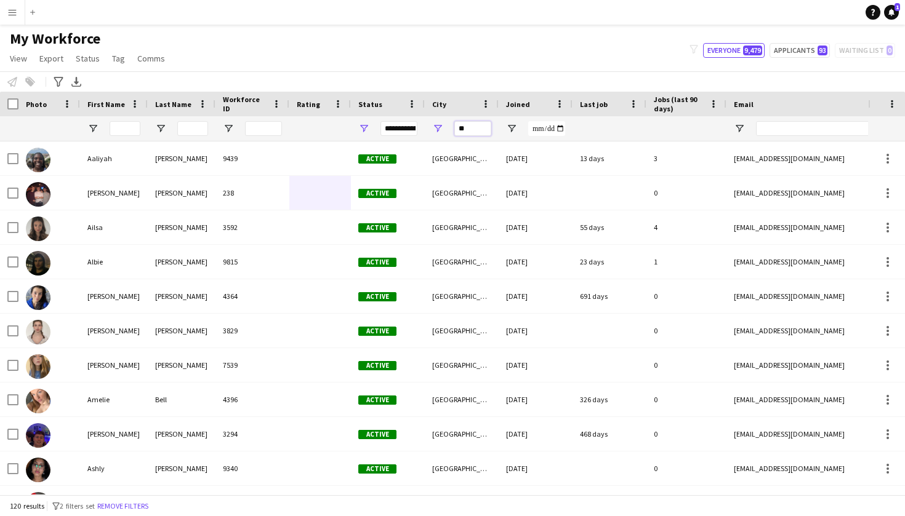
type input "*"
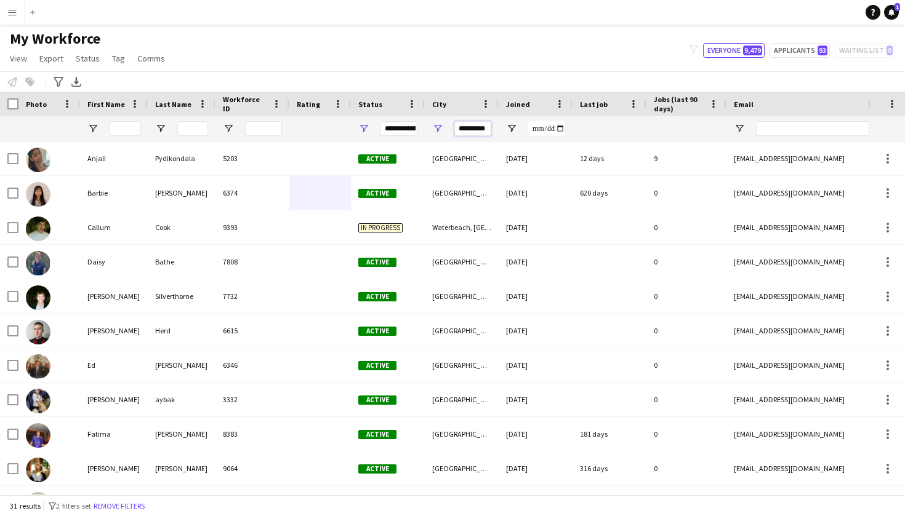
type input "*********"
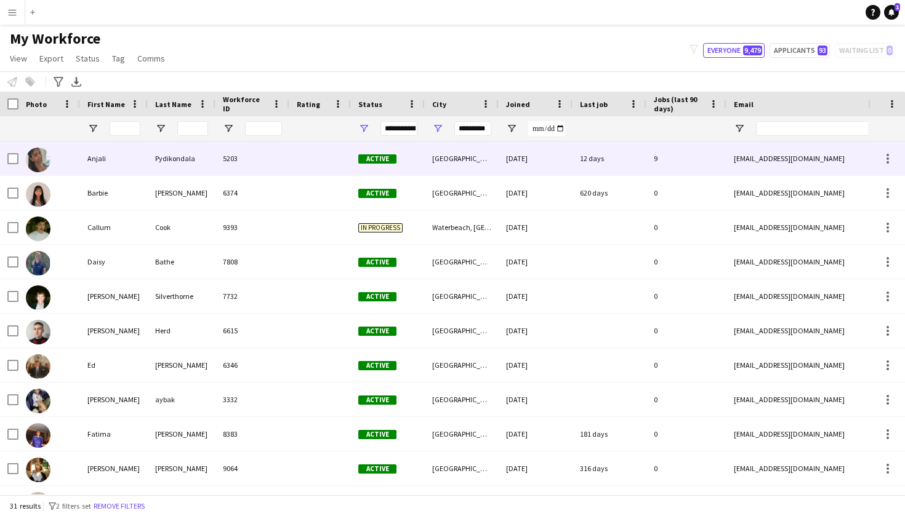
click at [459, 172] on div "[GEOGRAPHIC_DATA]" at bounding box center [462, 159] width 74 height 34
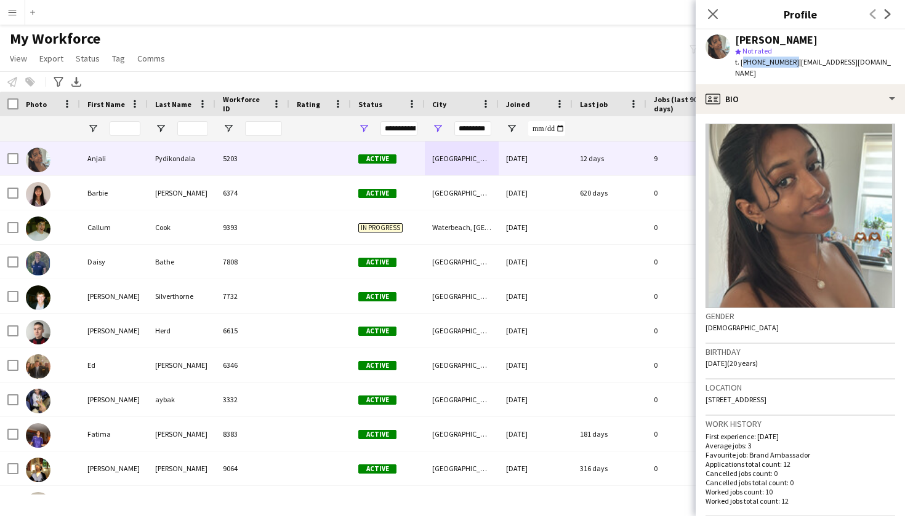
drag, startPoint x: 742, startPoint y: 63, endPoint x: 789, endPoint y: 62, distance: 46.8
click at [789, 62] on span "t. +447395119136" at bounding box center [767, 61] width 64 height 9
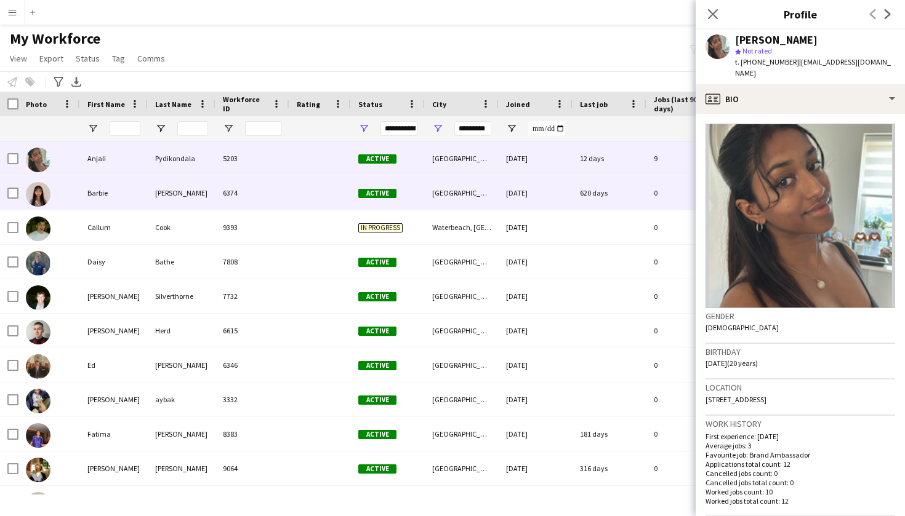
click at [326, 183] on div at bounding box center [320, 193] width 62 height 34
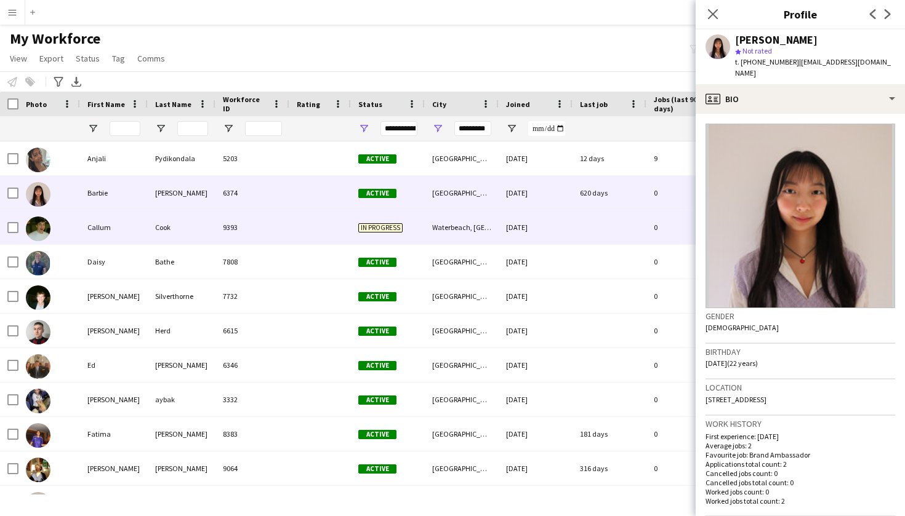
click at [314, 227] on div at bounding box center [320, 227] width 62 height 34
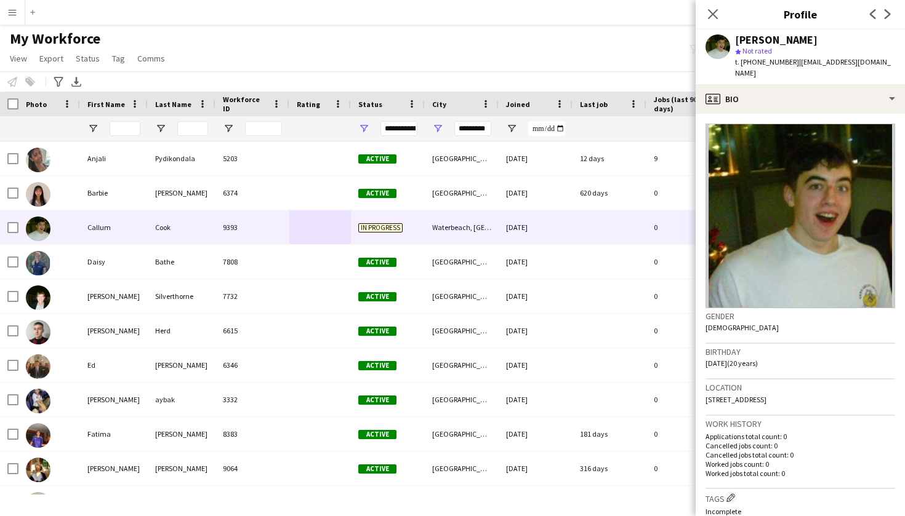
drag, startPoint x: 740, startPoint y: 62, endPoint x: 788, endPoint y: 62, distance: 48.6
click at [788, 62] on span "t. +447496362643" at bounding box center [767, 61] width 64 height 9
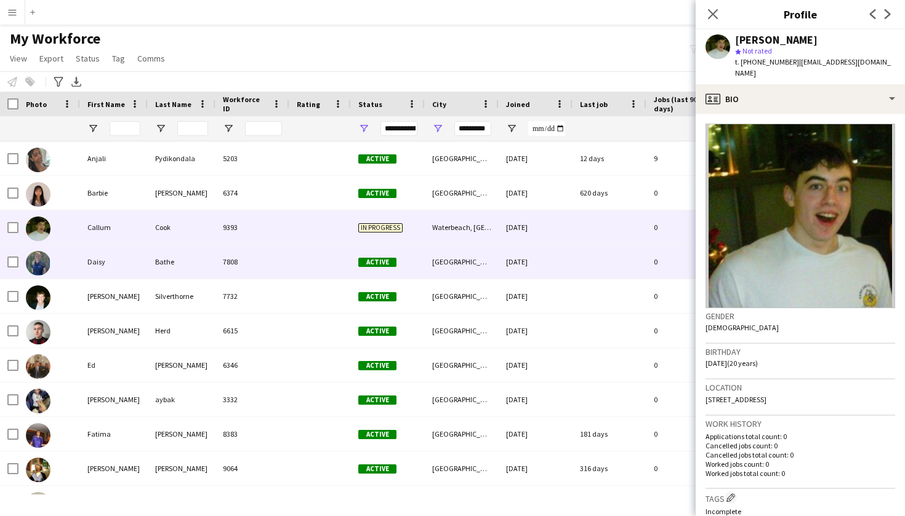
click at [114, 260] on div "Daisy" at bounding box center [114, 262] width 68 height 34
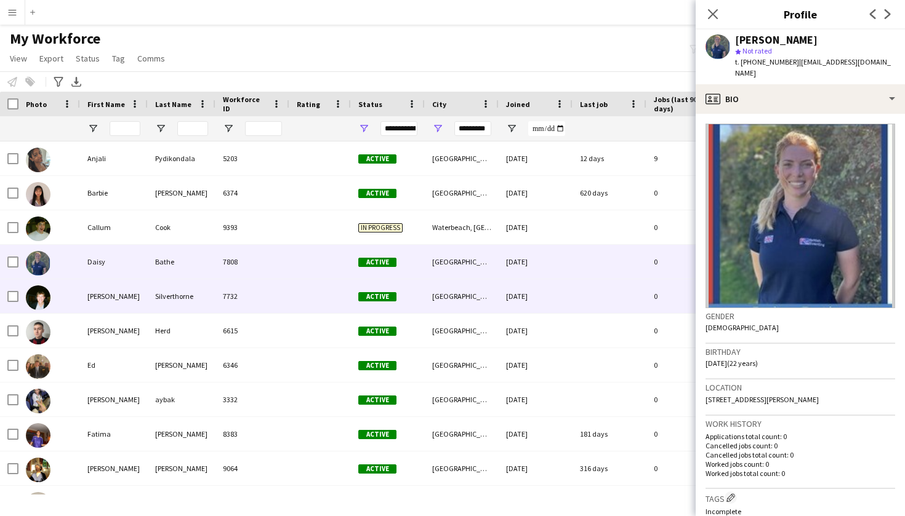
click at [97, 305] on div "[PERSON_NAME]" at bounding box center [114, 296] width 68 height 34
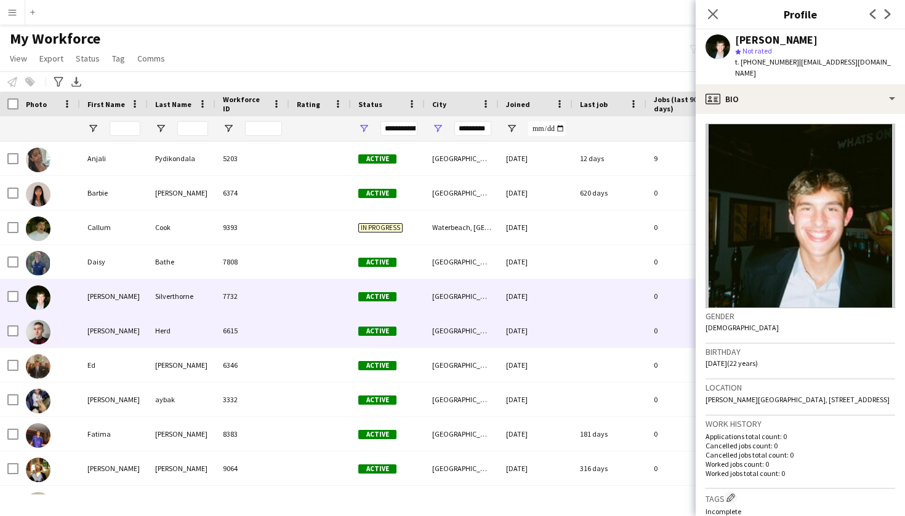
click at [196, 329] on div "Herd" at bounding box center [182, 331] width 68 height 34
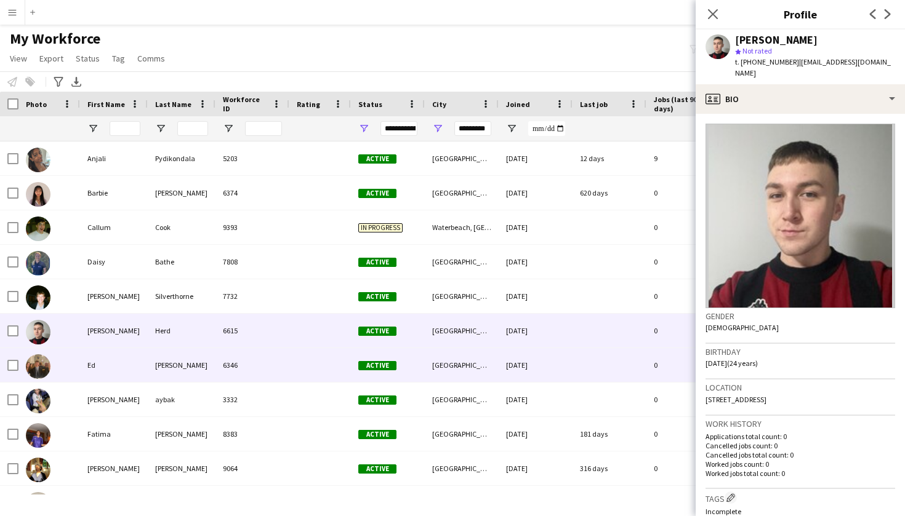
click at [199, 367] on div "[PERSON_NAME]" at bounding box center [182, 365] width 68 height 34
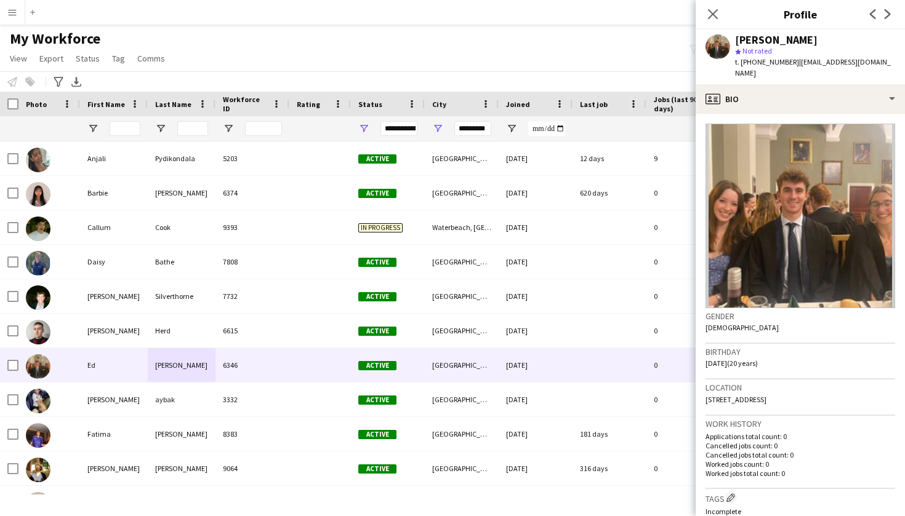
drag, startPoint x: 739, startPoint y: 60, endPoint x: 790, endPoint y: 62, distance: 50.5
click at [790, 62] on div "t. +447908610509 | ekirker44@gmail.com" at bounding box center [815, 68] width 160 height 22
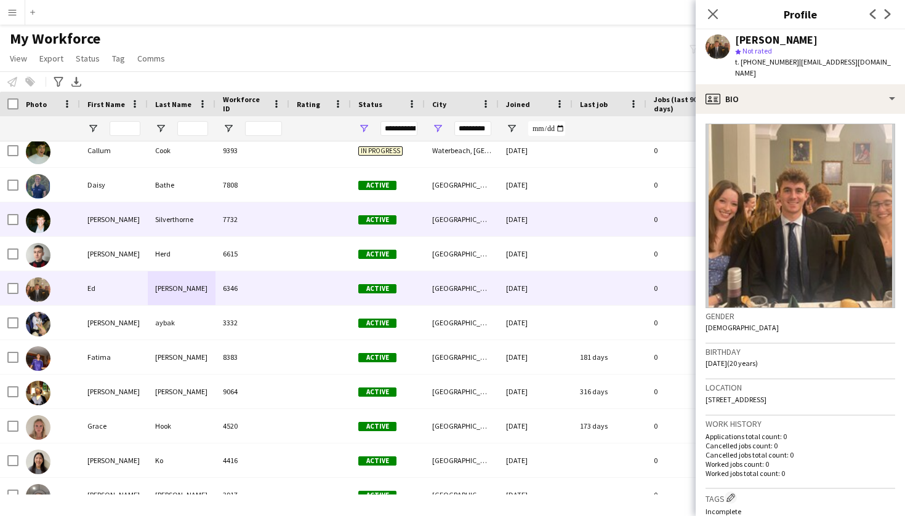
scroll to position [89, 0]
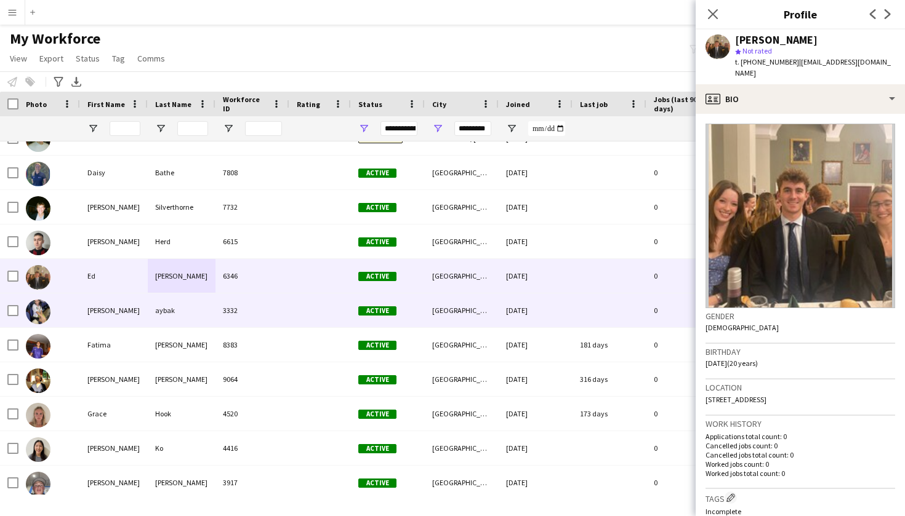
click at [76, 310] on div at bounding box center [49, 311] width 62 height 34
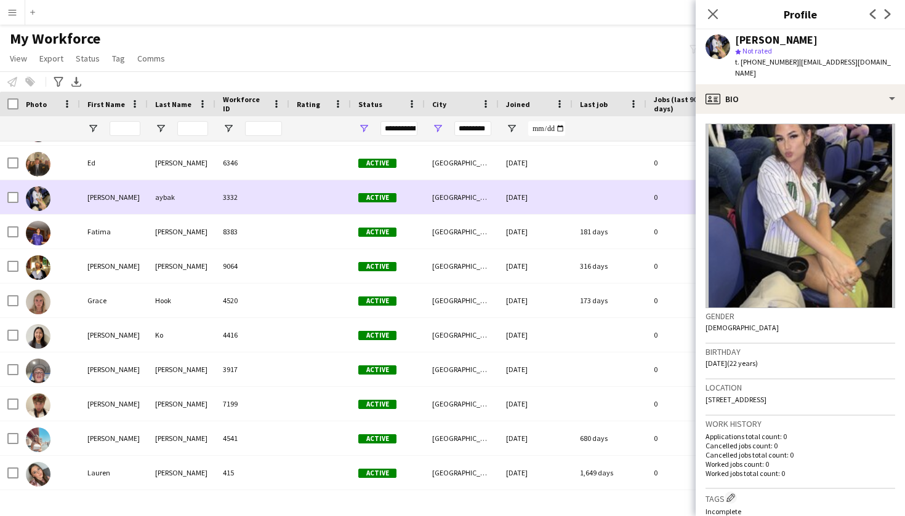
scroll to position [201, 0]
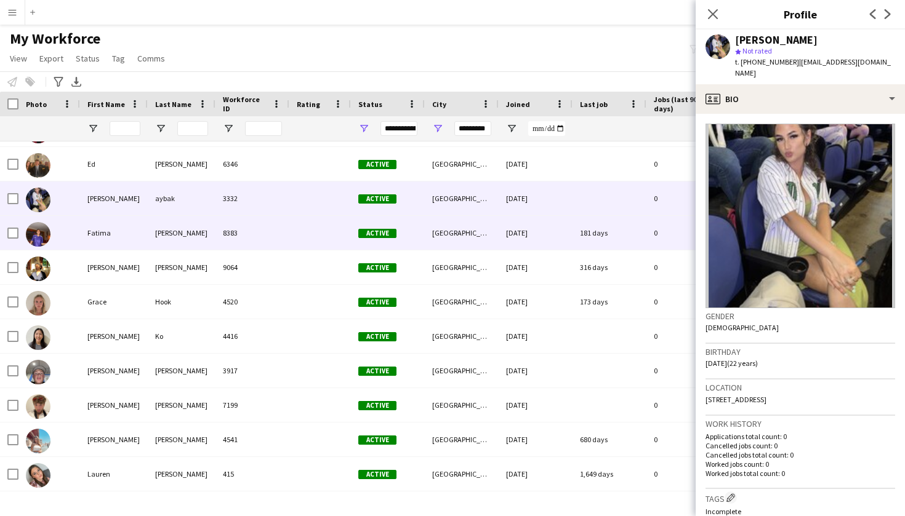
click at [174, 236] on div "[PERSON_NAME]" at bounding box center [182, 233] width 68 height 34
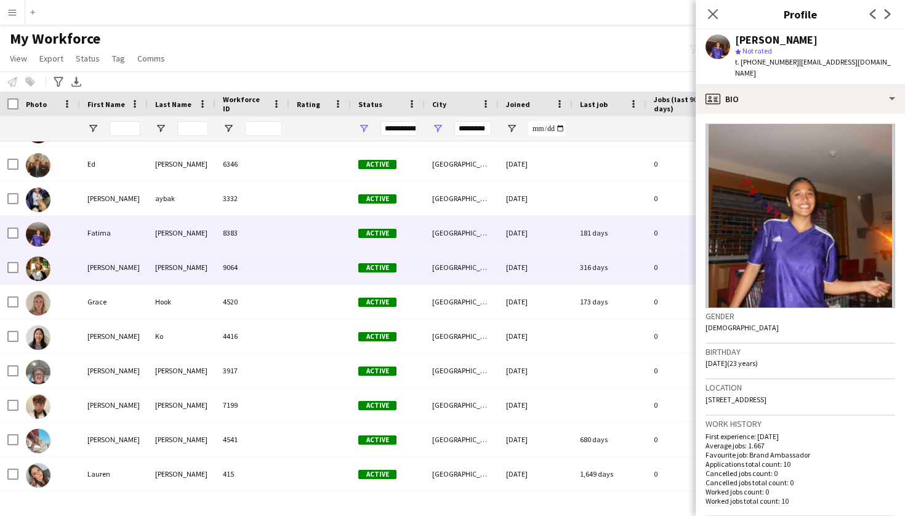
click at [171, 273] on div "[PERSON_NAME]" at bounding box center [182, 267] width 68 height 34
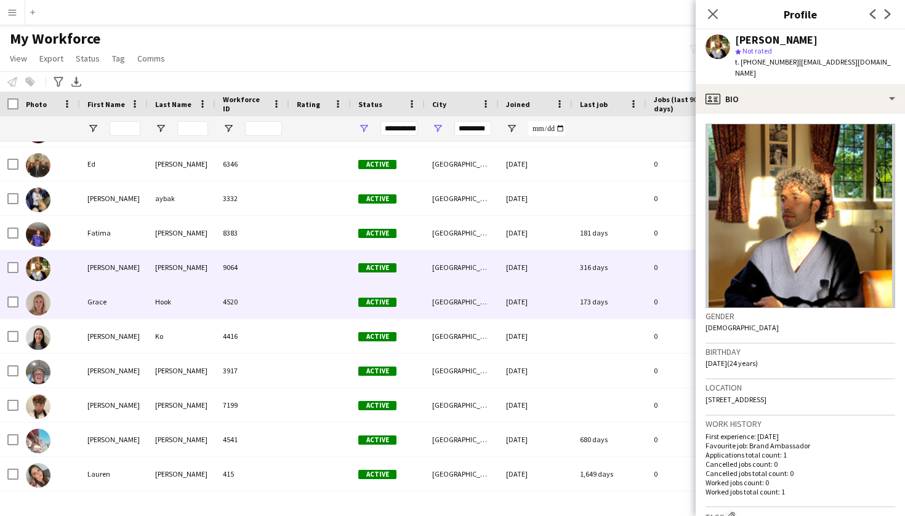
click at [171, 300] on div "Hook" at bounding box center [182, 302] width 68 height 34
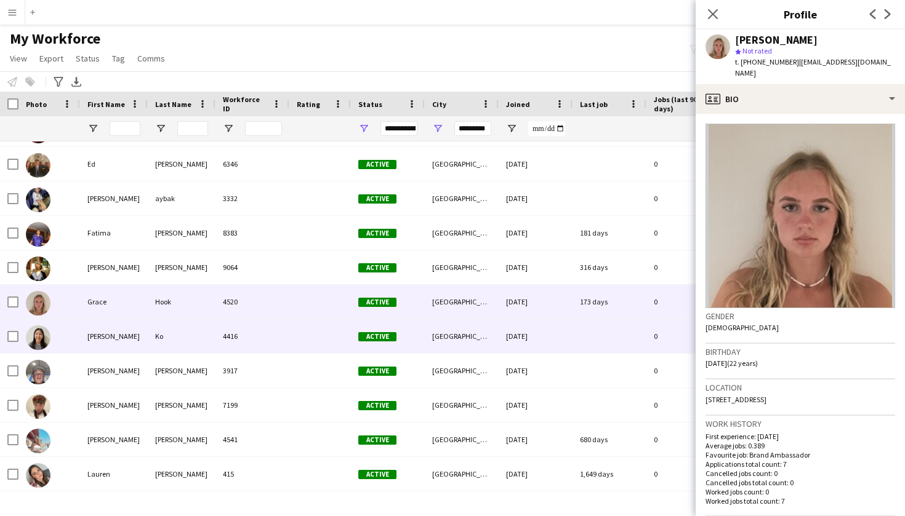
click at [170, 343] on div "Ko" at bounding box center [182, 336] width 68 height 34
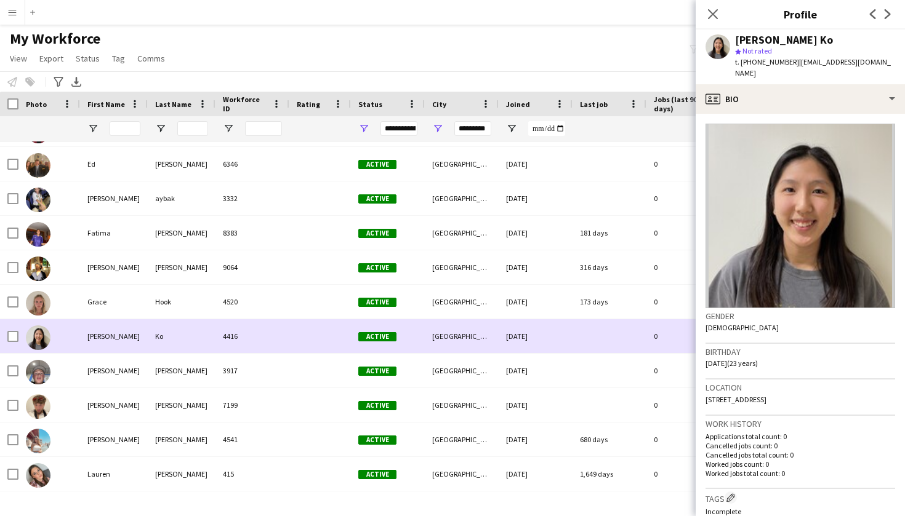
scroll to position [281, 0]
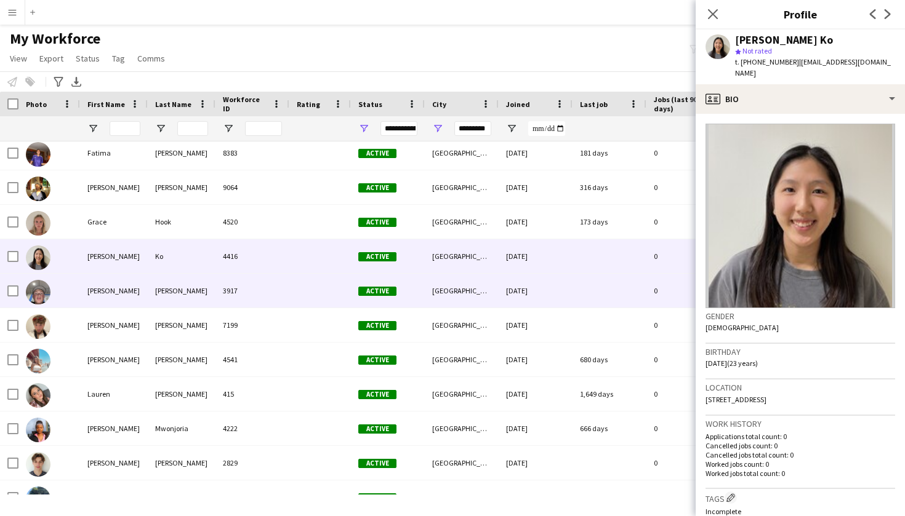
click at [154, 300] on div "[PERSON_NAME]" at bounding box center [182, 291] width 68 height 34
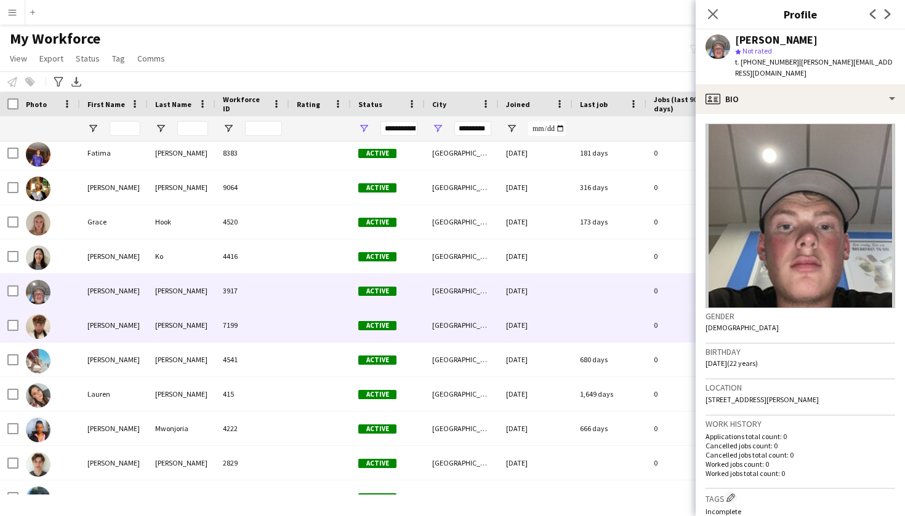
click at [162, 342] on div "Joshua Stearnes 7199 Active Cambridge 08-02-2024 0 josh.stearnes@gmail.com +447…" at bounding box center [667, 325] width 1334 height 34
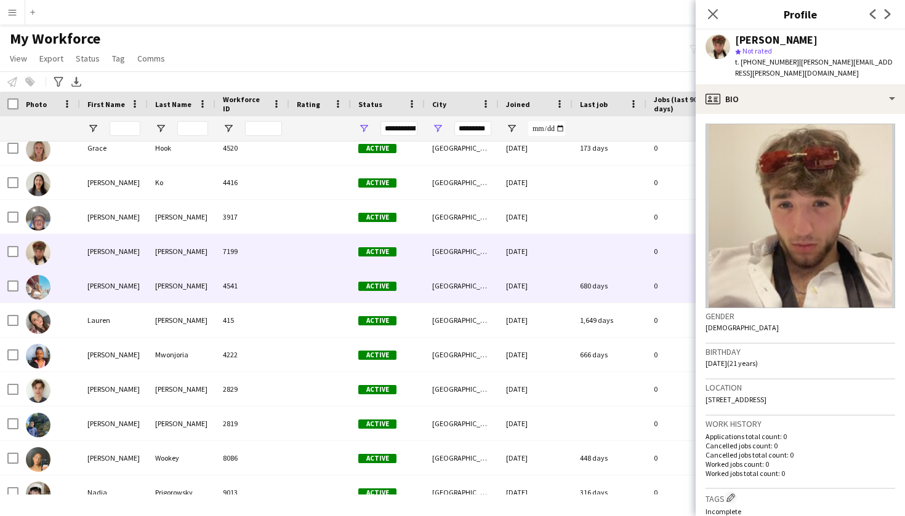
scroll to position [358, 0]
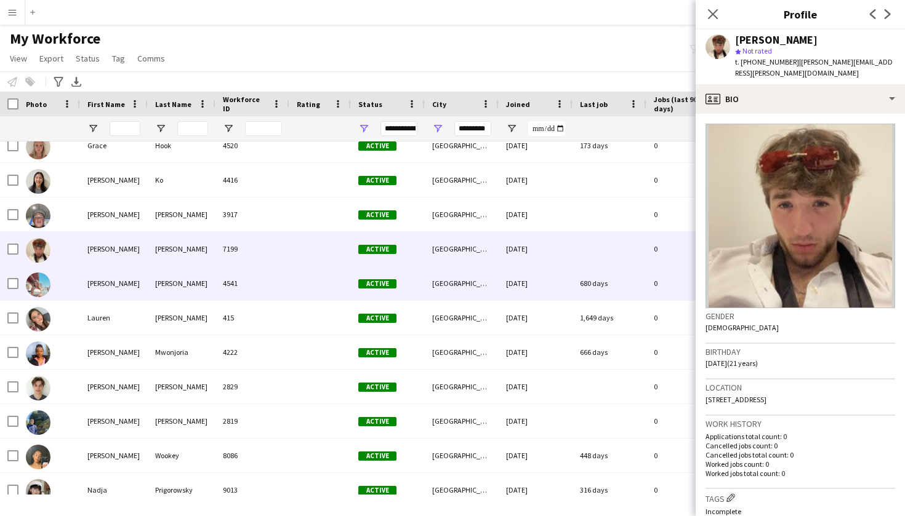
click at [151, 284] on div "[PERSON_NAME]" at bounding box center [182, 283] width 68 height 34
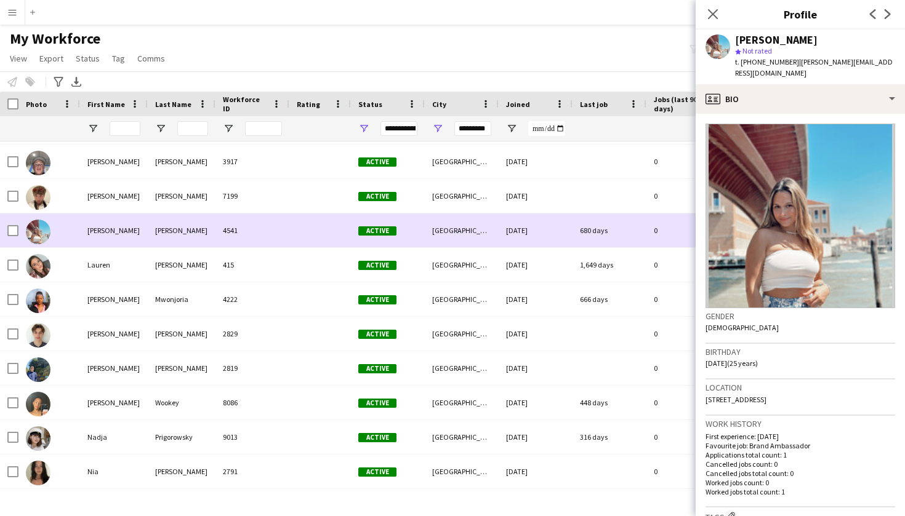
scroll to position [416, 0]
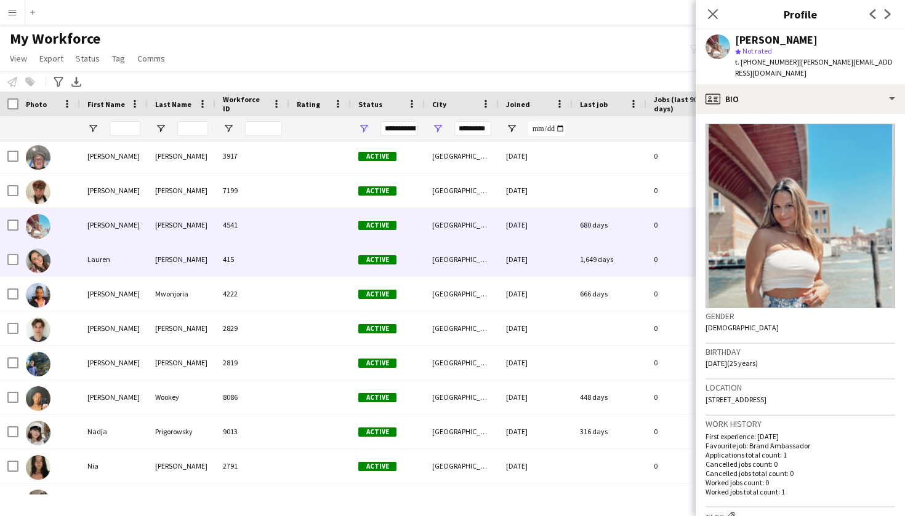
click at [148, 271] on div "[PERSON_NAME]" at bounding box center [182, 259] width 68 height 34
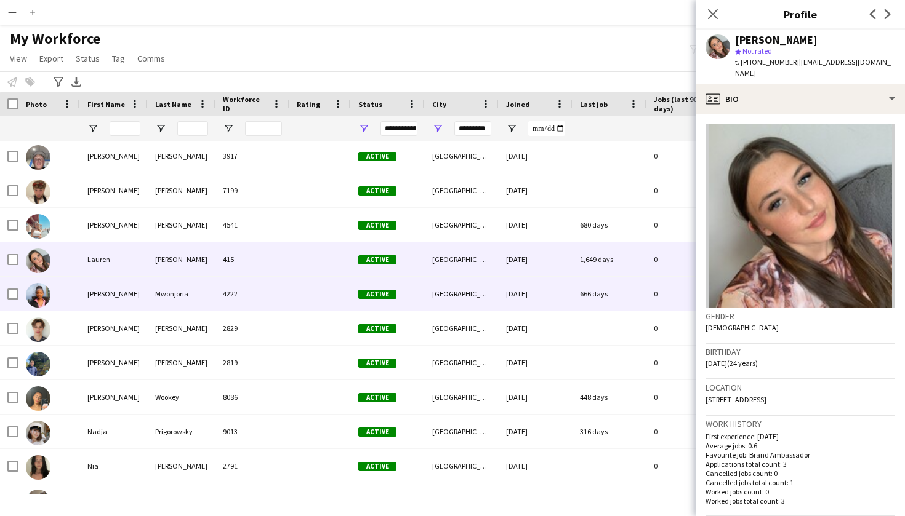
click at [154, 301] on div "Mwonjoria" at bounding box center [182, 294] width 68 height 34
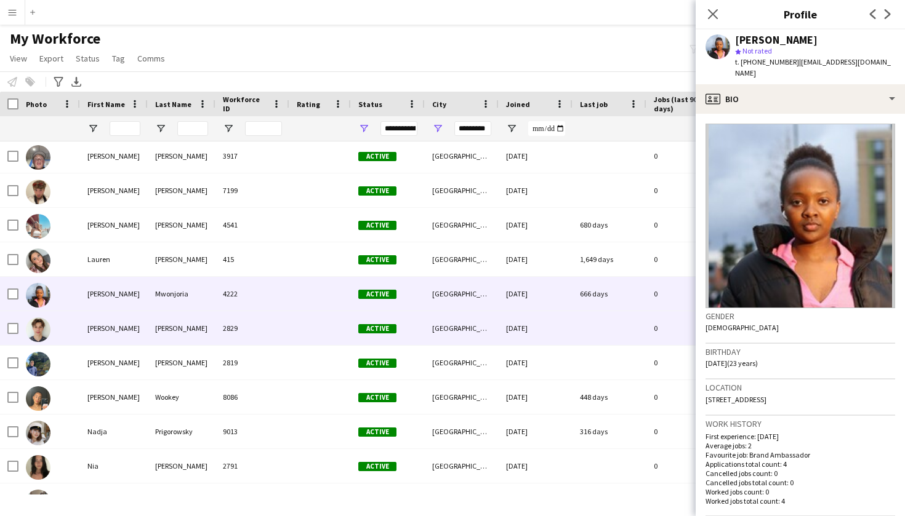
click at [156, 330] on div "[PERSON_NAME]" at bounding box center [182, 328] width 68 height 34
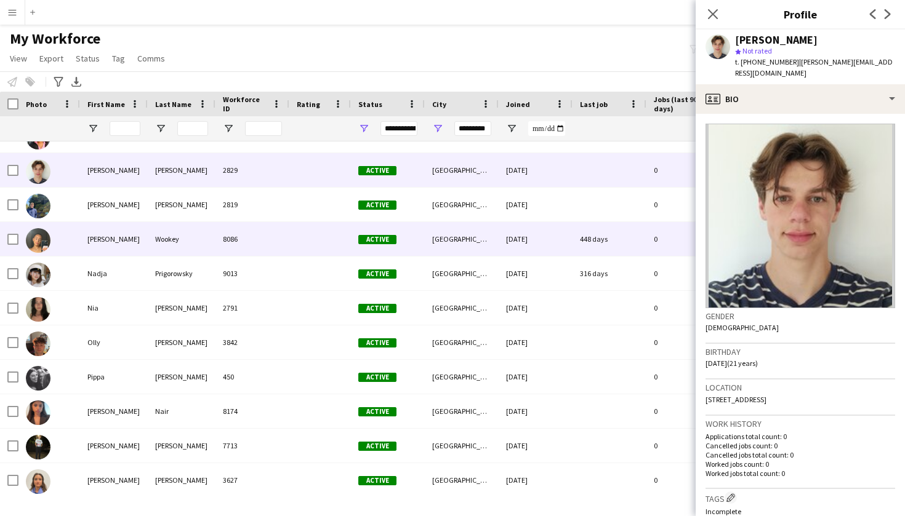
scroll to position [574, 0]
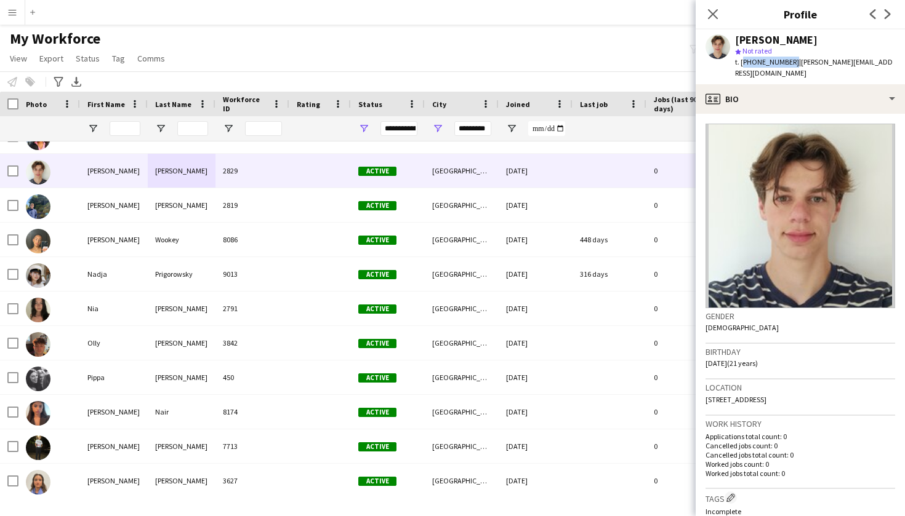
drag, startPoint x: 740, startPoint y: 62, endPoint x: 789, endPoint y: 60, distance: 48.7
click at [789, 60] on span "t. +447443875033" at bounding box center [767, 61] width 64 height 9
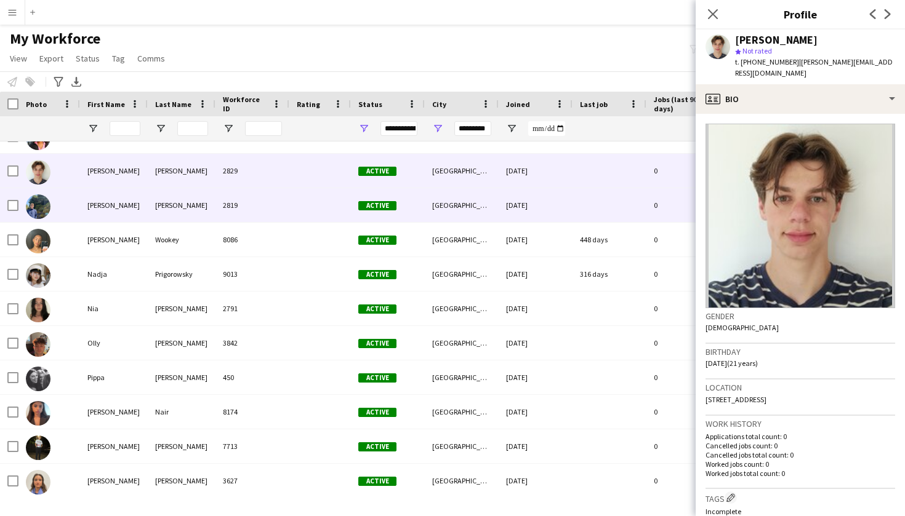
click at [140, 200] on div "[PERSON_NAME]" at bounding box center [114, 205] width 68 height 34
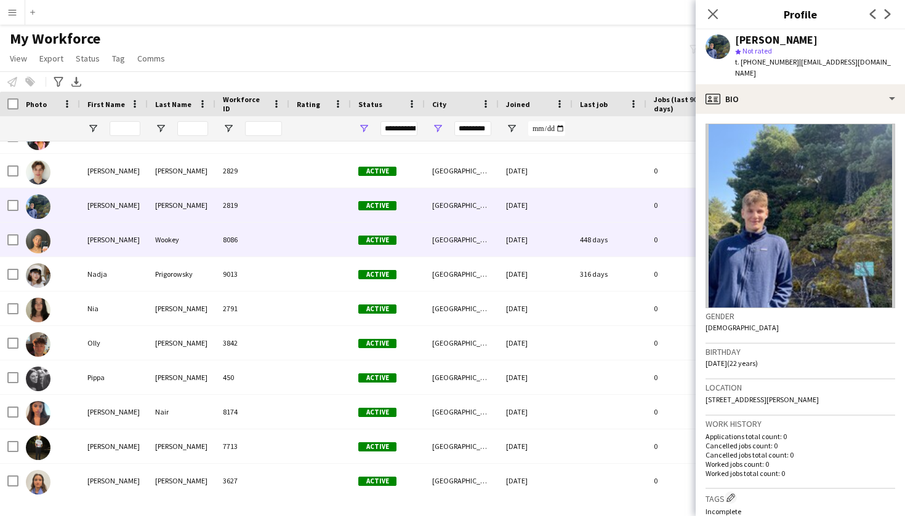
click at [148, 236] on div "Wookey" at bounding box center [182, 240] width 68 height 34
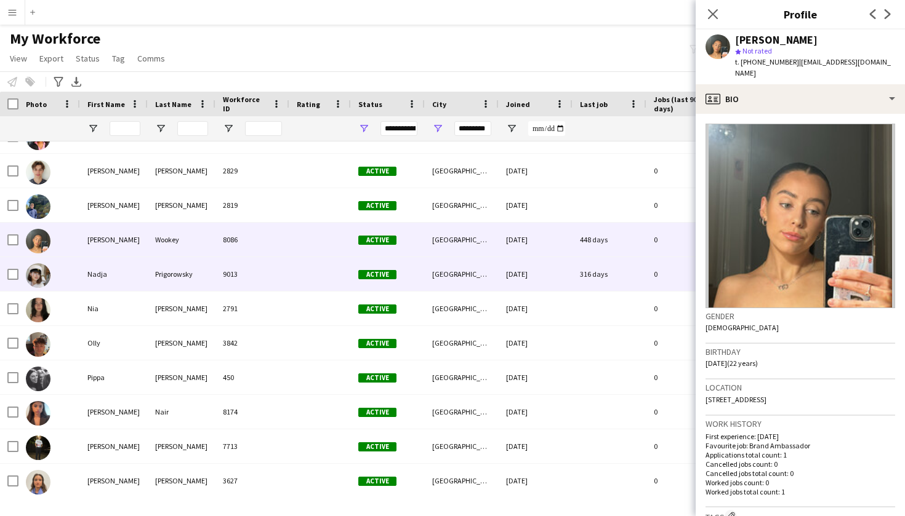
click at [148, 262] on div "Prigorowsky" at bounding box center [182, 274] width 68 height 34
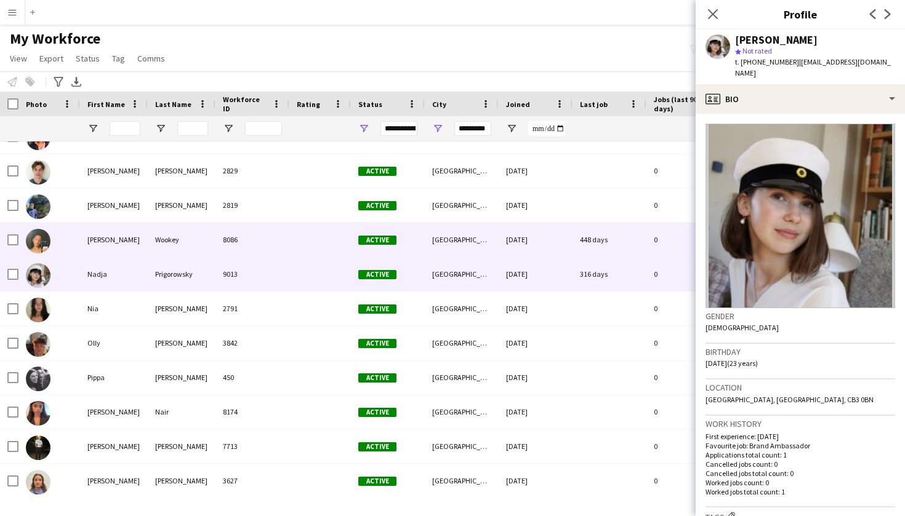
click at [148, 246] on div "Wookey" at bounding box center [182, 240] width 68 height 34
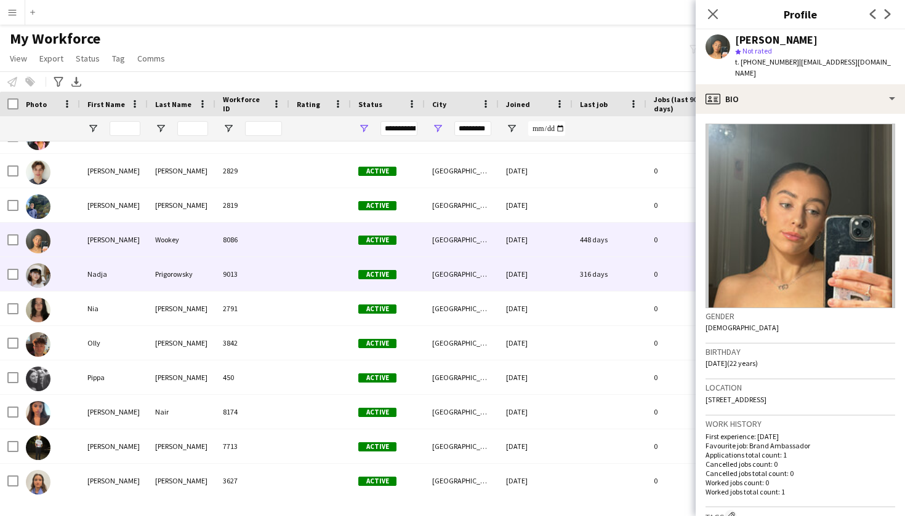
click at [153, 275] on div "Prigorowsky" at bounding box center [182, 274] width 68 height 34
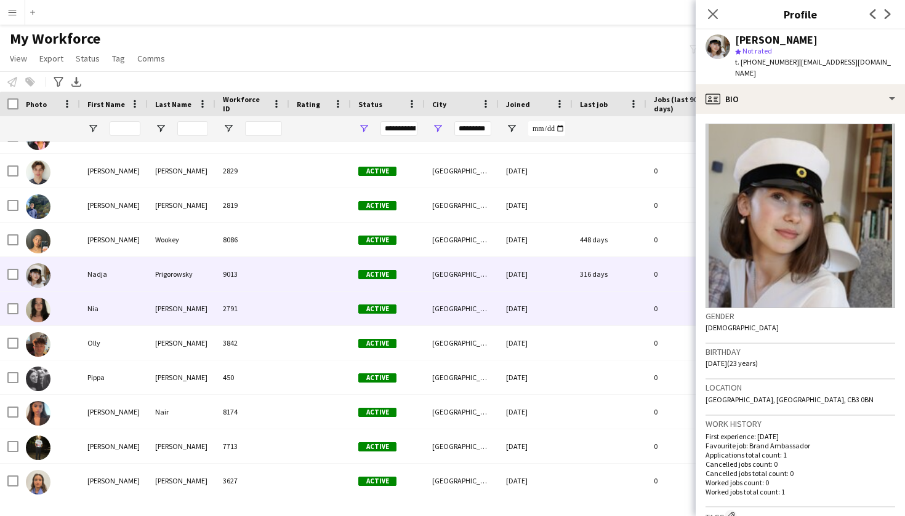
click at [154, 302] on div "[PERSON_NAME]" at bounding box center [182, 309] width 68 height 34
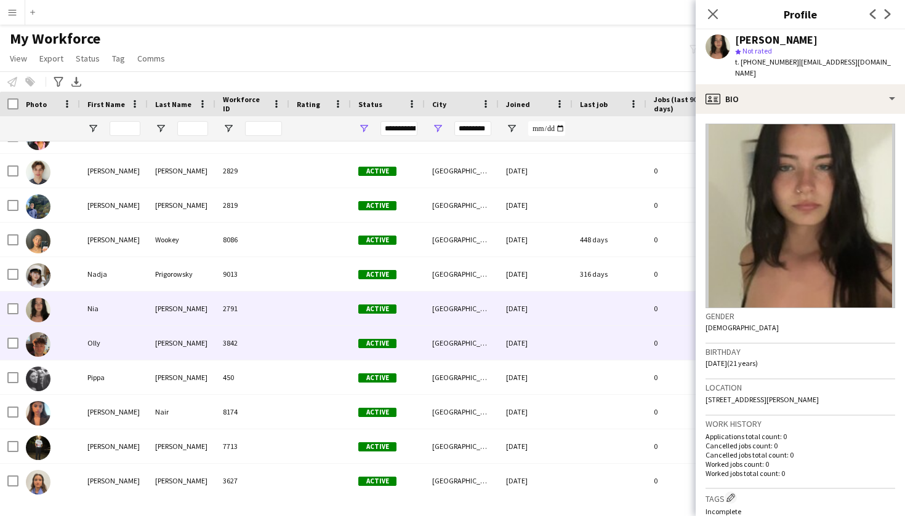
click at [153, 338] on div "[PERSON_NAME]" at bounding box center [182, 343] width 68 height 34
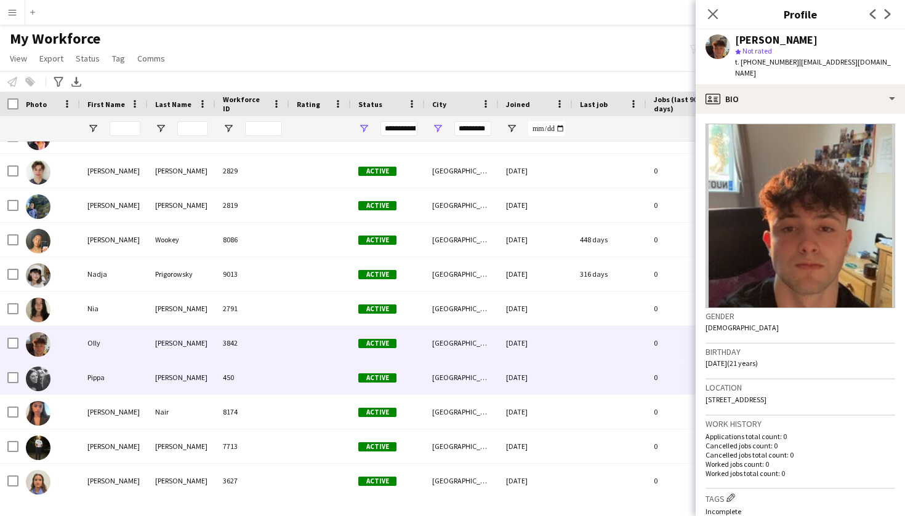
click at [155, 376] on div "[PERSON_NAME]" at bounding box center [182, 378] width 68 height 34
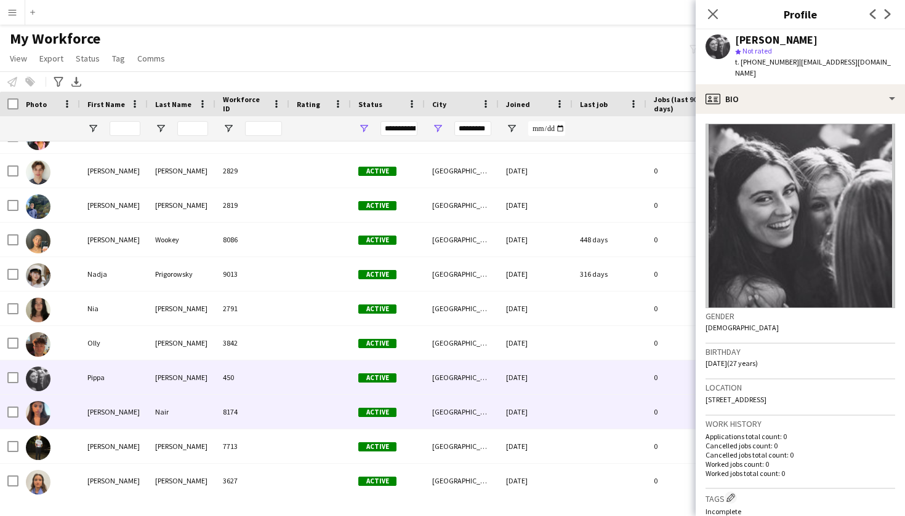
click at [156, 422] on div "Nair" at bounding box center [182, 412] width 68 height 34
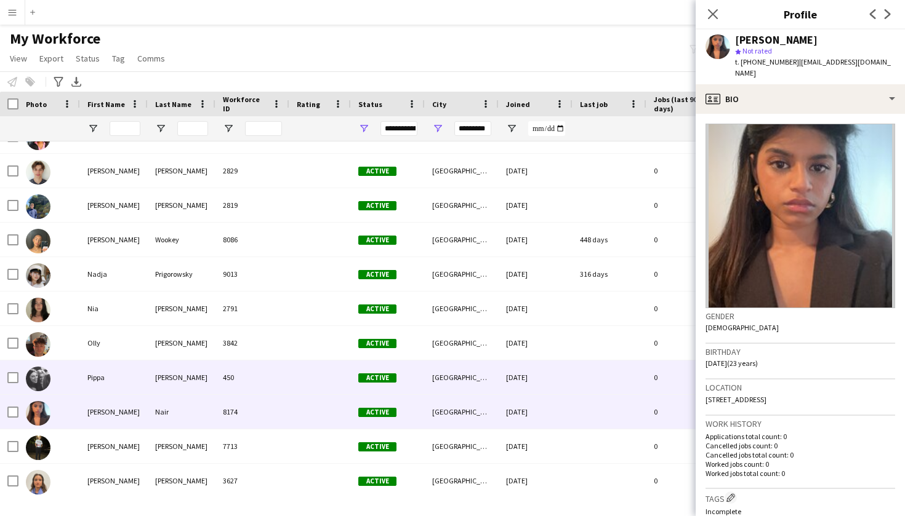
click at [148, 390] on div "[PERSON_NAME]" at bounding box center [182, 378] width 68 height 34
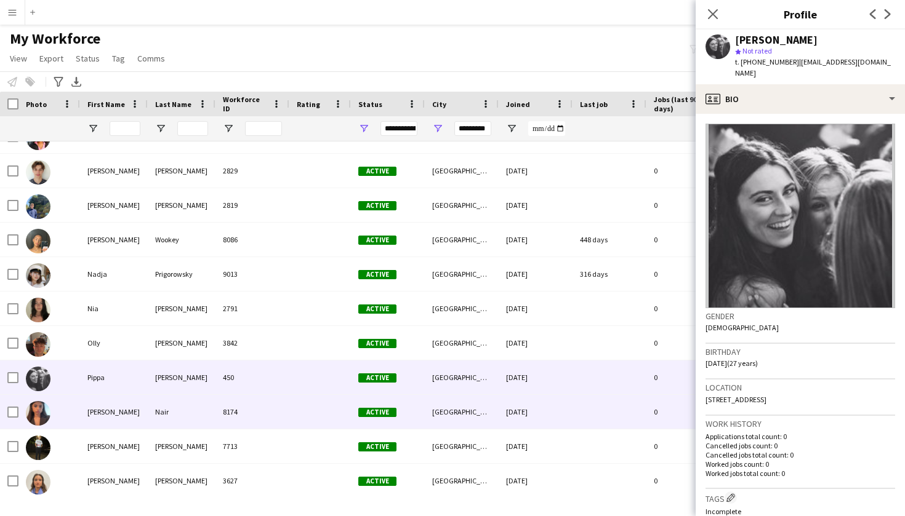
click at [148, 414] on div "Nair" at bounding box center [182, 412] width 68 height 34
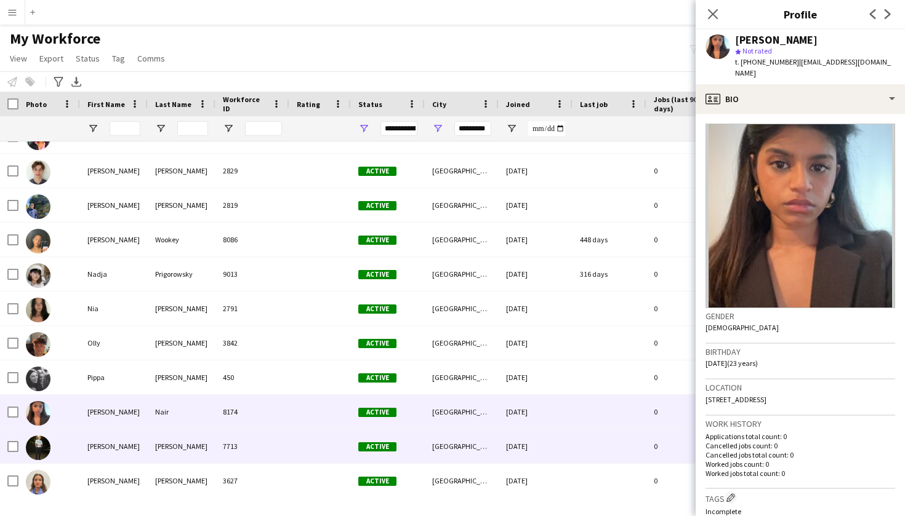
click at [150, 443] on div "[PERSON_NAME]" at bounding box center [182, 447] width 68 height 34
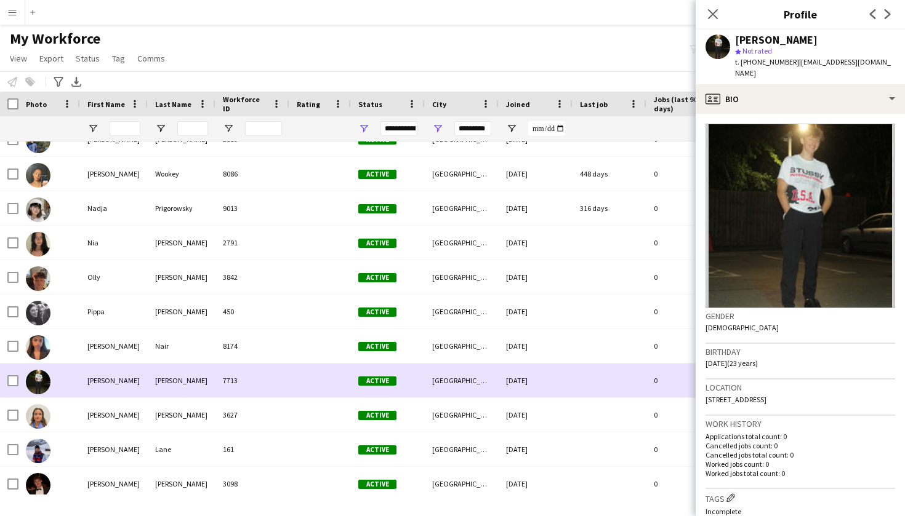
scroll to position [639, 0]
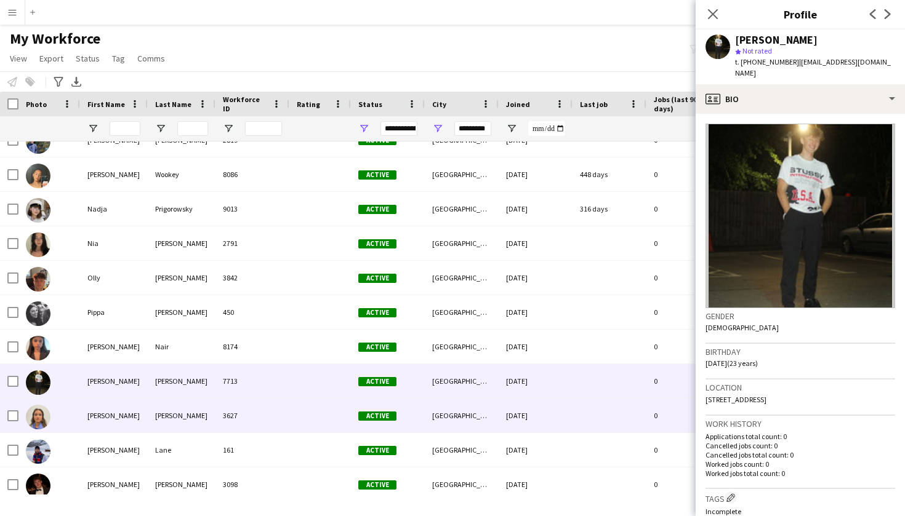
click at [151, 418] on div "[PERSON_NAME]" at bounding box center [182, 416] width 68 height 34
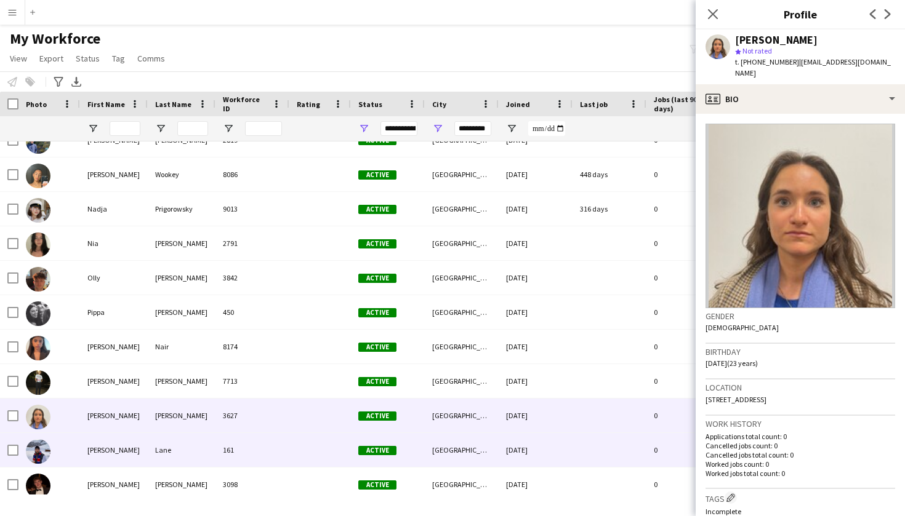
click at [152, 442] on div "Lane" at bounding box center [182, 450] width 68 height 34
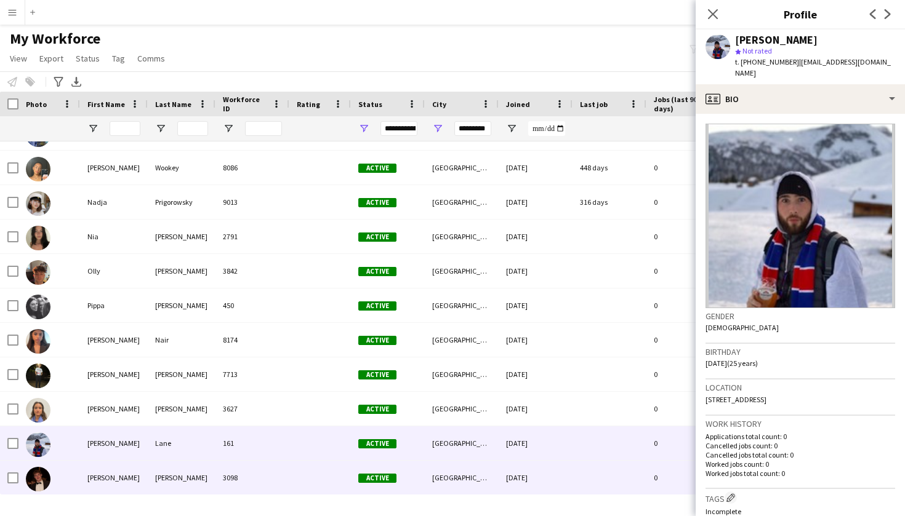
scroll to position [646, 0]
click at [152, 476] on div "[PERSON_NAME]" at bounding box center [182, 478] width 68 height 34
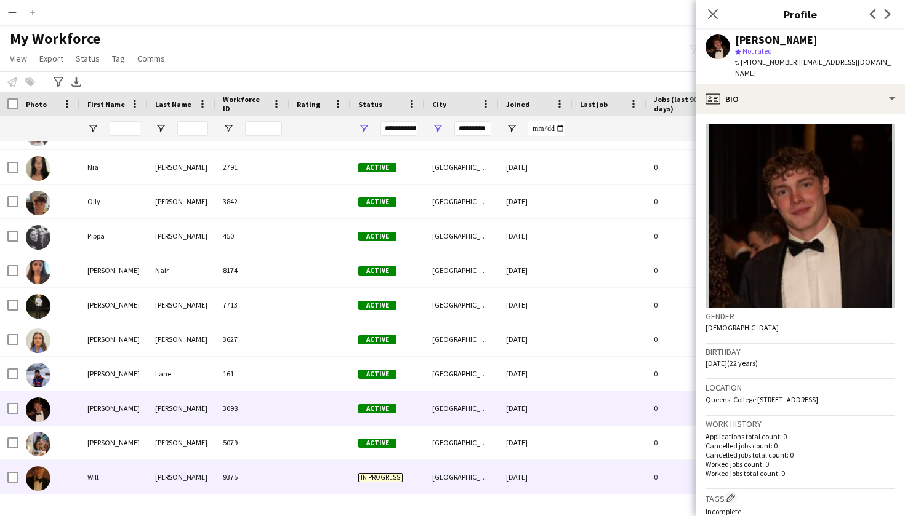
scroll to position [715, 0]
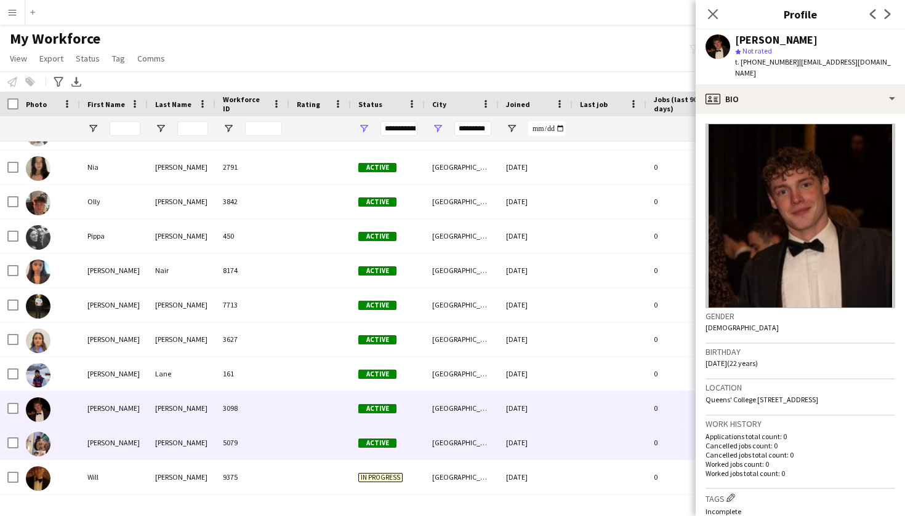
click at [156, 438] on div "[PERSON_NAME]" at bounding box center [182, 443] width 68 height 34
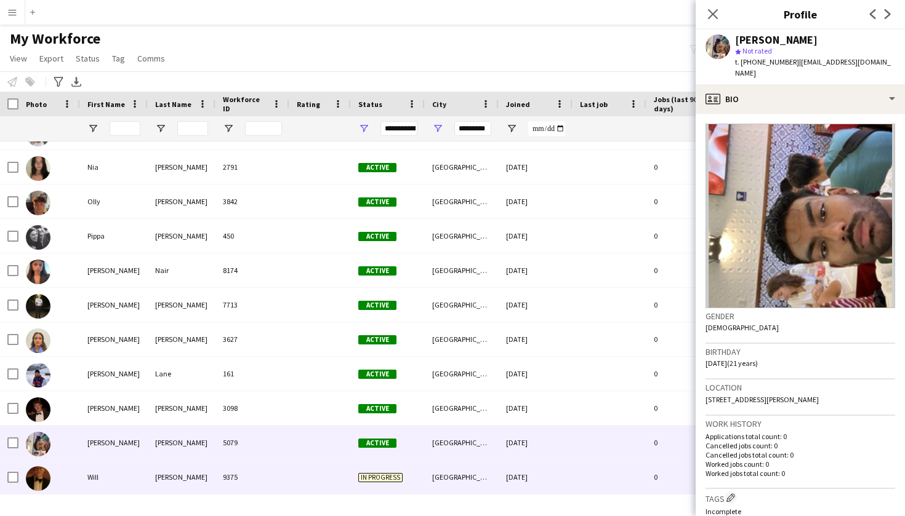
click at [156, 476] on div "[PERSON_NAME]" at bounding box center [182, 477] width 68 height 34
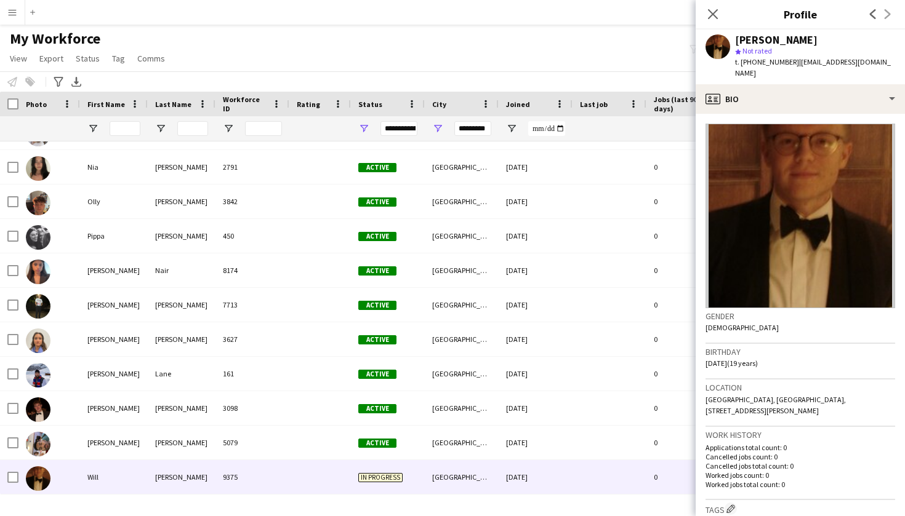
scroll to position [0, 0]
drag, startPoint x: 742, startPoint y: 62, endPoint x: 788, endPoint y: 61, distance: 46.2
click at [788, 62] on span "t. +447484766929" at bounding box center [767, 61] width 64 height 9
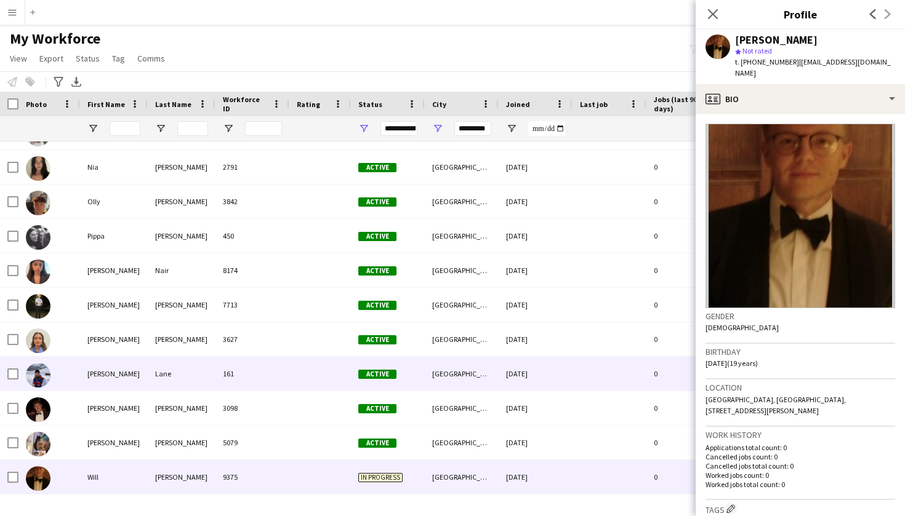
click at [570, 374] on div "[DATE]" at bounding box center [535, 374] width 74 height 34
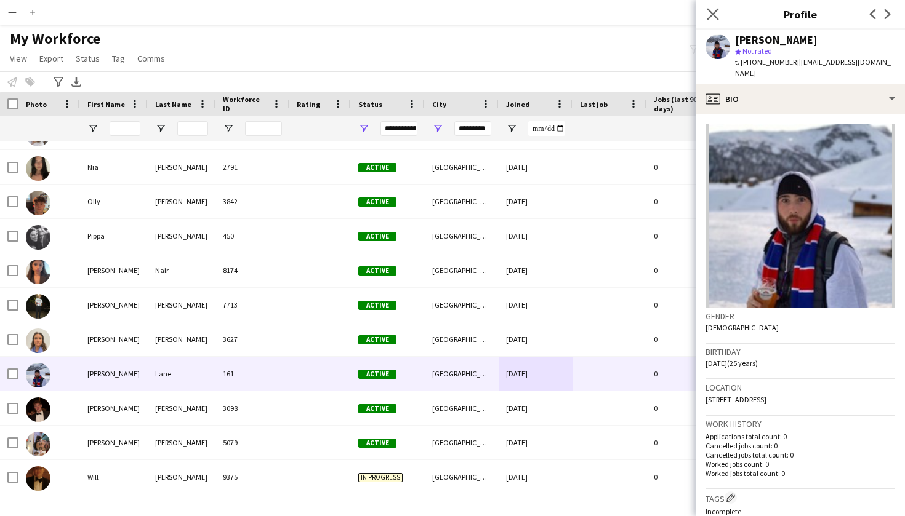
click at [709, 7] on app-icon "Close pop-in" at bounding box center [713, 15] width 18 height 18
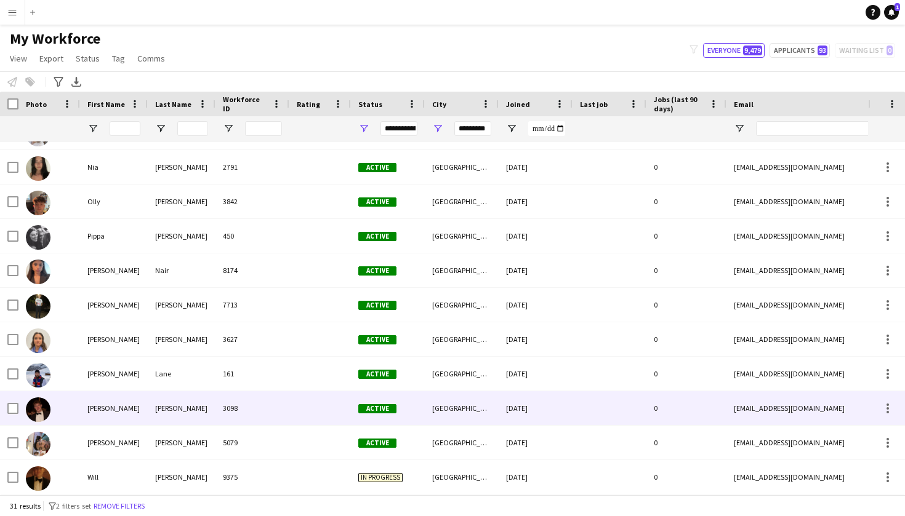
click at [370, 396] on div "Active" at bounding box center [388, 408] width 74 height 34
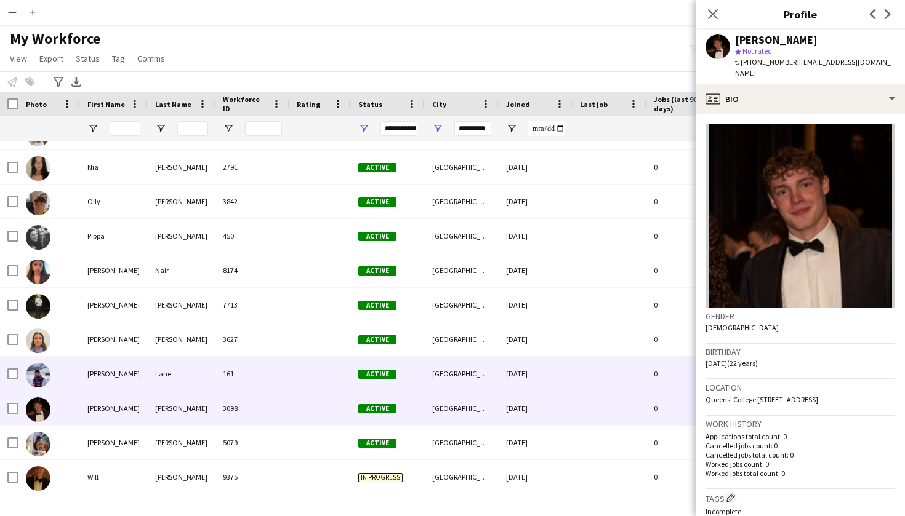
click at [369, 382] on div "Active" at bounding box center [388, 374] width 74 height 34
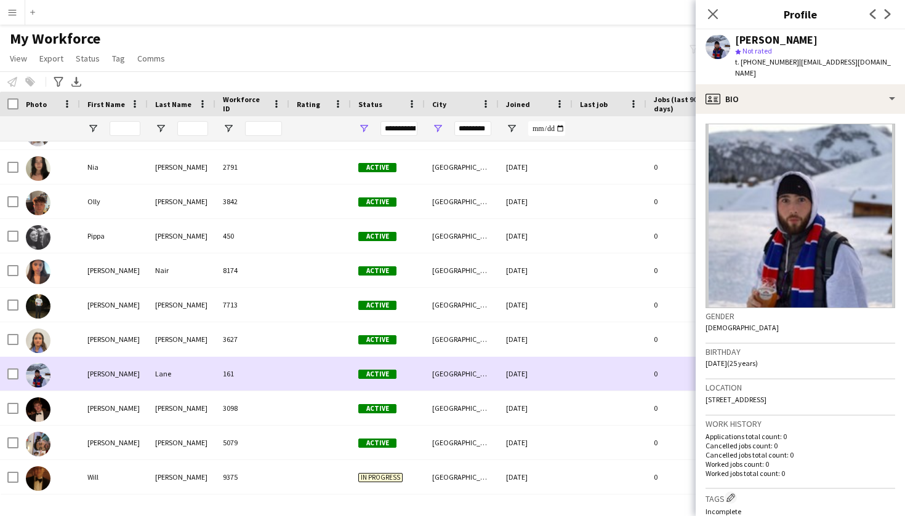
click at [375, 356] on div "Sophie Hart 3627 Active Cambridge 23-07-2023 0 wpdr99@durham.ac.uk +447930947821" at bounding box center [667, 339] width 1334 height 34
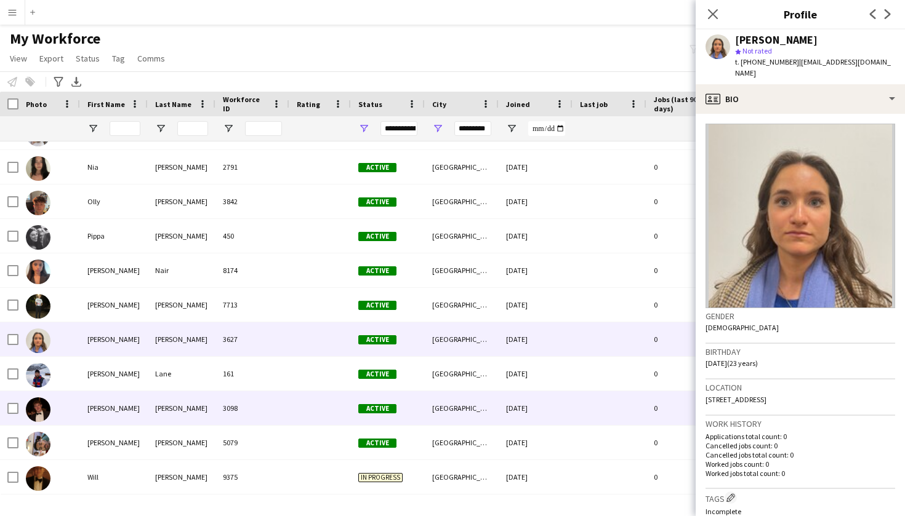
click at [380, 422] on div "Active" at bounding box center [388, 408] width 74 height 34
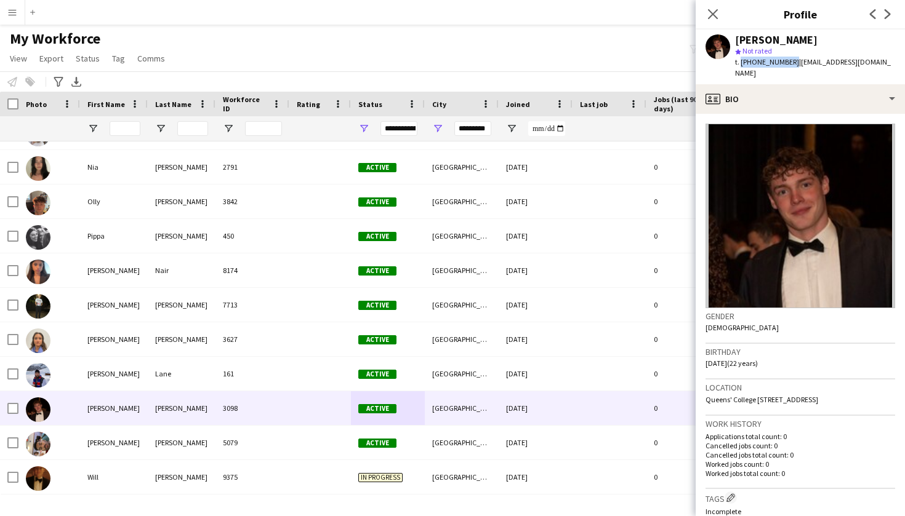
drag, startPoint x: 740, startPoint y: 63, endPoint x: 787, endPoint y: 63, distance: 47.4
click at [787, 63] on span "t. [PHONE_NUMBER]" at bounding box center [767, 61] width 64 height 9
drag, startPoint x: 460, startPoint y: 127, endPoint x: 538, endPoint y: 127, distance: 78.2
click at [538, 127] on div at bounding box center [667, 128] width 1334 height 25
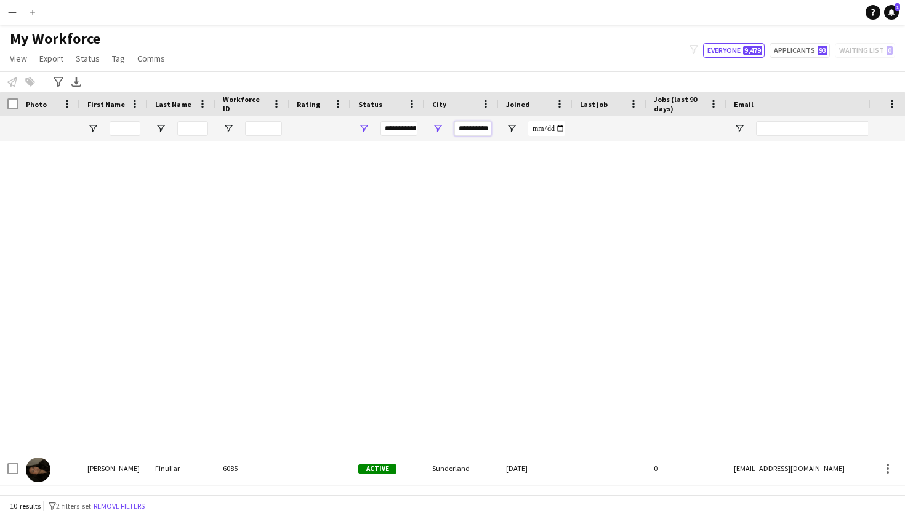
scroll to position [0, 0]
drag, startPoint x: 464, startPoint y: 127, endPoint x: 518, endPoint y: 146, distance: 57.4
click at [518, 146] on div "Workforce Details Photo First Name" at bounding box center [452, 293] width 905 height 403
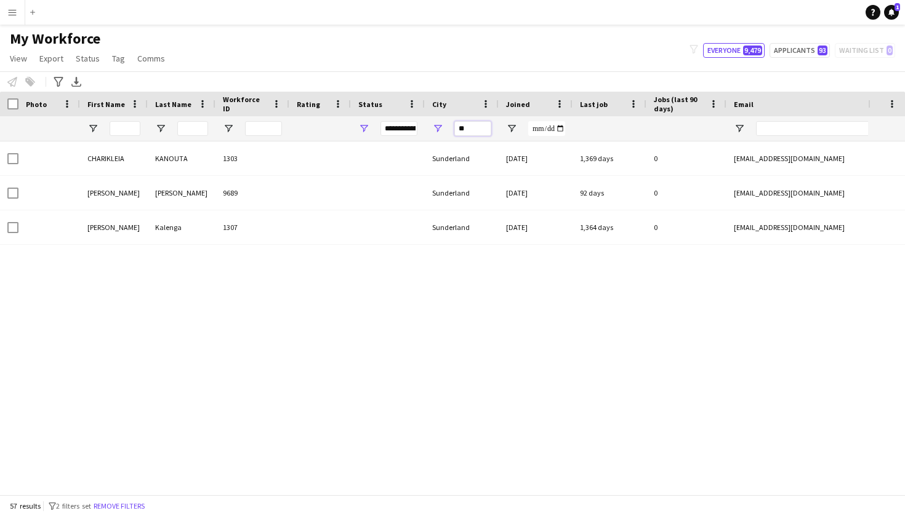
type input "*"
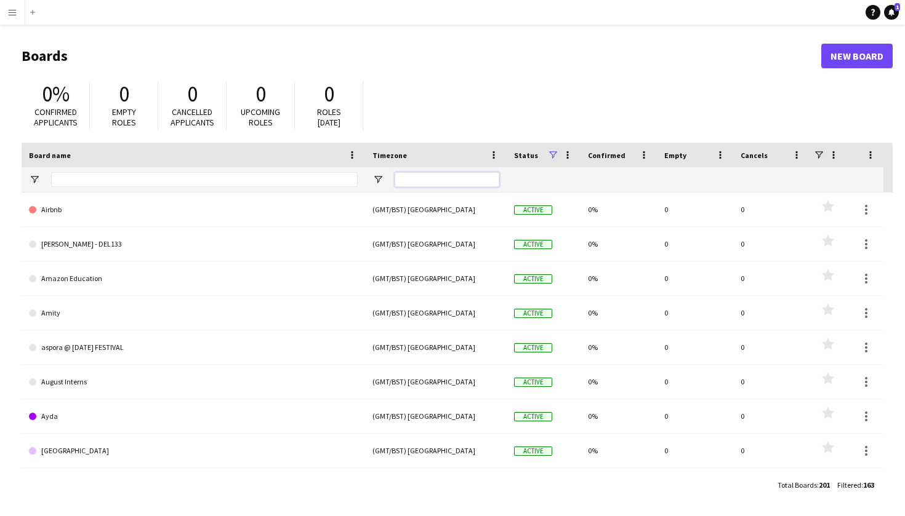
click at [465, 187] on input "Timezone Filter Input" at bounding box center [446, 179] width 105 height 15
type input "*"
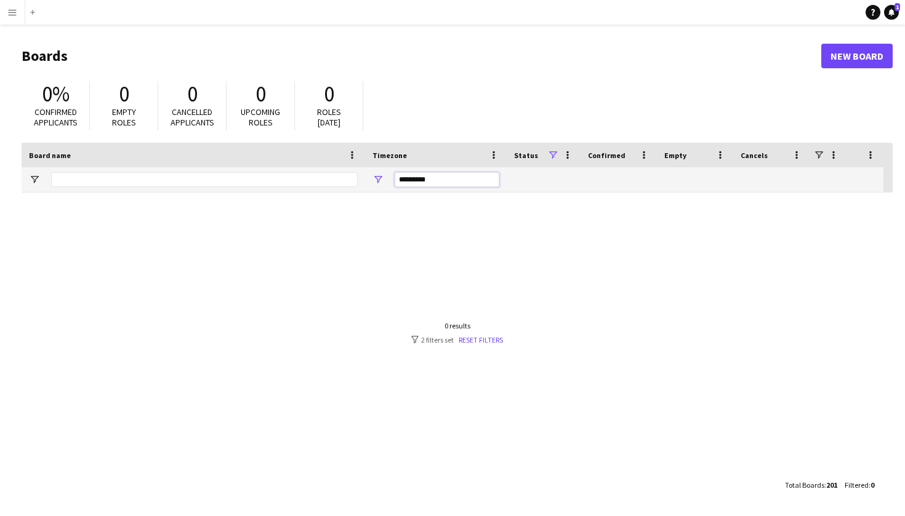
type input "*********"
click at [14, 10] on app-icon "Menu" at bounding box center [12, 12] width 10 height 10
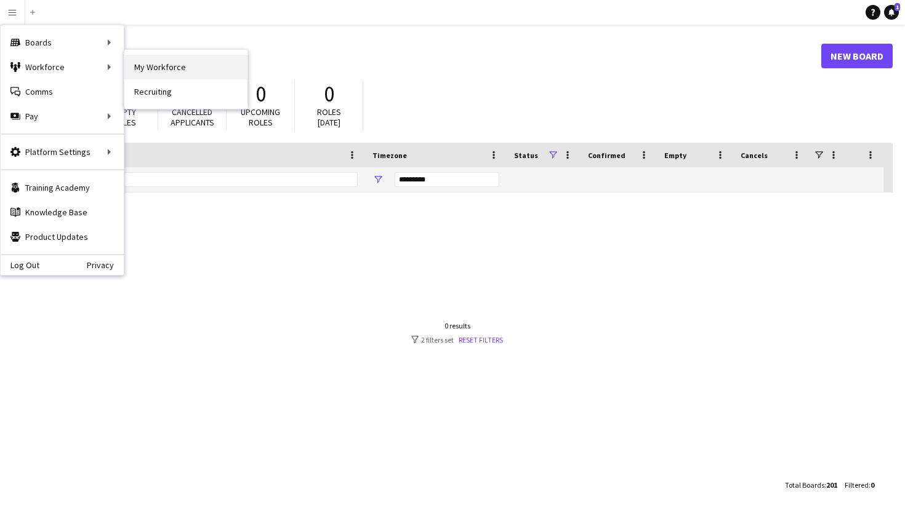
click at [194, 71] on link "My Workforce" at bounding box center [185, 67] width 123 height 25
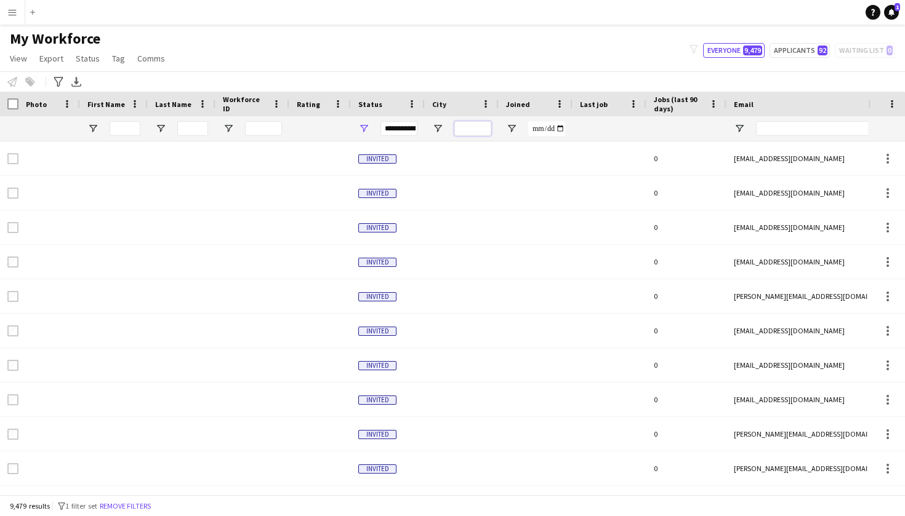
click at [483, 129] on input "City Filter Input" at bounding box center [472, 128] width 37 height 15
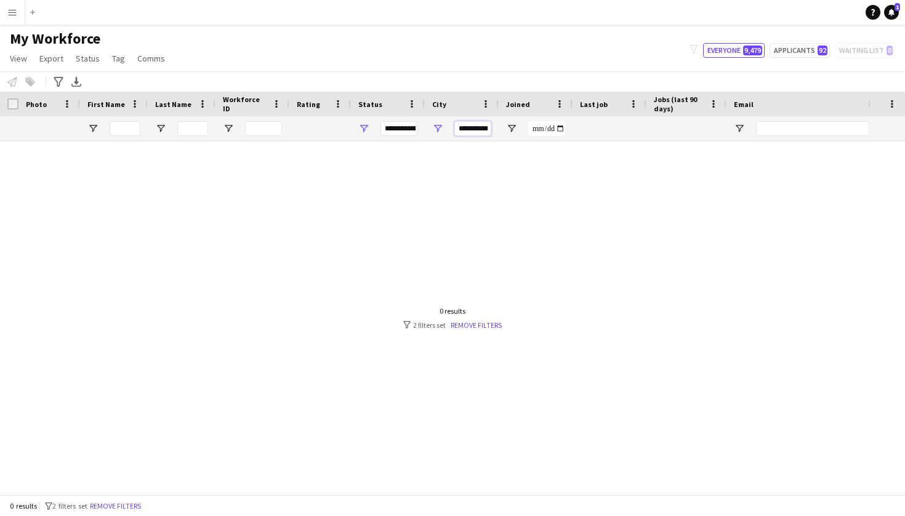
type input "**********"
click at [732, 54] on button "Everyone 9,479" at bounding box center [734, 50] width 62 height 15
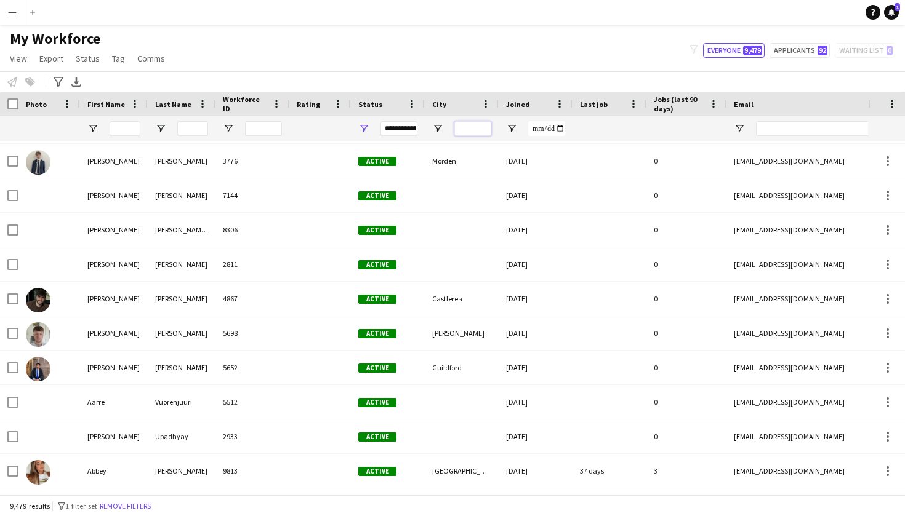
click at [458, 134] on input "City Filter Input" at bounding box center [472, 128] width 37 height 15
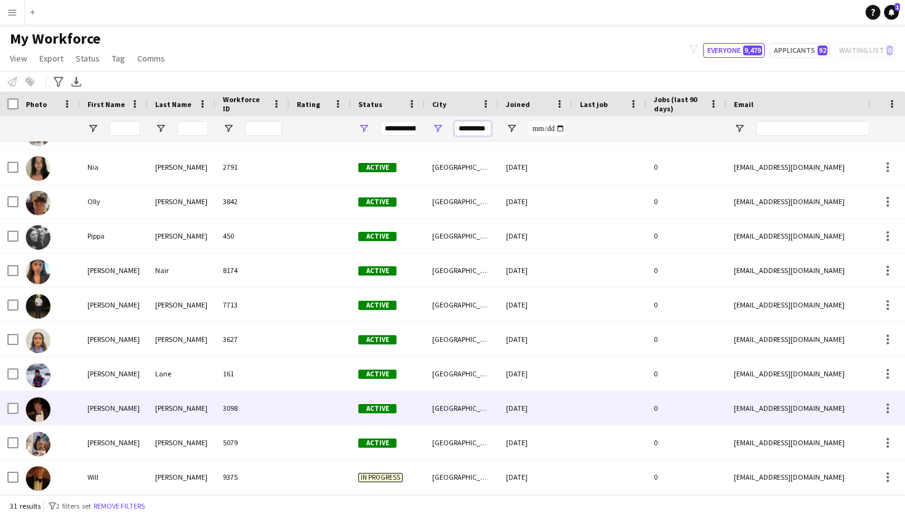
type input "*********"
click at [127, 407] on div "[PERSON_NAME]" at bounding box center [114, 408] width 68 height 34
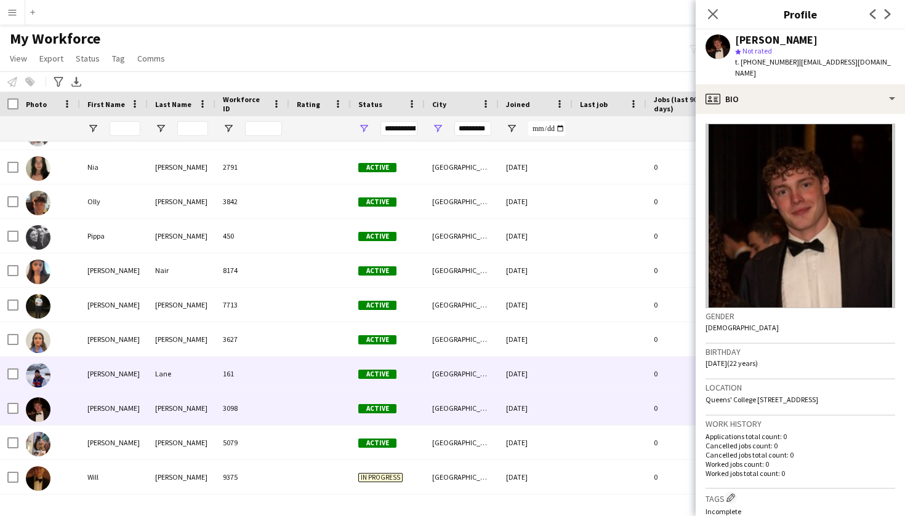
click at [102, 367] on div "[PERSON_NAME]" at bounding box center [114, 374] width 68 height 34
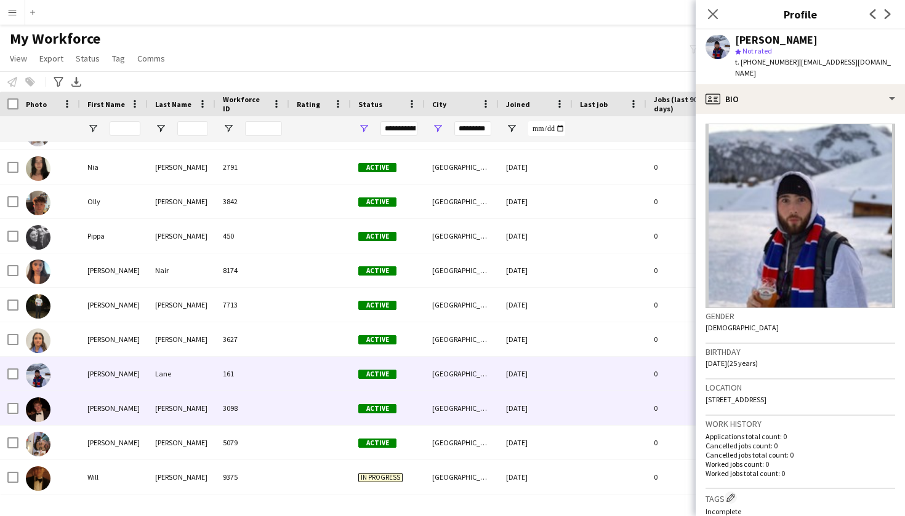
click at [102, 403] on div "[PERSON_NAME]" at bounding box center [114, 408] width 68 height 34
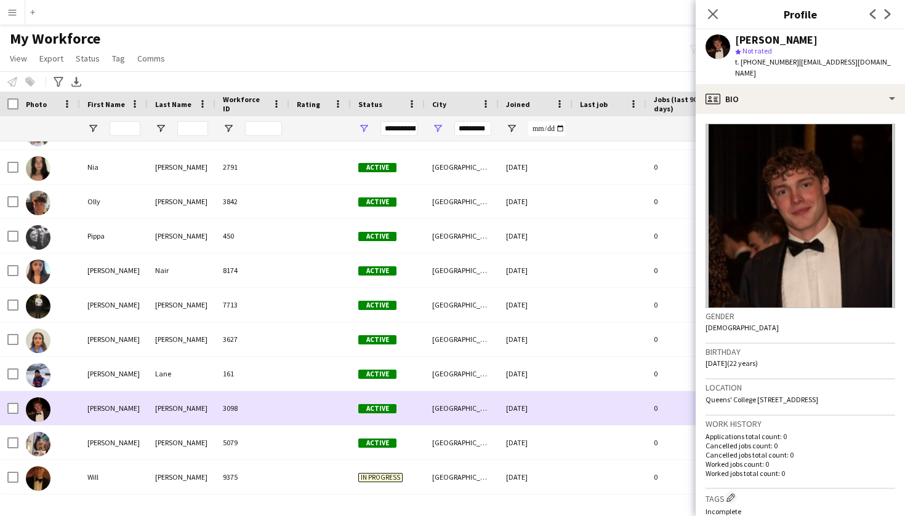
click at [614, 418] on div at bounding box center [609, 408] width 74 height 34
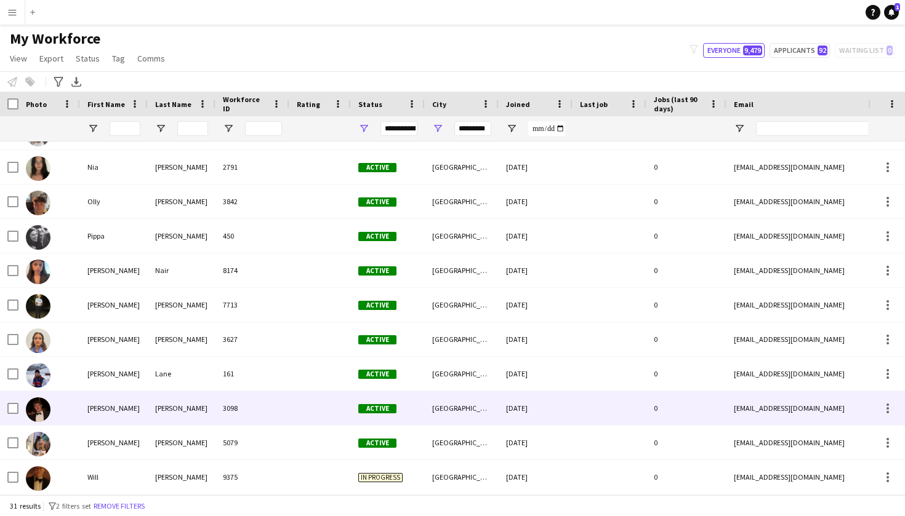
click at [620, 412] on div at bounding box center [609, 408] width 74 height 34
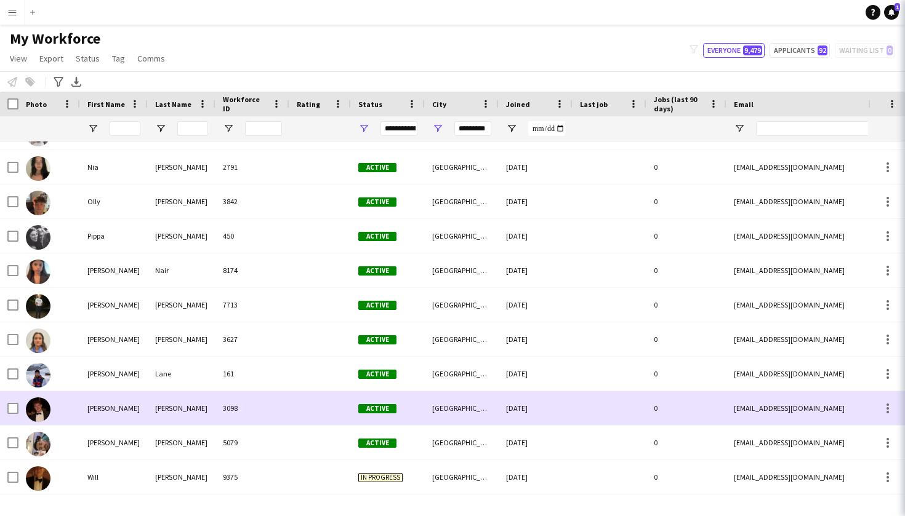
click at [620, 412] on div at bounding box center [609, 408] width 74 height 34
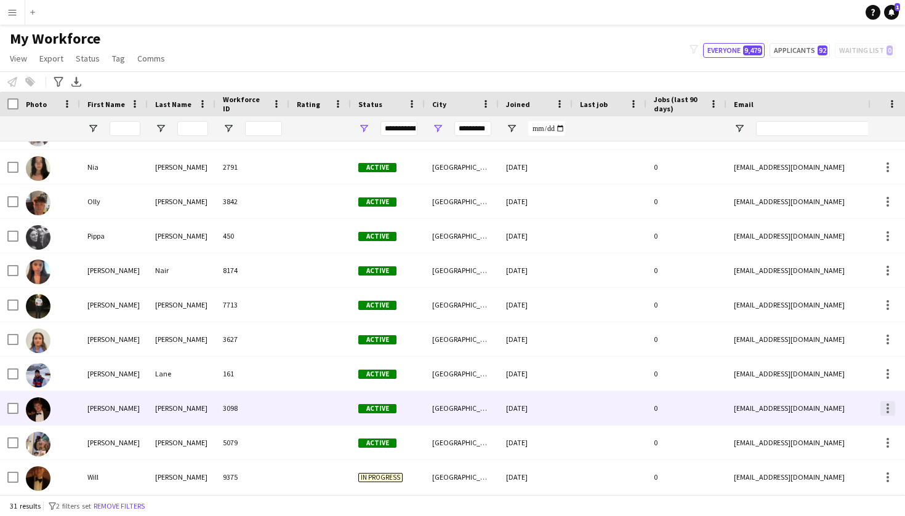
click at [892, 405] on div at bounding box center [887, 408] width 15 height 15
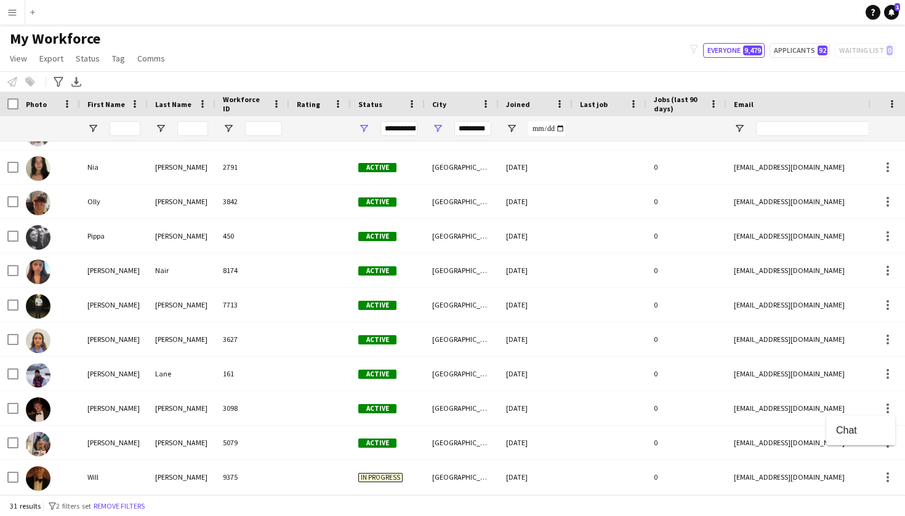
click at [802, 423] on div at bounding box center [452, 258] width 905 height 516
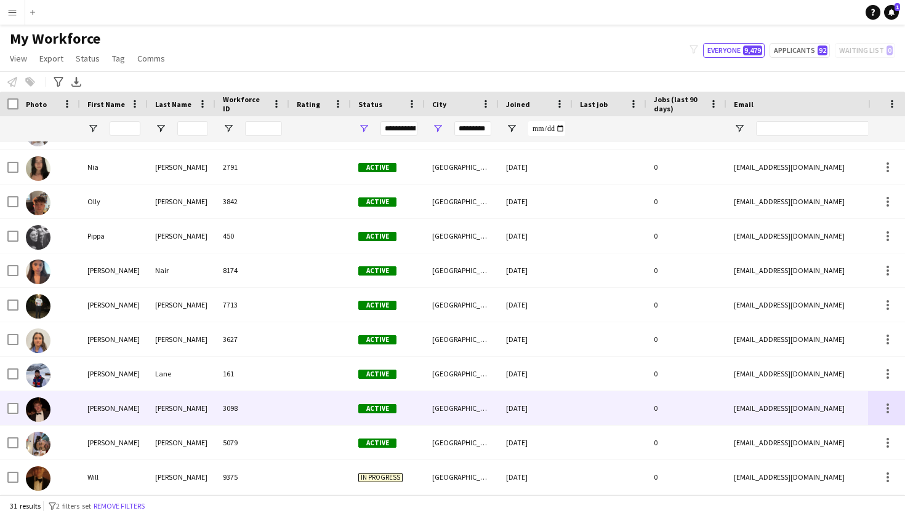
click at [9, 399] on div at bounding box center [12, 408] width 11 height 34
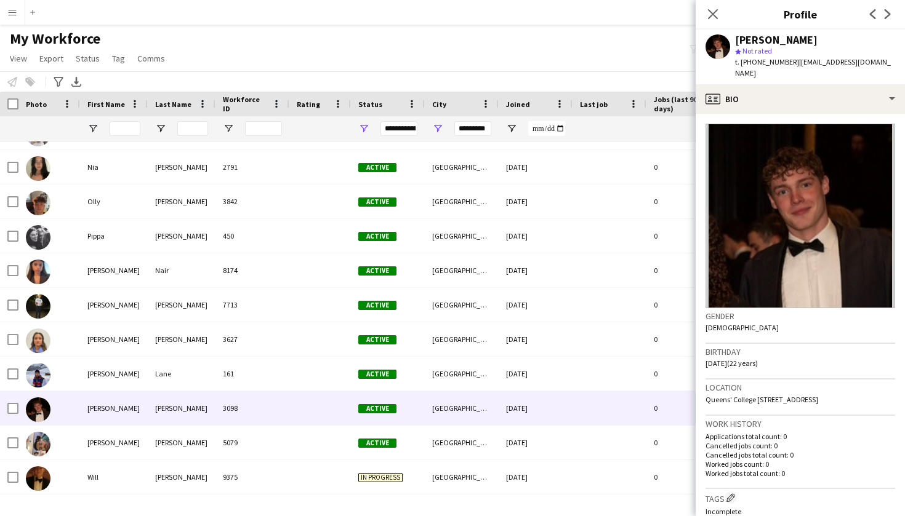
click at [721, 18] on div "Close pop-in" at bounding box center [712, 14] width 34 height 28
click at [711, 12] on icon at bounding box center [712, 14] width 12 height 12
